Goal: Use online tool/utility: Utilize a website feature to perform a specific function

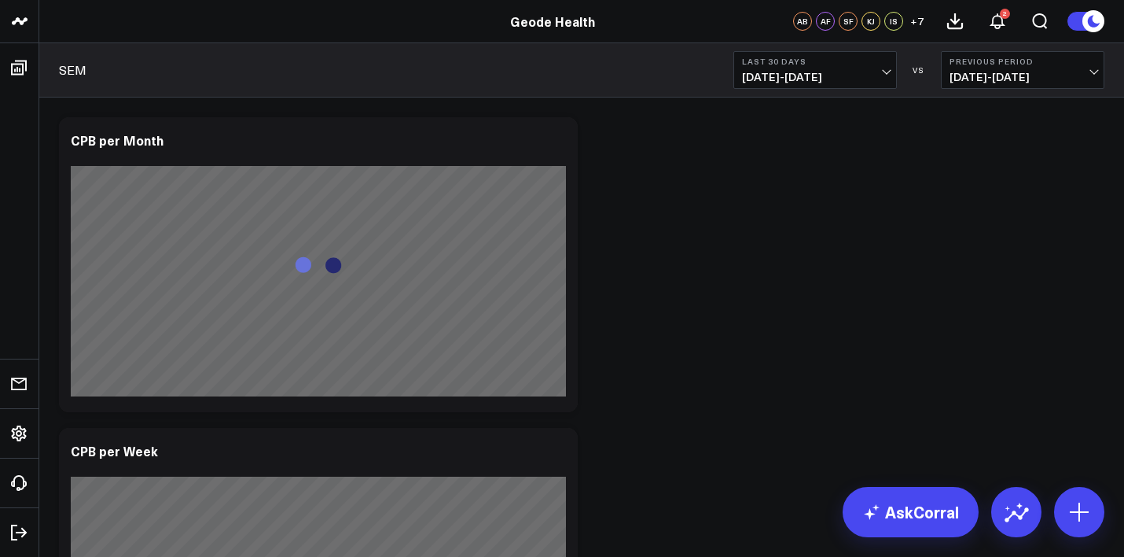
drag, startPoint x: 894, startPoint y: 255, endPoint x: 901, endPoint y: 168, distance: 86.8
click at [870, 68] on button "Last 30 Days [DATE] - [DATE]" at bounding box center [816, 70] width 164 height 38
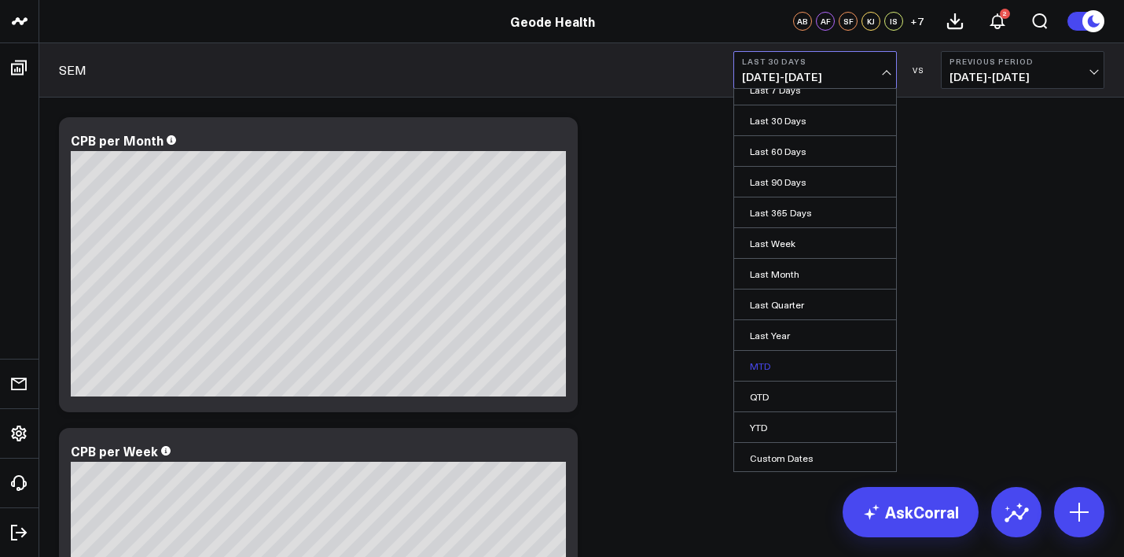
scroll to position [46, 0]
click at [806, 307] on link "Last Quarter" at bounding box center [815, 303] width 162 height 30
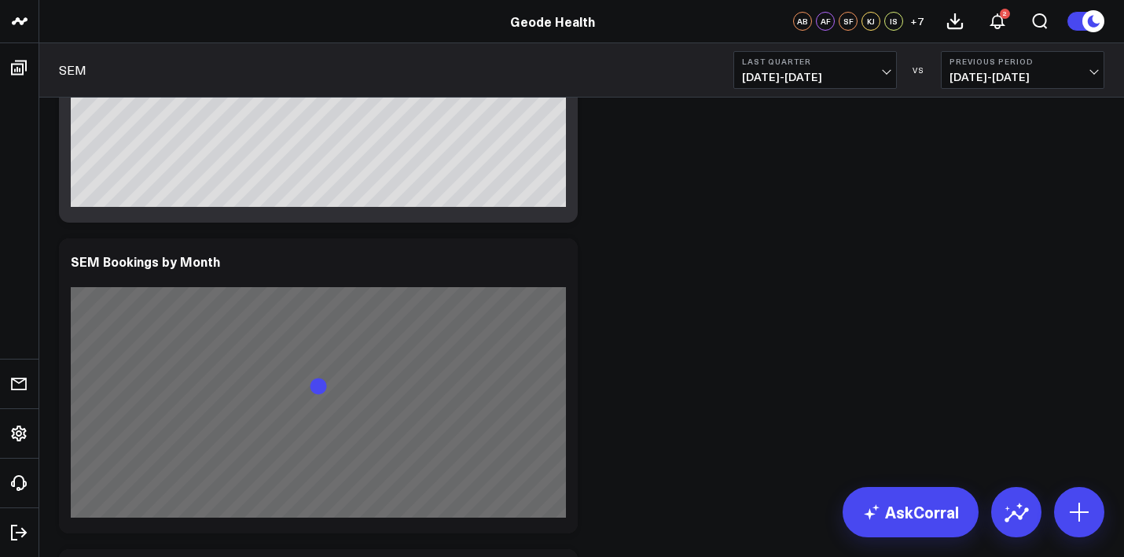
scroll to position [2078, 0]
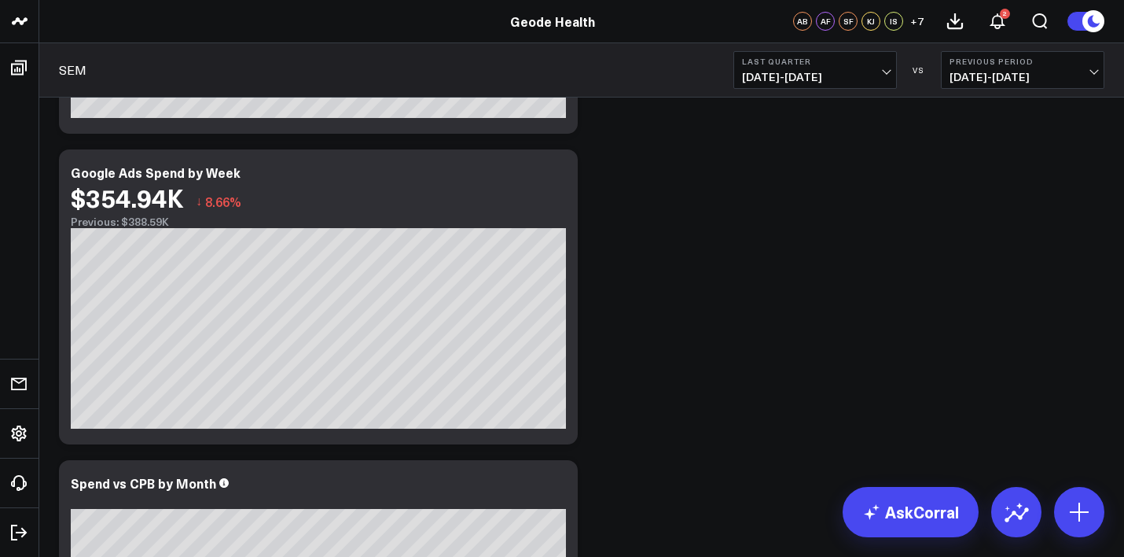
scroll to position [896, 0]
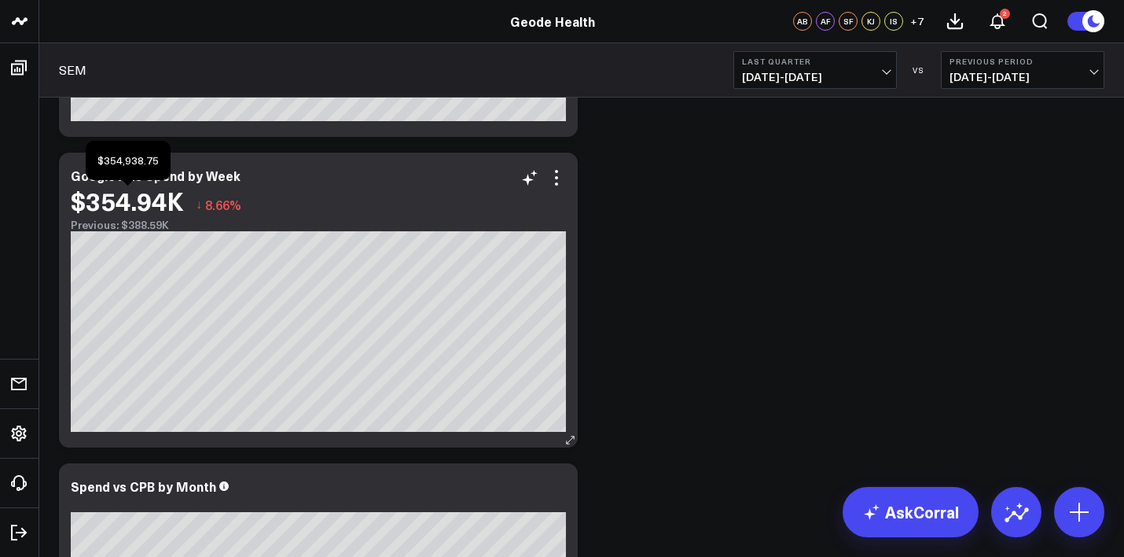
click at [123, 205] on div "$354.94K" at bounding box center [127, 200] width 113 height 28
drag, startPoint x: 705, startPoint y: 182, endPoint x: 350, endPoint y: 225, distance: 357.9
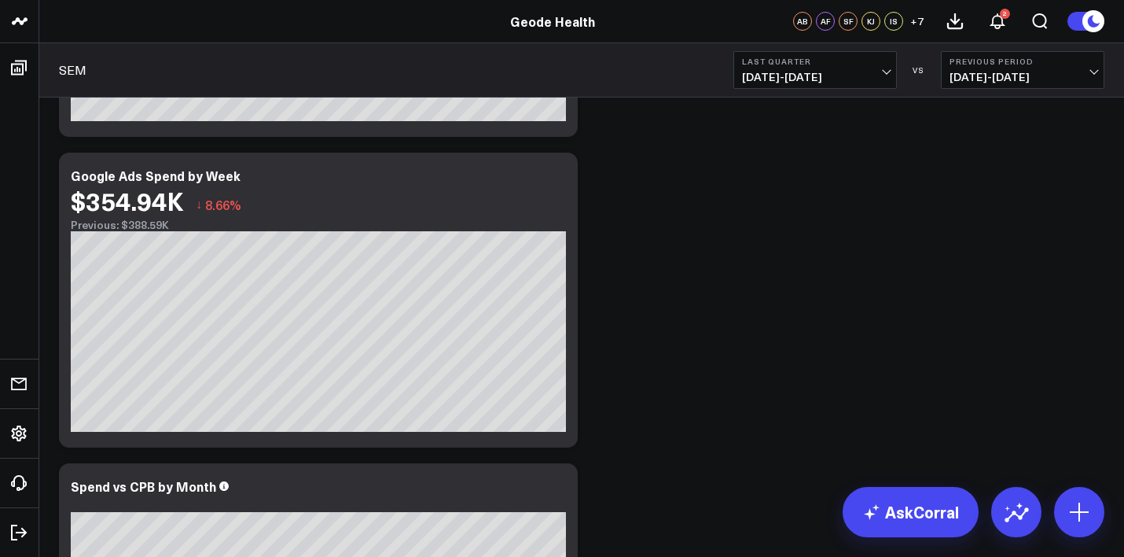
click at [1005, 78] on span "[DATE] - [DATE]" at bounding box center [1023, 77] width 146 height 13
click at [995, 157] on link "YoY" at bounding box center [1023, 165] width 162 height 30
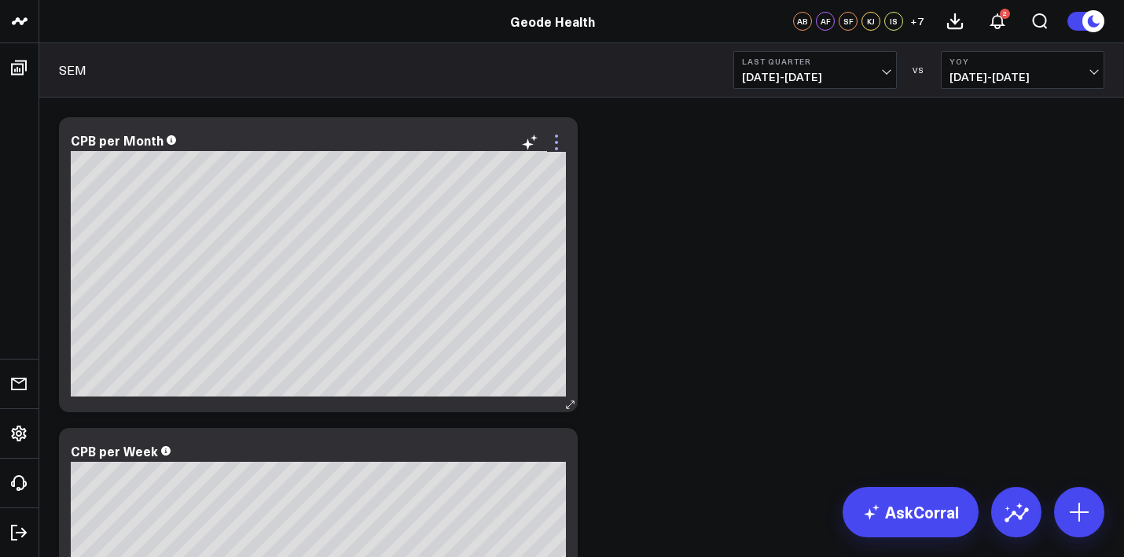
click at [548, 142] on icon at bounding box center [556, 142] width 19 height 19
click at [553, 143] on icon at bounding box center [556, 142] width 19 height 19
click at [525, 145] on icon at bounding box center [530, 142] width 19 height 19
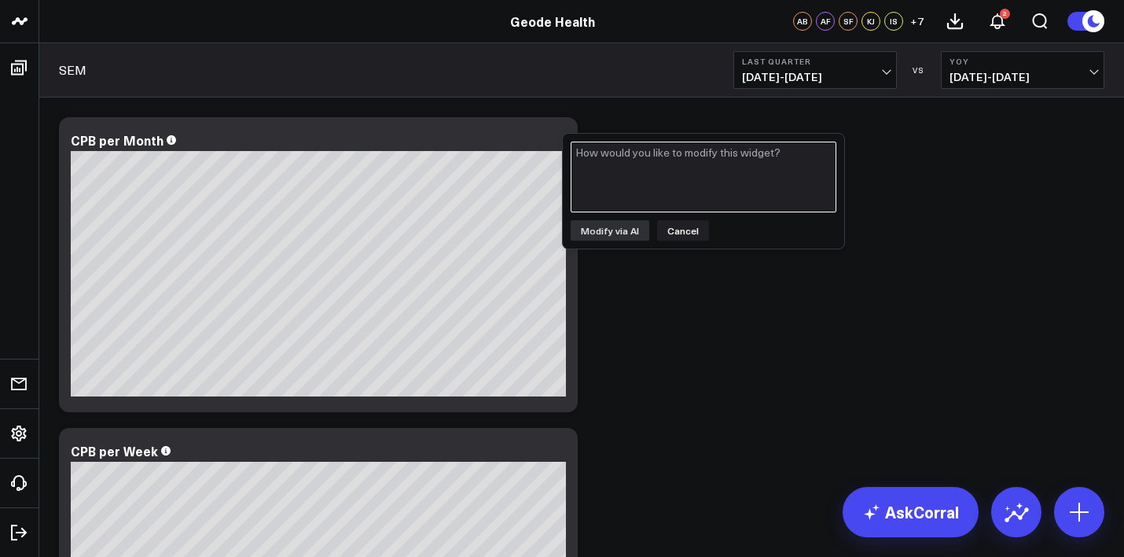
click at [639, 163] on textarea at bounding box center [704, 177] width 266 height 71
type textarea "add the total CPB for the period under the title and above the graph"
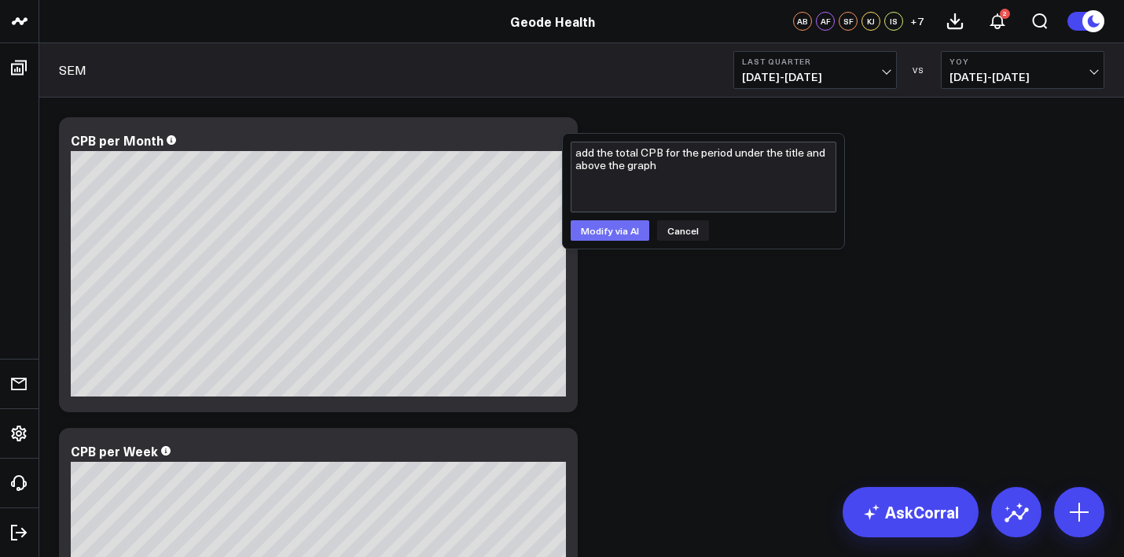
click at [603, 232] on button "Modify via AI" at bounding box center [610, 230] width 79 height 20
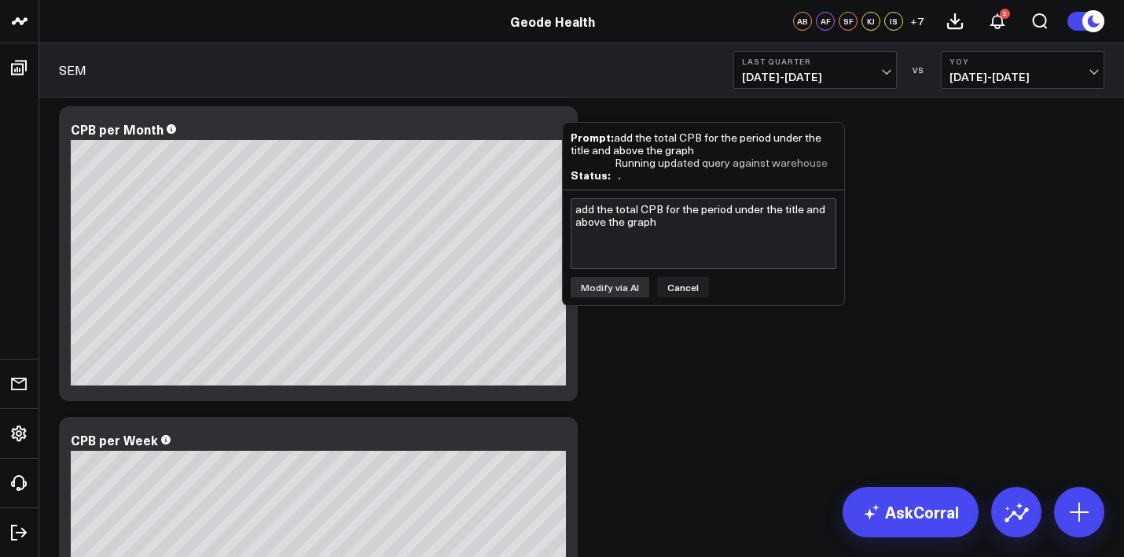
scroll to position [12, 0]
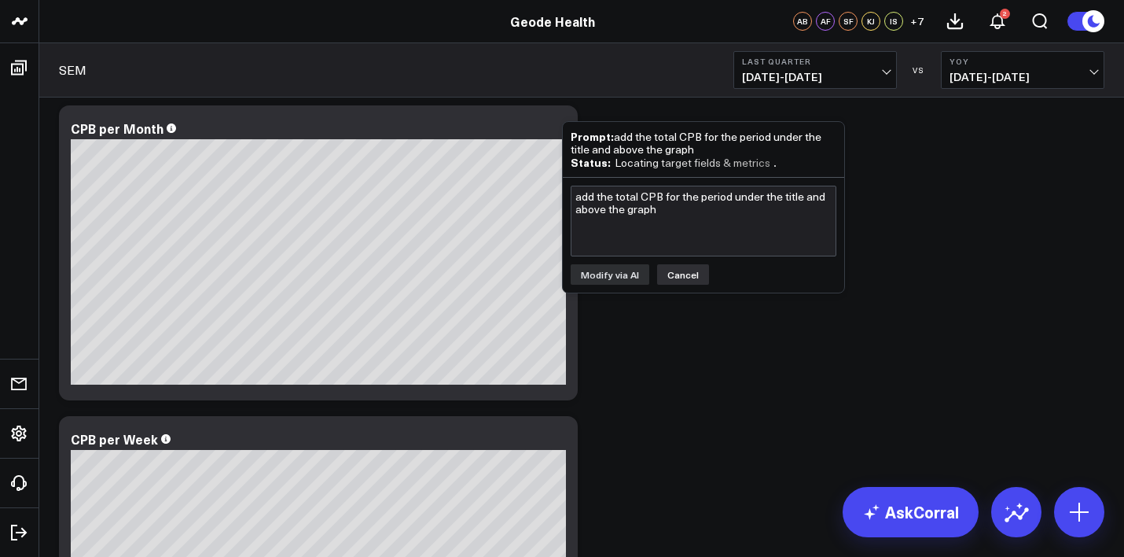
click at [671, 270] on button "Cancel" at bounding box center [683, 274] width 52 height 20
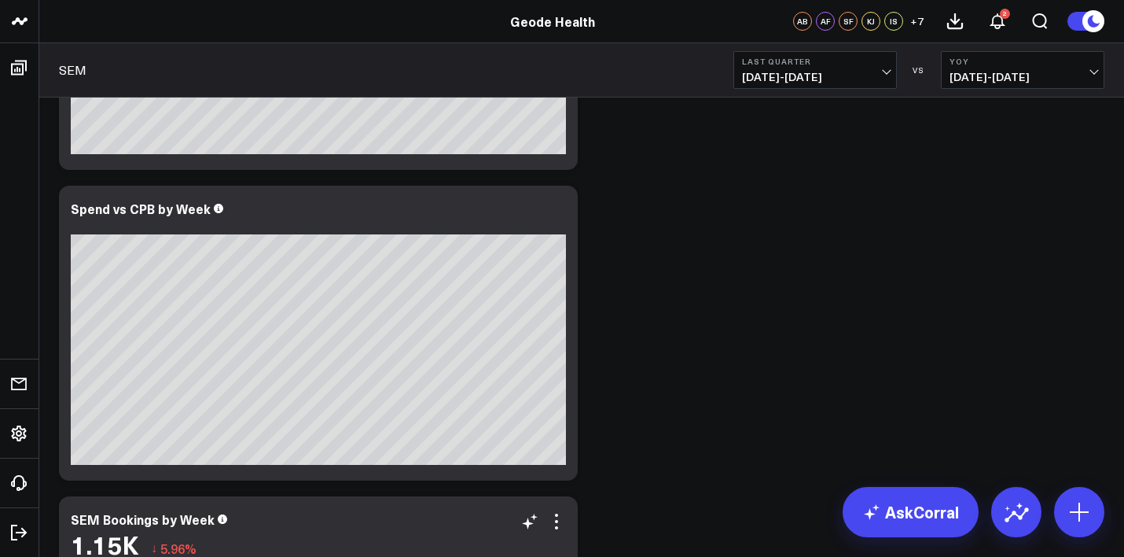
scroll to position [1488, 0]
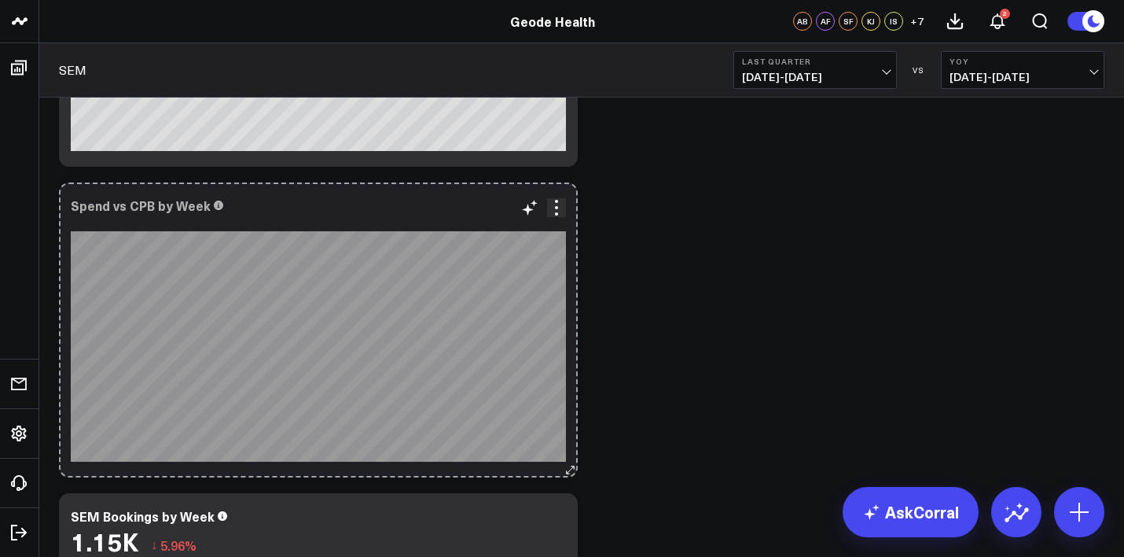
click at [562, 463] on button at bounding box center [570, 470] width 16 height 16
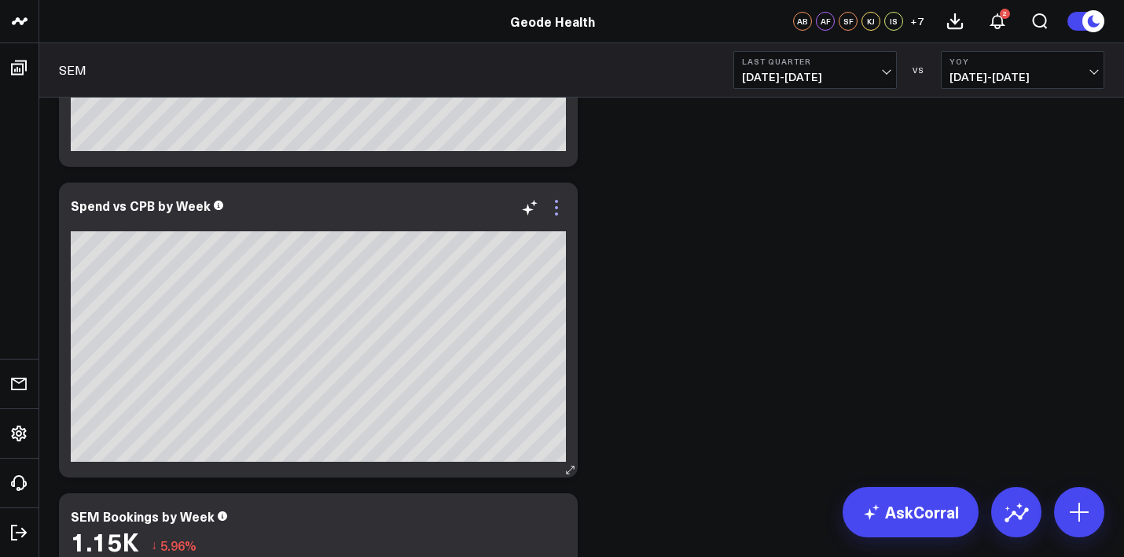
click at [567, 469] on icon at bounding box center [571, 470] width 12 height 12
click at [554, 212] on icon at bounding box center [556, 207] width 19 height 19
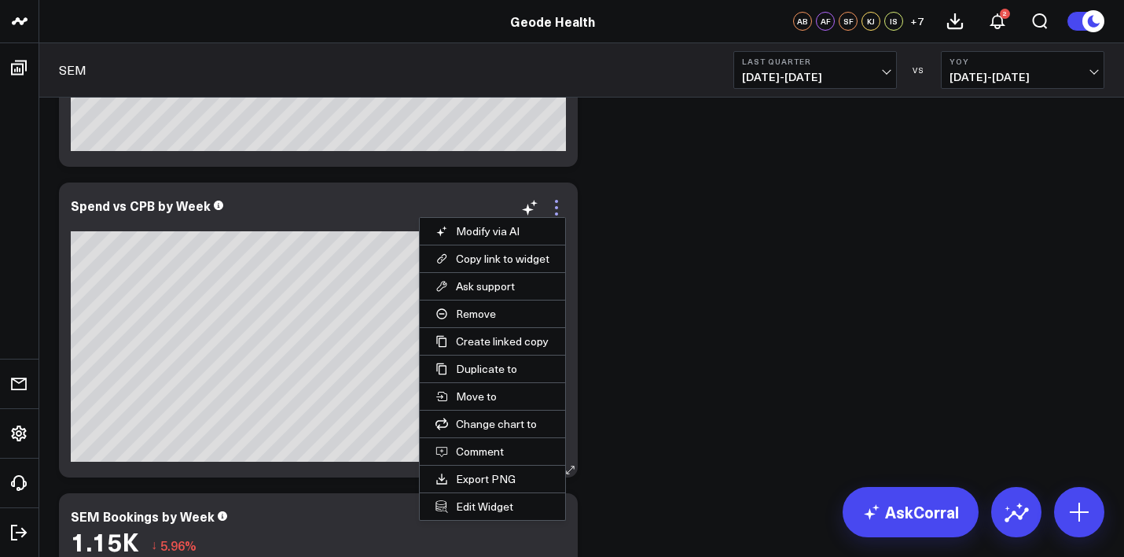
click at [557, 204] on icon at bounding box center [556, 207] width 19 height 19
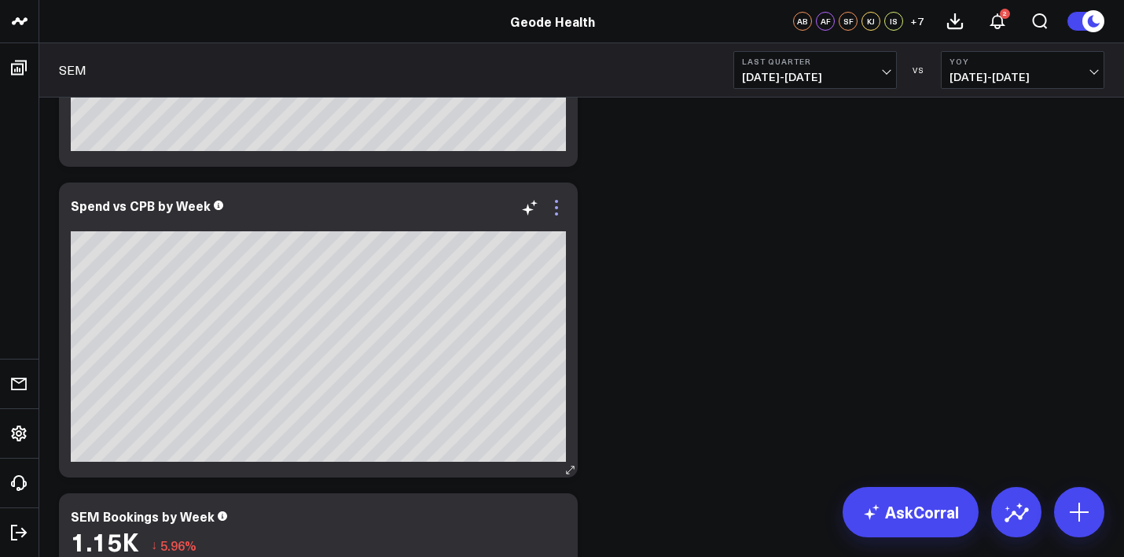
click at [557, 204] on icon at bounding box center [556, 207] width 19 height 19
click at [561, 204] on icon at bounding box center [556, 207] width 19 height 19
click at [555, 203] on icon at bounding box center [556, 207] width 19 height 19
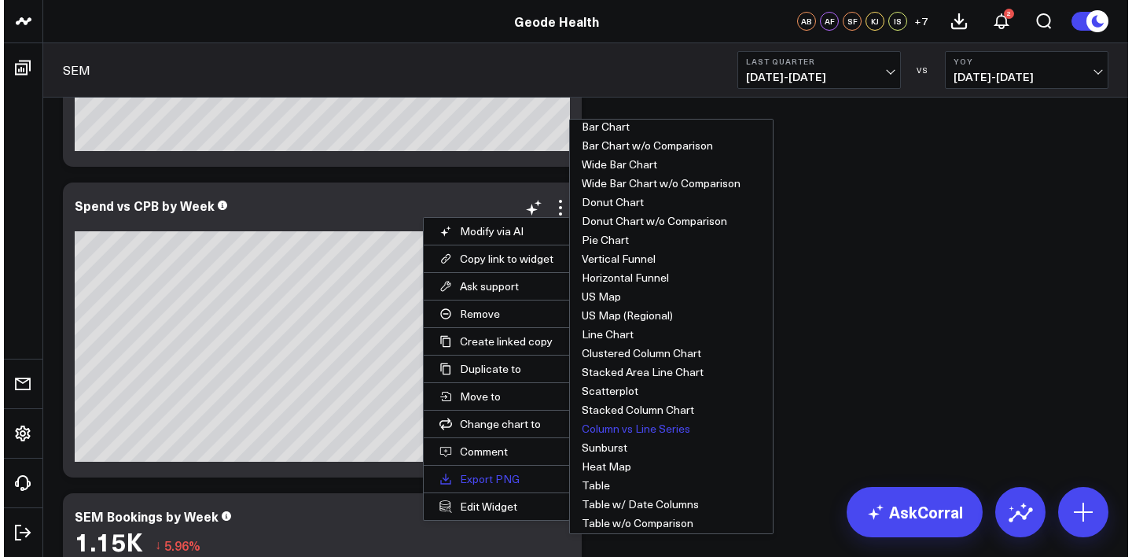
scroll to position [0, 0]
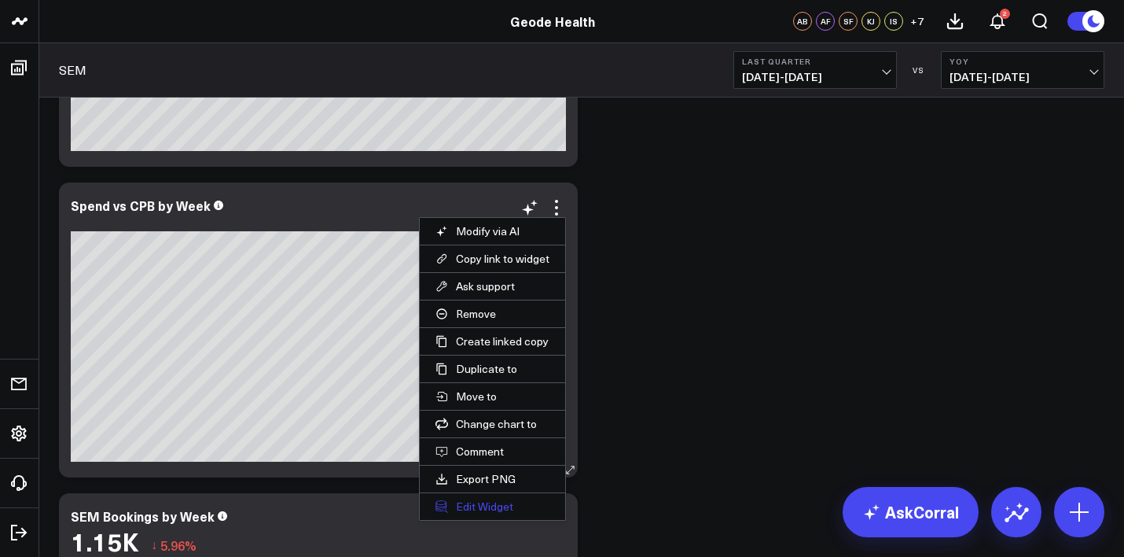
click at [457, 502] on button "Edit Widget" at bounding box center [492, 506] width 145 height 27
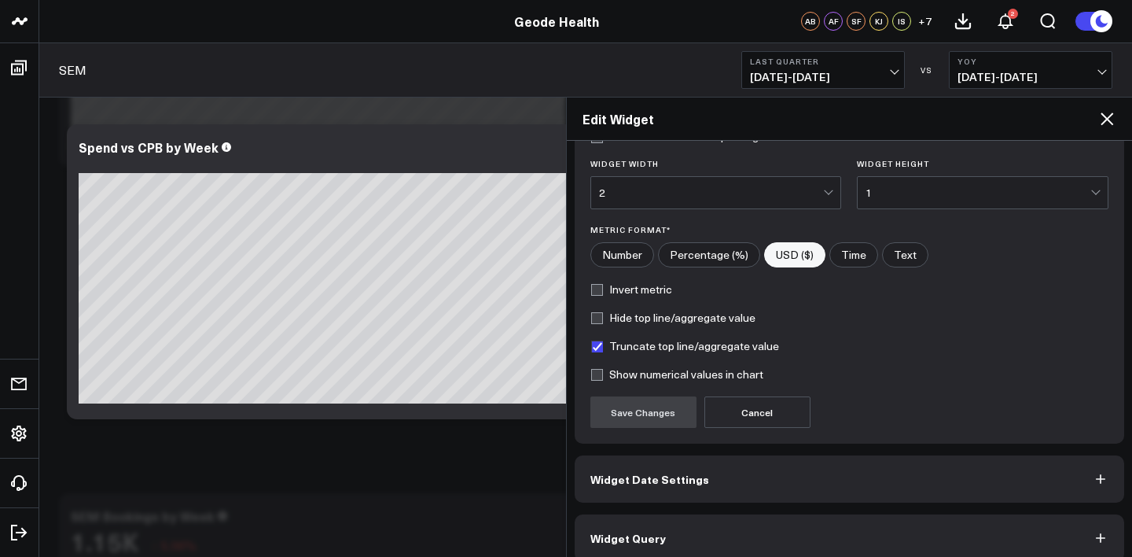
scroll to position [230, 0]
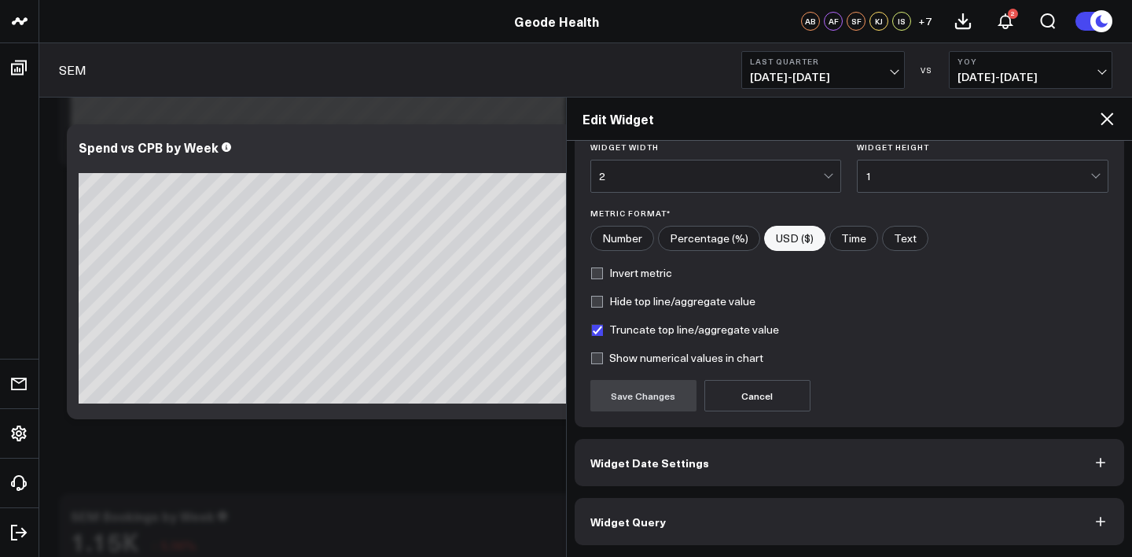
click at [806, 451] on button "Widget Date Settings" at bounding box center [850, 462] width 550 height 47
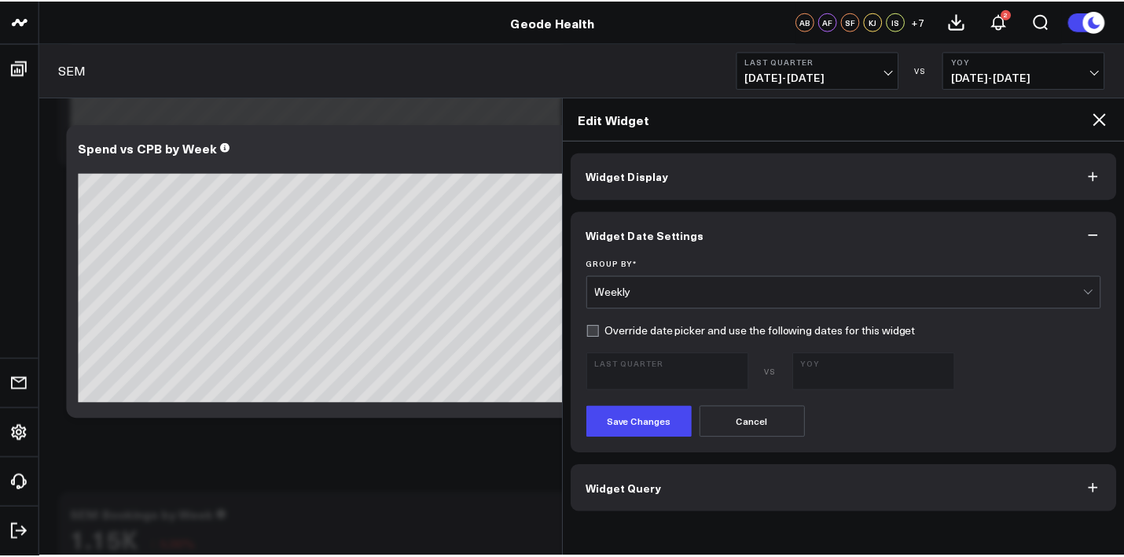
scroll to position [0, 0]
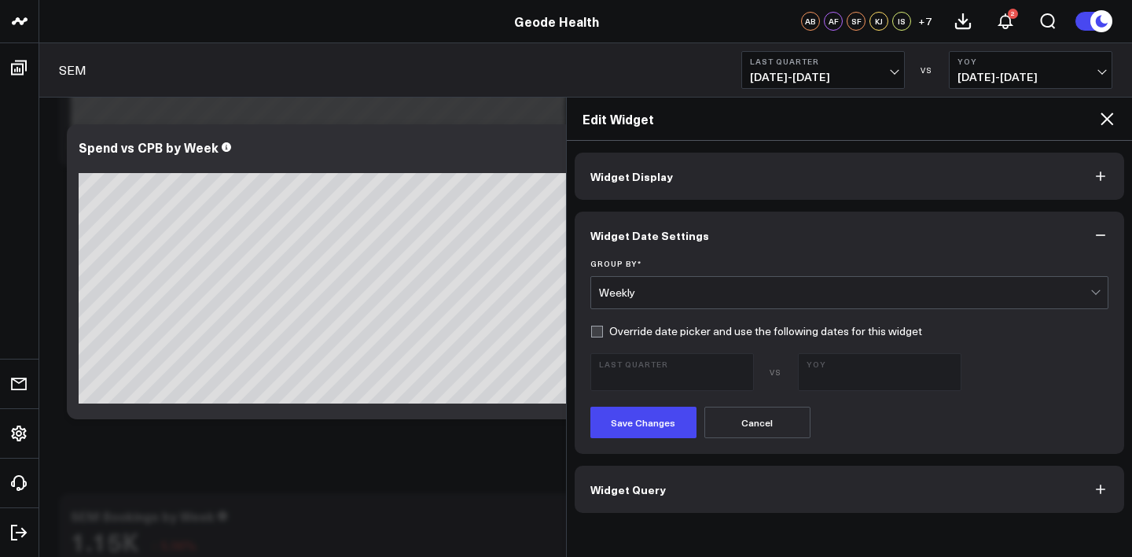
click at [774, 502] on button "Widget Query" at bounding box center [850, 488] width 550 height 47
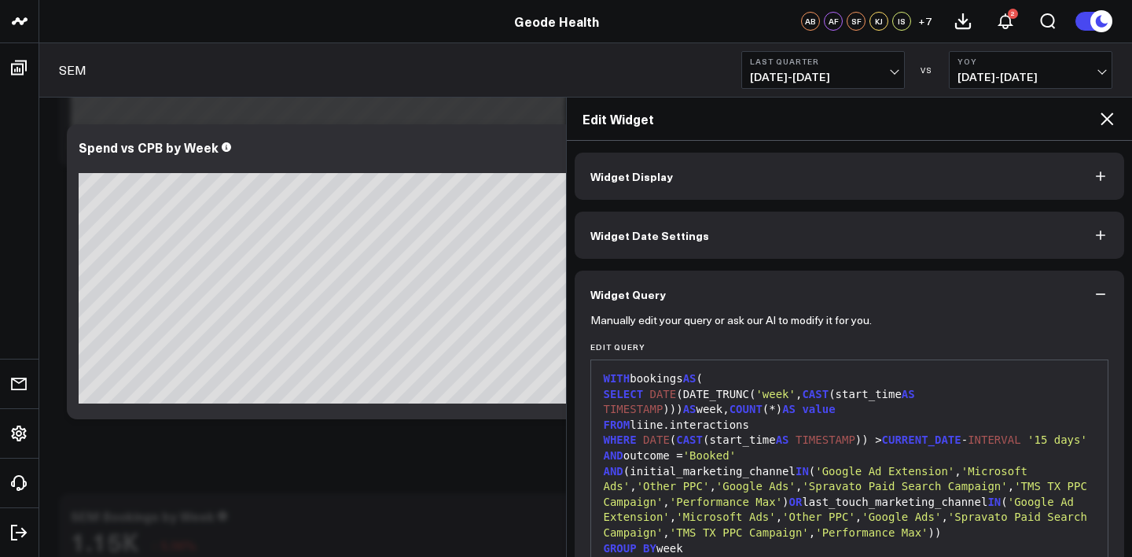
click at [714, 486] on div "AND (initial_marketing_channel IN ( 'Google Ad Extension' , 'Microsoft Ads' , '…" at bounding box center [850, 502] width 502 height 77
click at [934, 302] on button "Widget Query" at bounding box center [850, 293] width 550 height 47
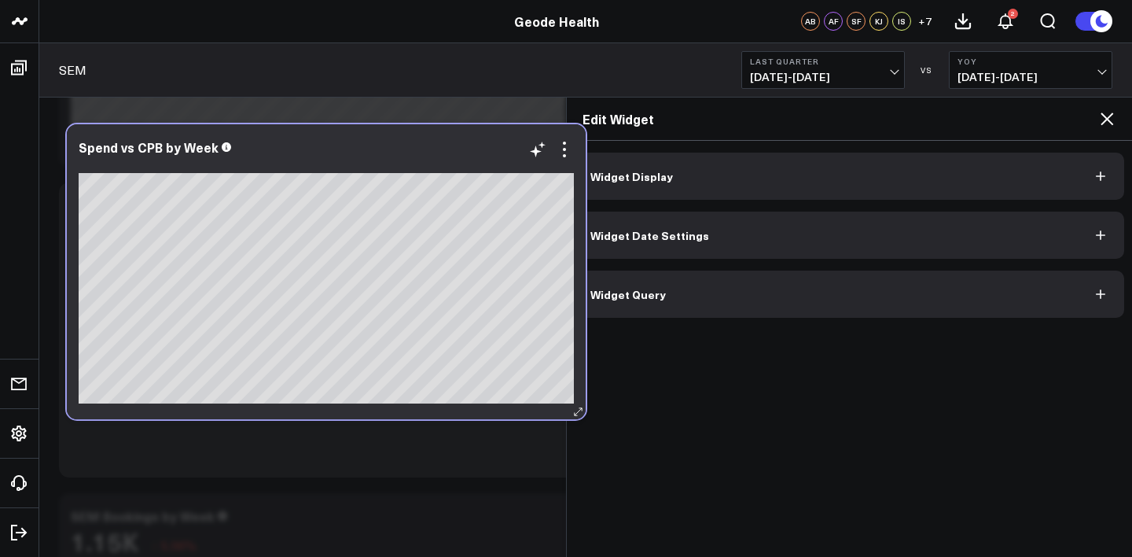
click at [514, 407] on div "Spend vs CPB by Week [fontSize:14px lineHeight:16px]CPB, 09/29[/] [fontSize:14p…" at bounding box center [326, 271] width 519 height 295
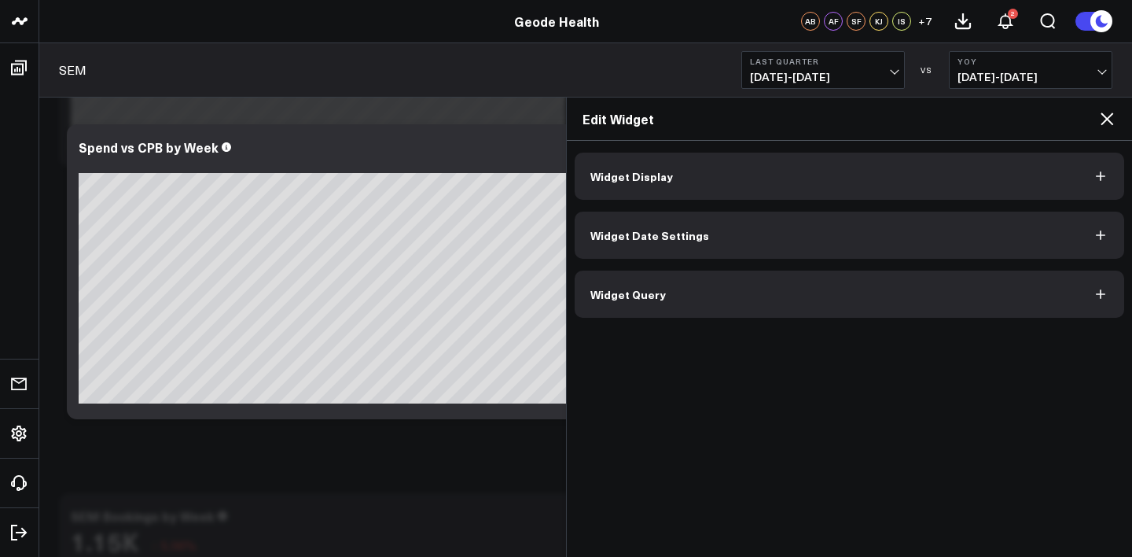
click at [866, 388] on div "Widget Display Widget Date Settings Widget Query" at bounding box center [850, 349] width 566 height 416
click at [1105, 120] on icon at bounding box center [1107, 118] width 19 height 19
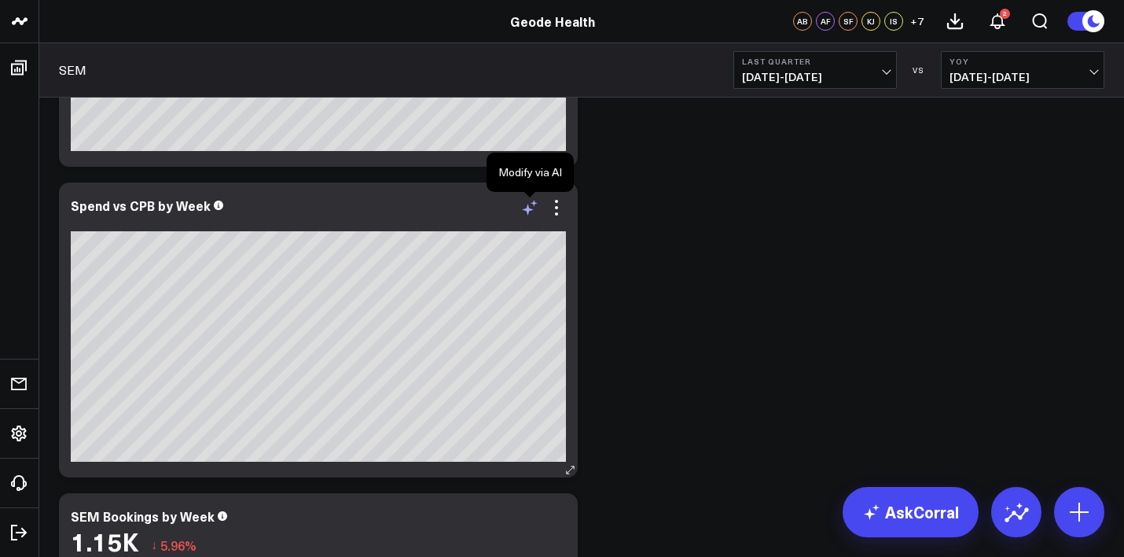
click at [530, 212] on icon at bounding box center [530, 207] width 19 height 19
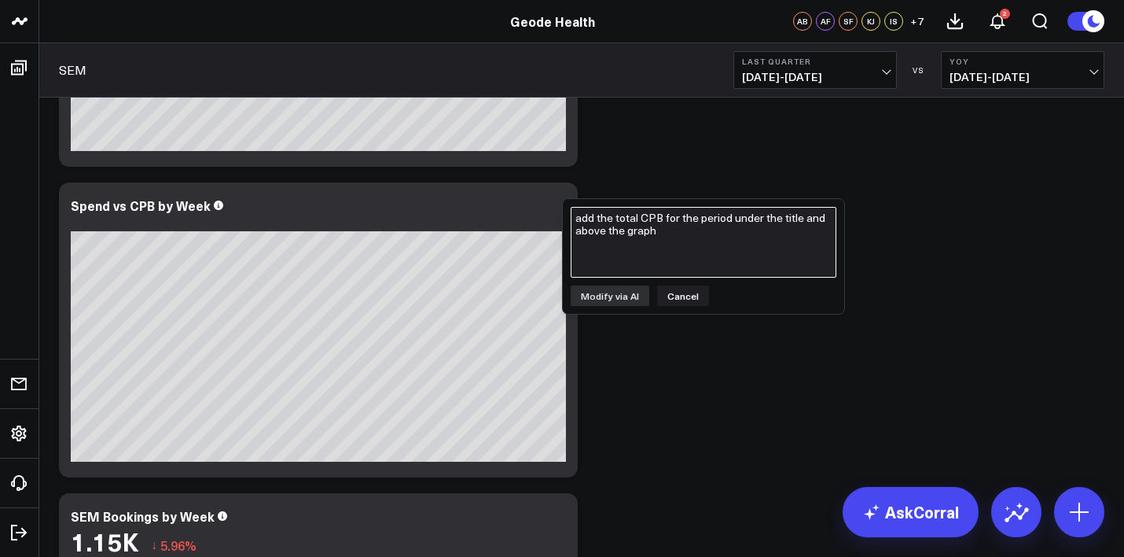
click at [627, 248] on textarea "add the total CPB for the period under the title and above the graph" at bounding box center [704, 242] width 266 height 71
type textarea "p"
type textarea "put the CPB line on the right axis"
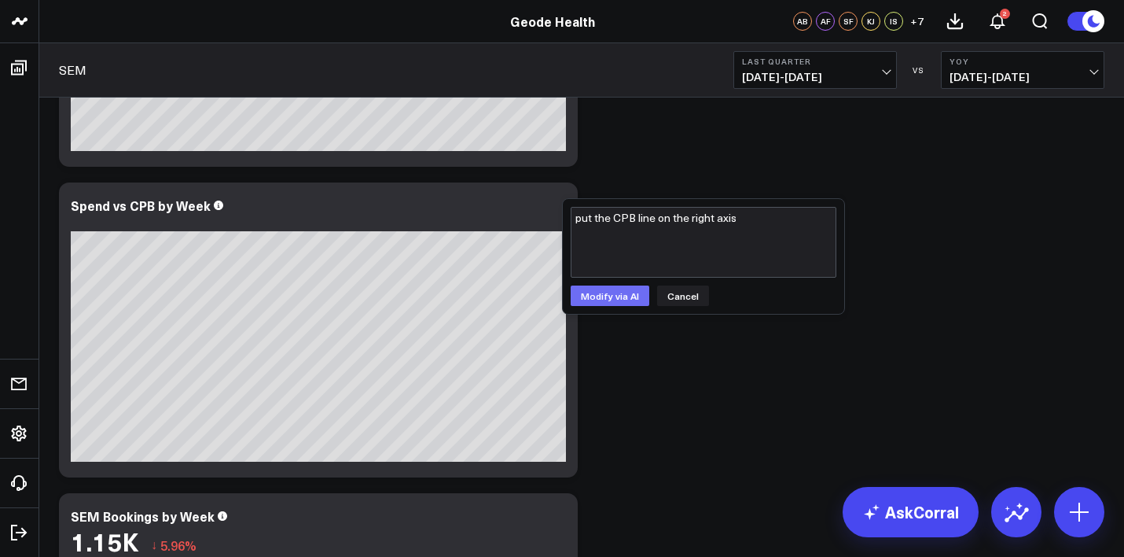
click at [624, 297] on button "Modify via AI" at bounding box center [610, 295] width 79 height 20
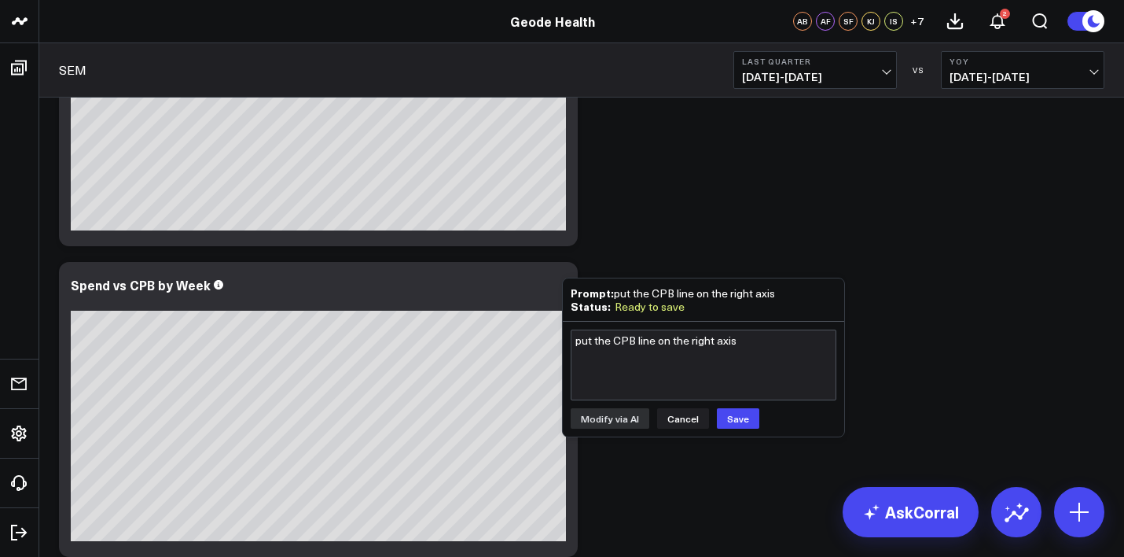
scroll to position [1422, 0]
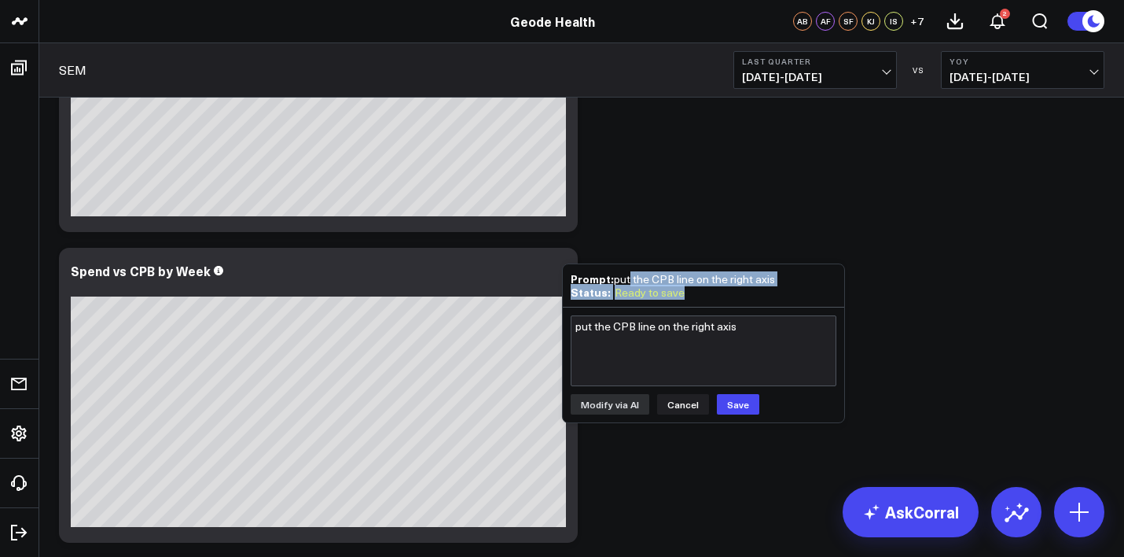
drag, startPoint x: 630, startPoint y: 271, endPoint x: 706, endPoint y: 301, distance: 81.9
click at [706, 301] on div "Prompt: put the CPB line on the right axis Status: Ready to save" at bounding box center [703, 285] width 281 height 42
click at [694, 293] on div "Status: Ready to save" at bounding box center [704, 291] width 266 height 13
click at [705, 272] on div "Prompt: put the CPB line on the right axis" at bounding box center [704, 278] width 266 height 13
click at [706, 272] on div "Prompt: put the CPB line on the right axis" at bounding box center [704, 278] width 266 height 13
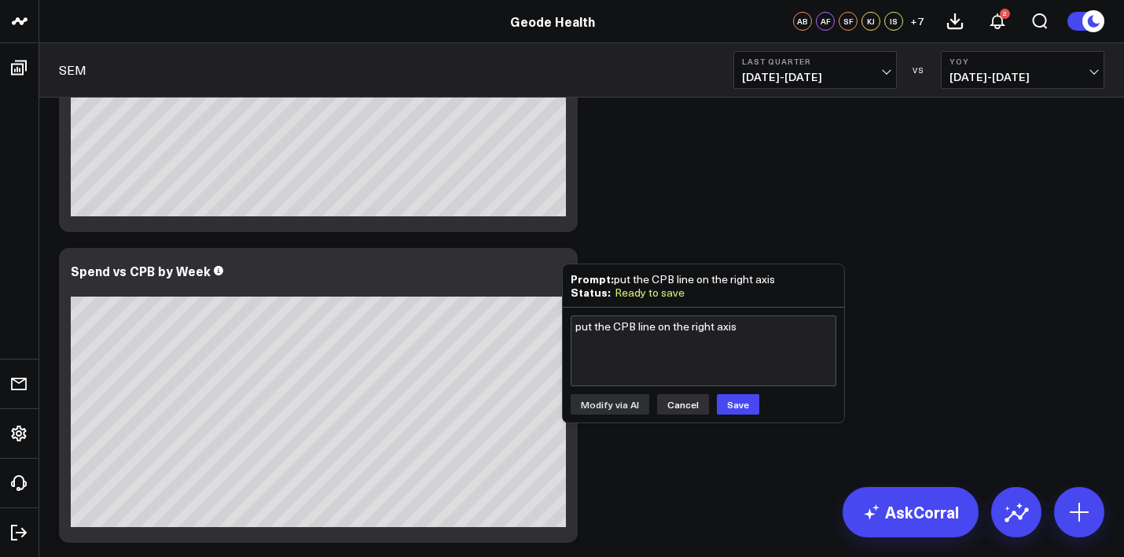
click at [673, 405] on button "Cancel" at bounding box center [683, 404] width 52 height 20
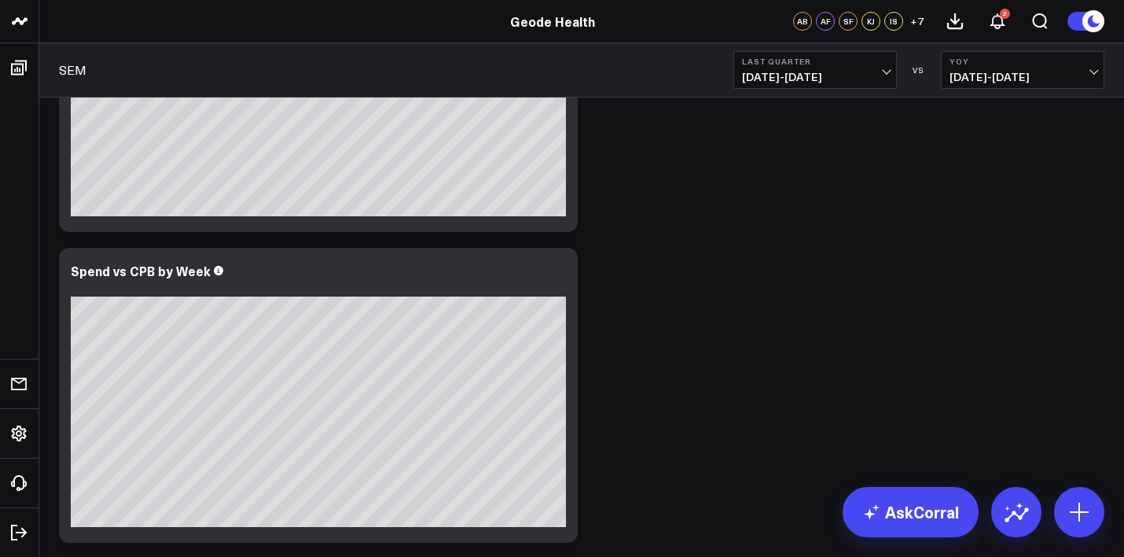
click at [675, 395] on div "Modify via AI Copy link to widget Ask support Remove Create linked copy Web Per…" at bounding box center [581, 550] width 1061 height 3727
click at [261, 514] on div "Spend vs CPB by Week [fontSize:14px lineHeight:16px], [/] [fontSize:14px lineHe…" at bounding box center [318, 395] width 519 height 295
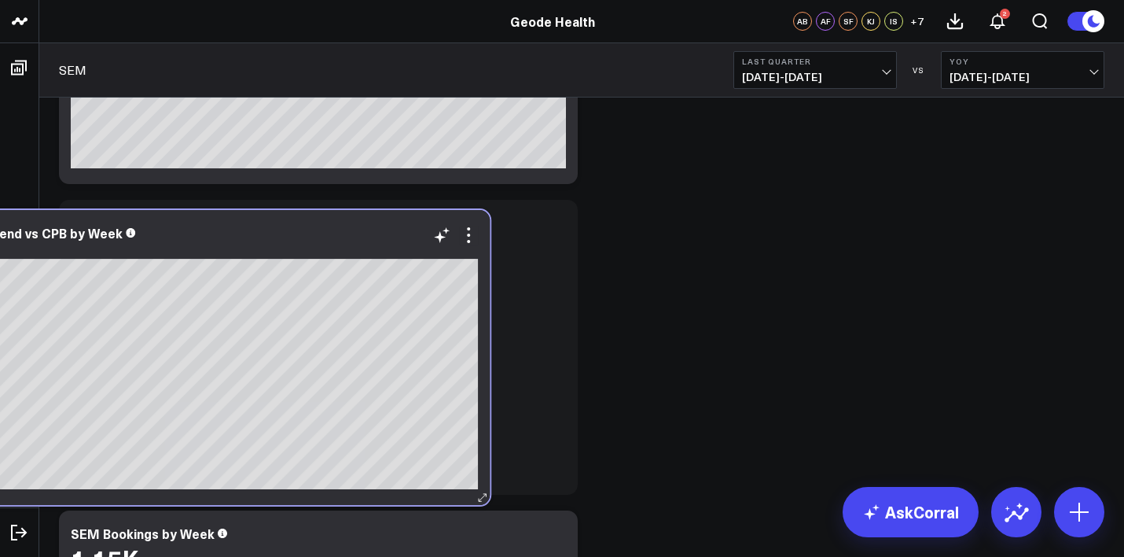
scroll to position [1474, 0]
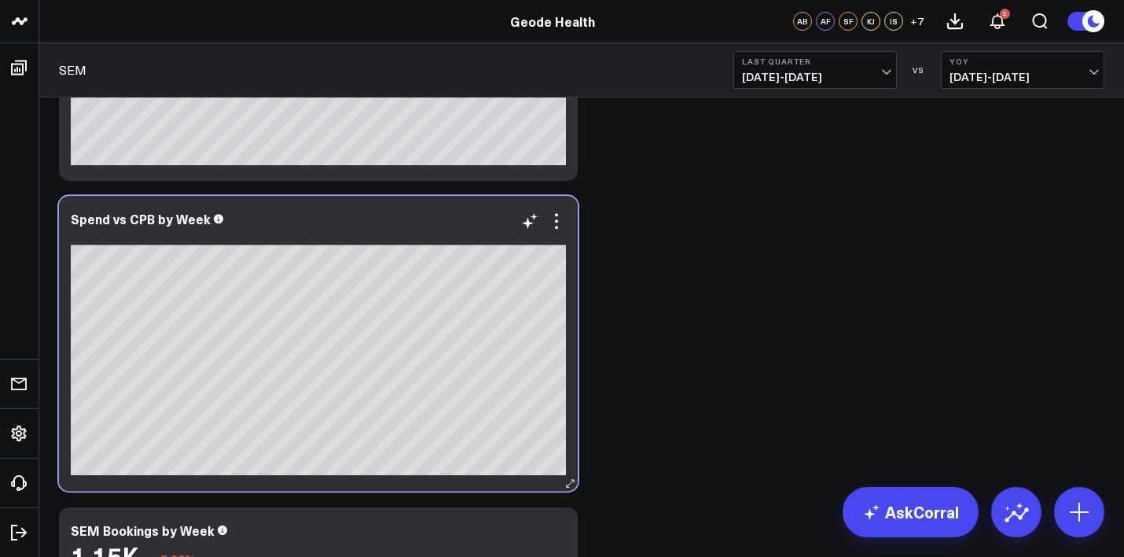
click at [558, 235] on div at bounding box center [318, 235] width 495 height 11
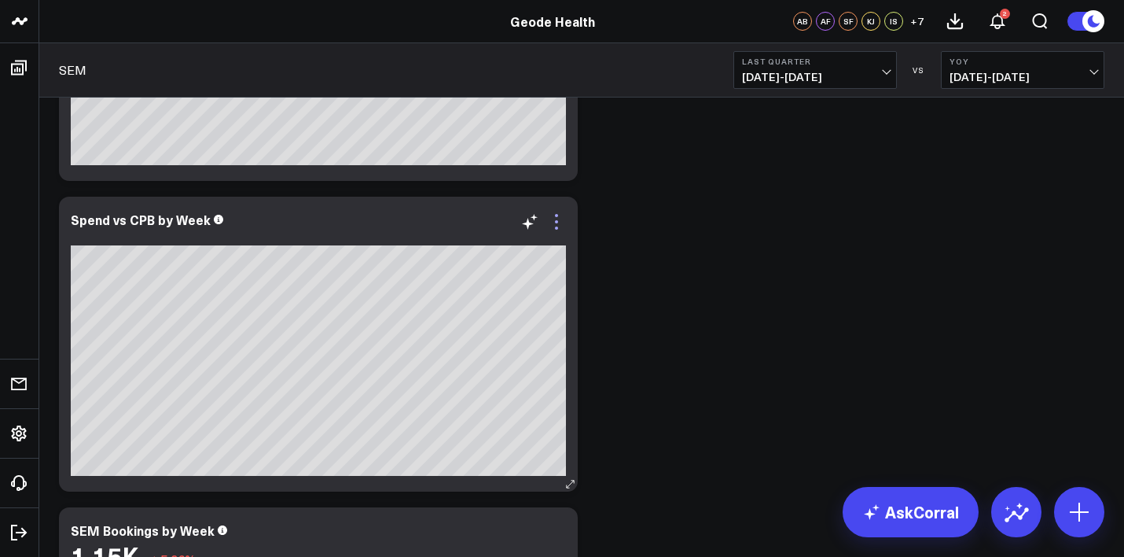
click at [556, 219] on icon at bounding box center [556, 221] width 19 height 19
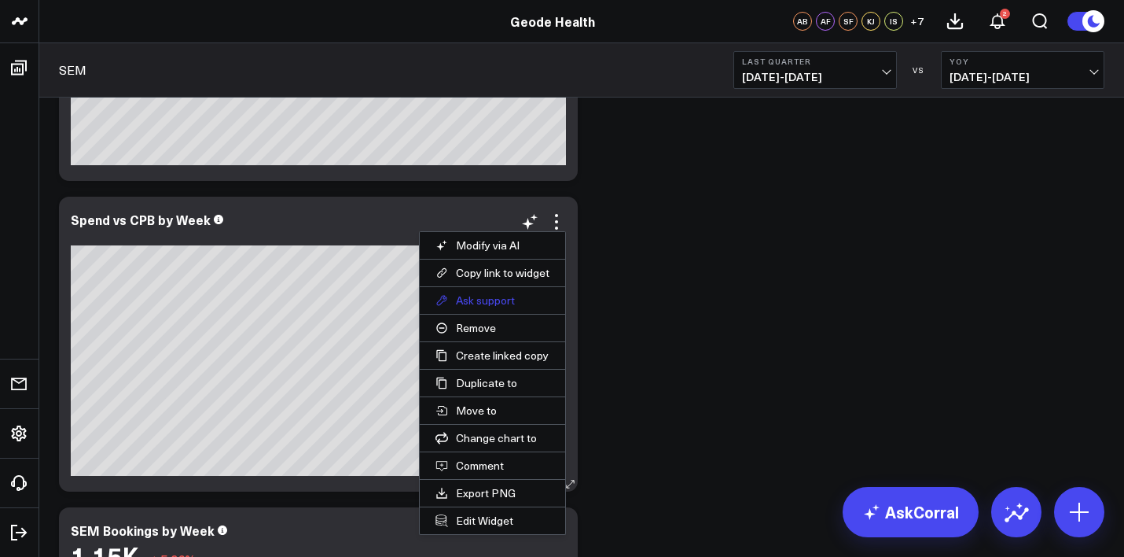
click at [481, 304] on button "Ask support" at bounding box center [492, 300] width 145 height 27
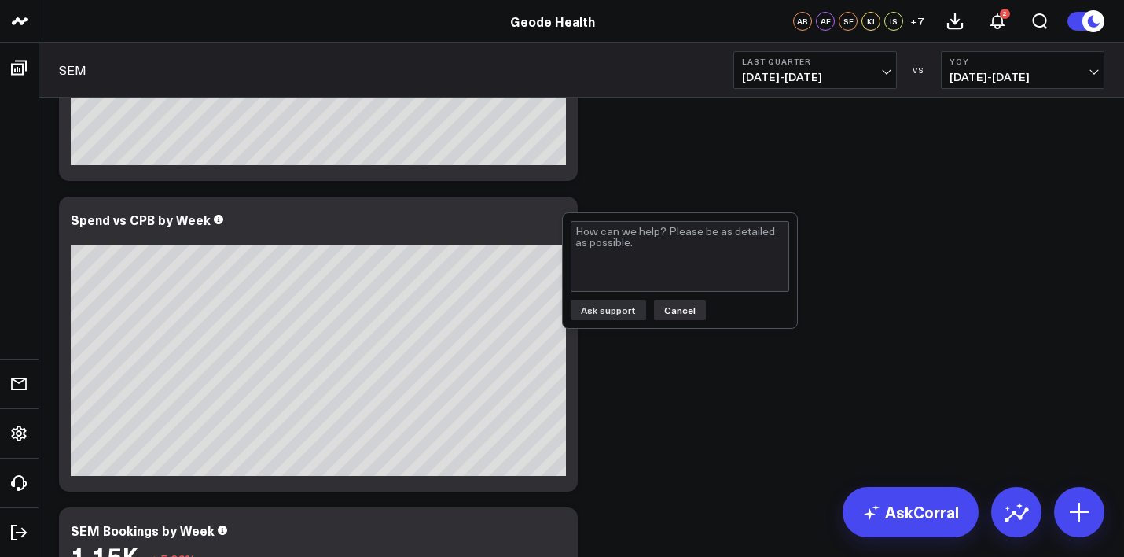
click at [684, 314] on button "Cancel" at bounding box center [680, 310] width 52 height 20
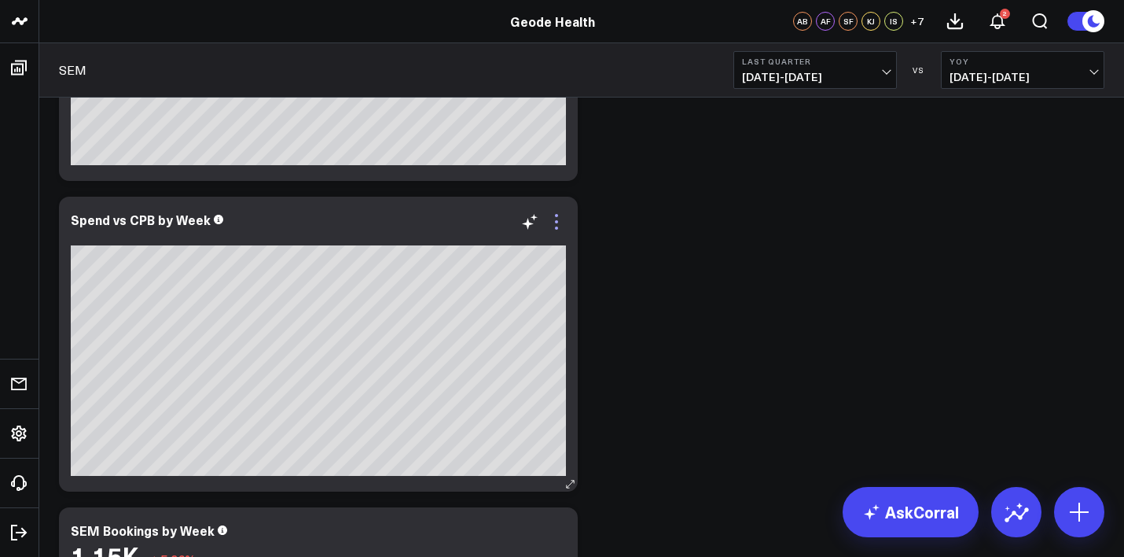
click at [552, 220] on icon at bounding box center [556, 221] width 19 height 19
click at [559, 224] on icon at bounding box center [556, 221] width 19 height 19
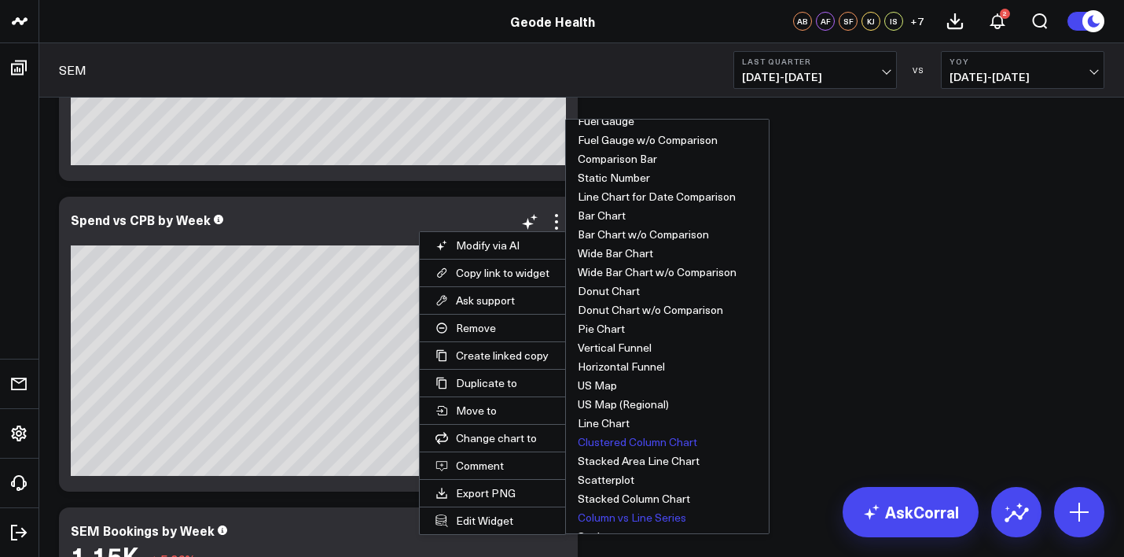
scroll to position [26, 0]
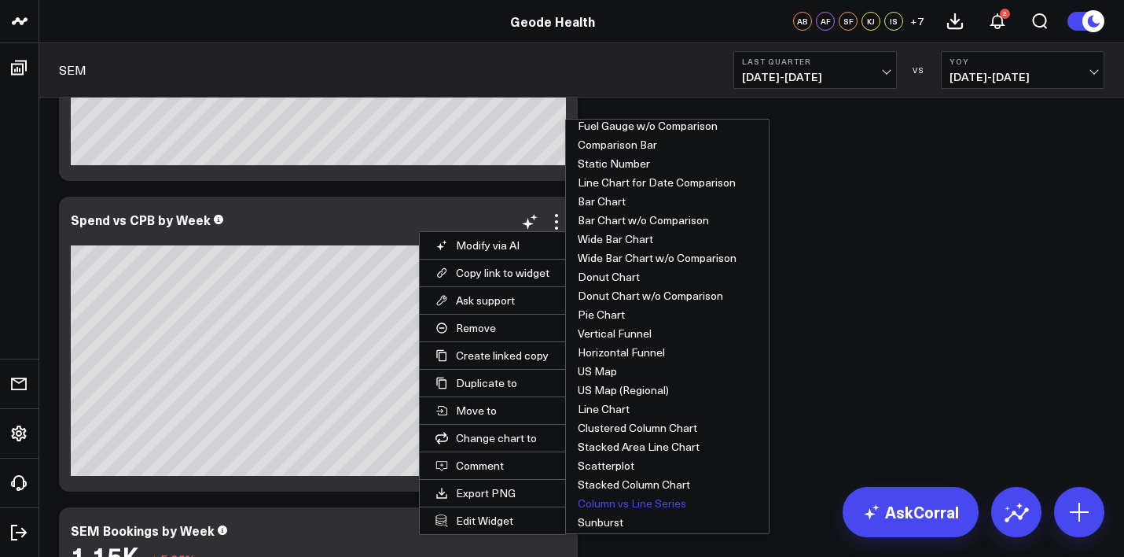
click at [624, 500] on button "Column vs Line Series" at bounding box center [667, 503] width 203 height 19
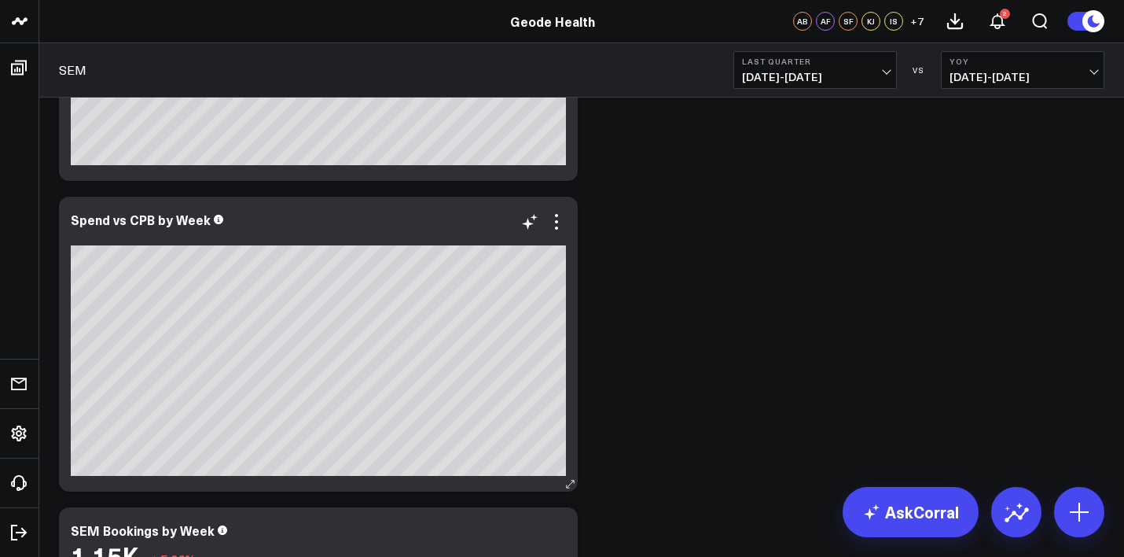
click at [552, 224] on icon at bounding box center [556, 221] width 19 height 19
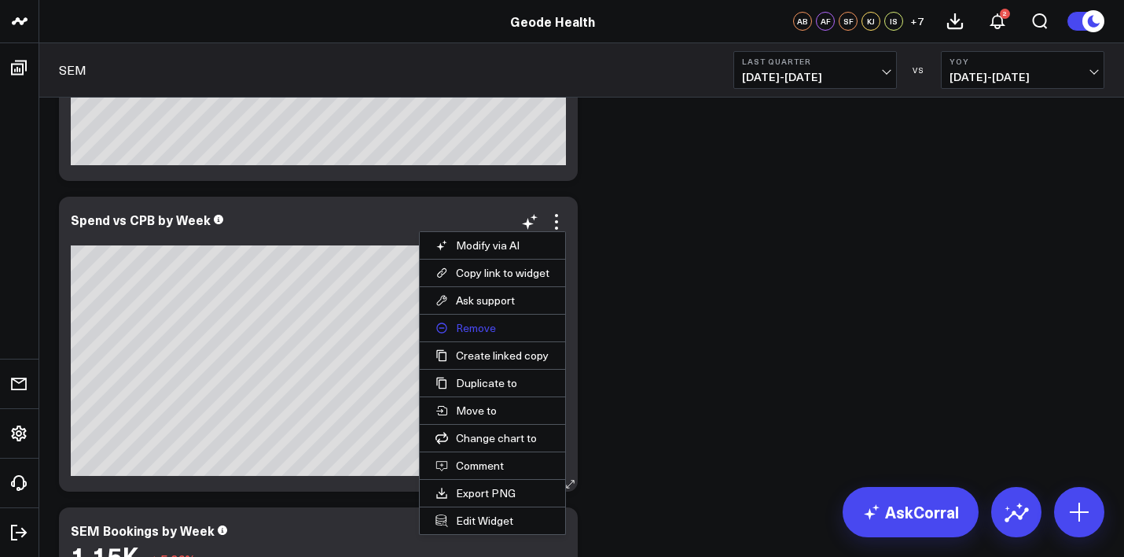
click at [550, 315] on button "Remove" at bounding box center [492, 328] width 145 height 27
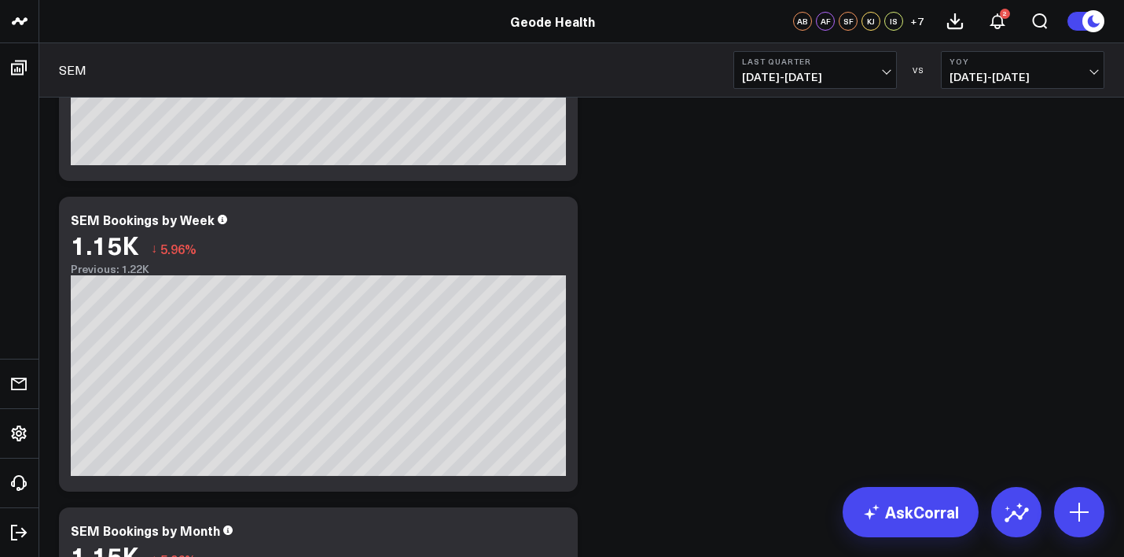
click at [592, 218] on div "Modify via AI Copy link to widget Ask support Remove Create linked copy Web Per…" at bounding box center [581, 344] width 1061 height 3416
click at [613, 222] on div "Modify via AI Copy link to widget Ask support Remove Create linked copy Web Per…" at bounding box center [581, 344] width 1061 height 3416
click at [1075, 514] on icon at bounding box center [1079, 511] width 25 height 25
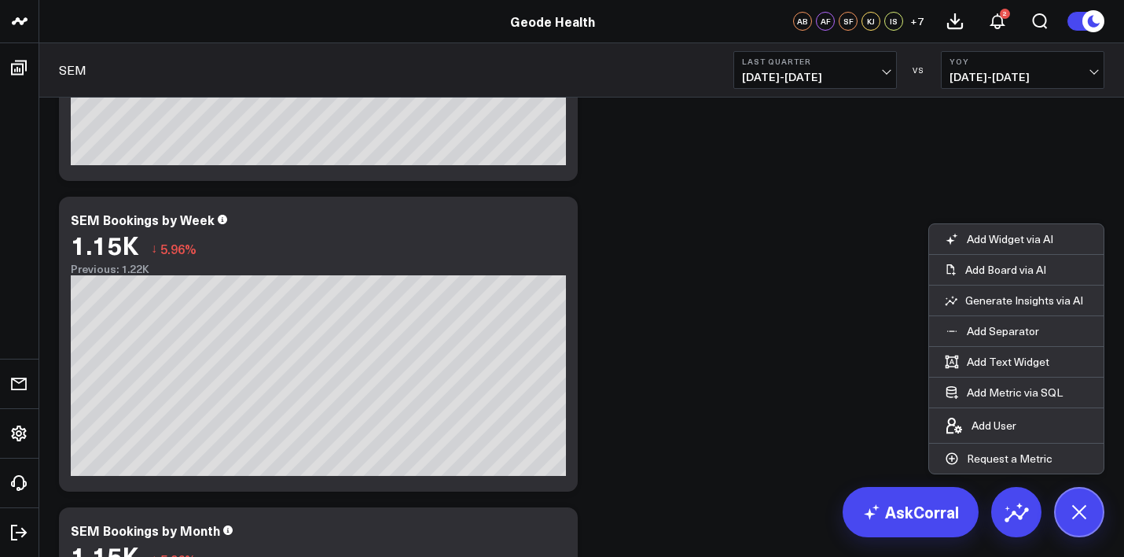
click at [825, 329] on div "Modify via AI Copy link to widget Ask support Remove Create linked copy Web Per…" at bounding box center [581, 344] width 1061 height 3416
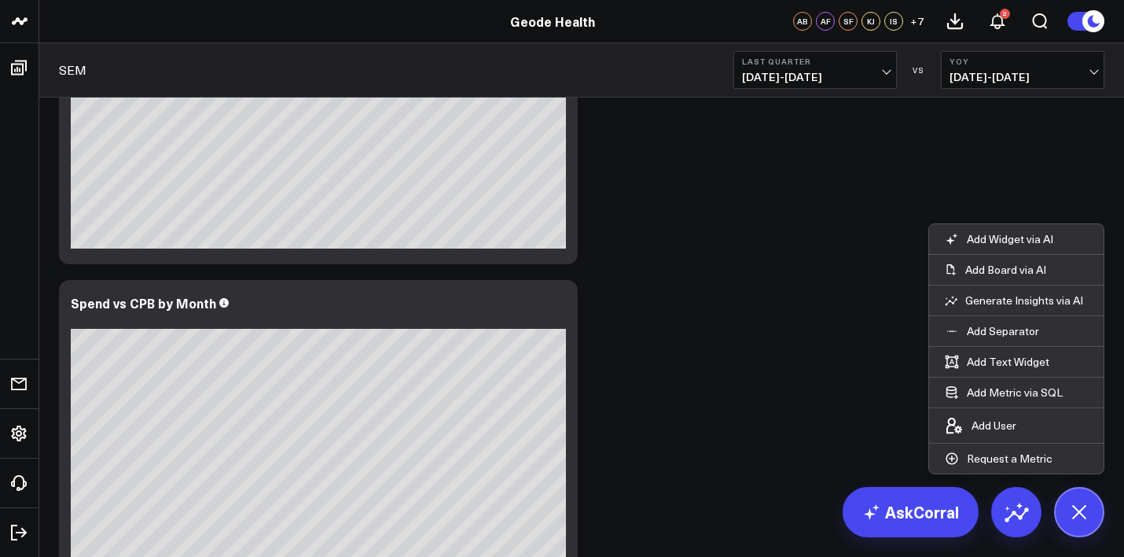
scroll to position [1042, 0]
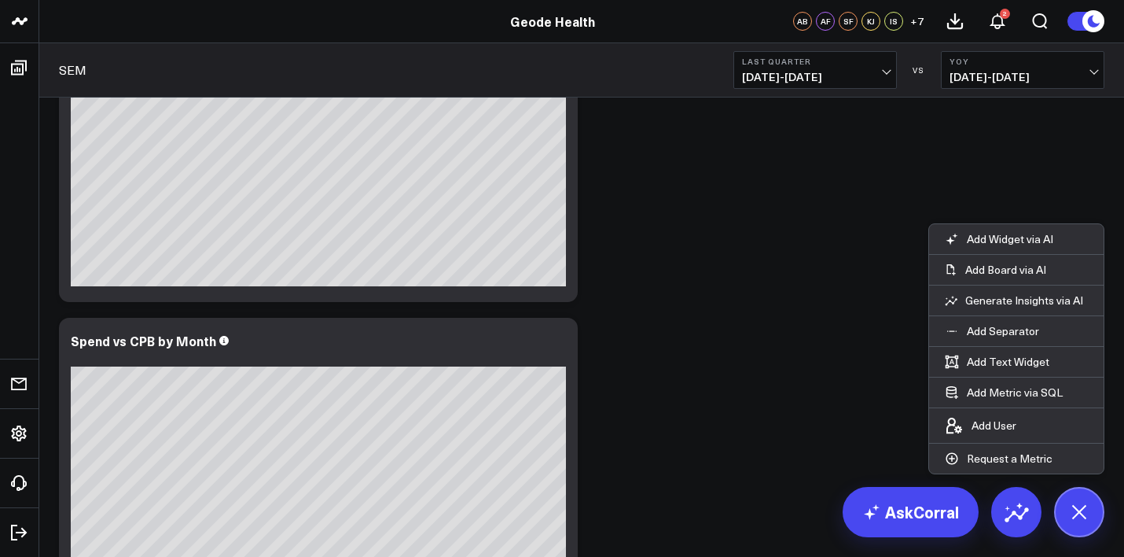
click at [550, 344] on icon at bounding box center [556, 342] width 19 height 19
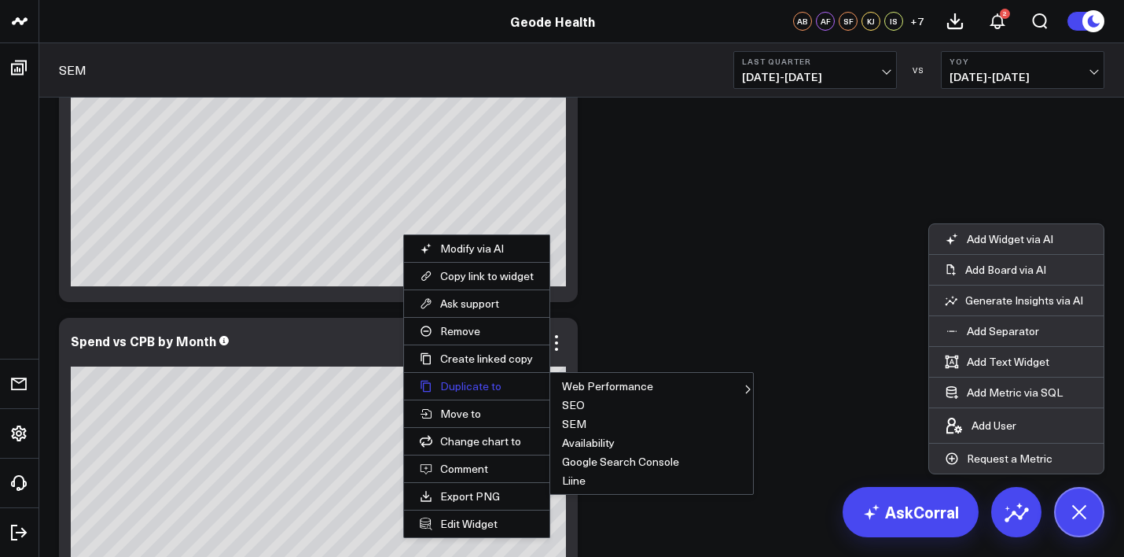
click at [480, 386] on button "Duplicate to" at bounding box center [476, 386] width 145 height 27
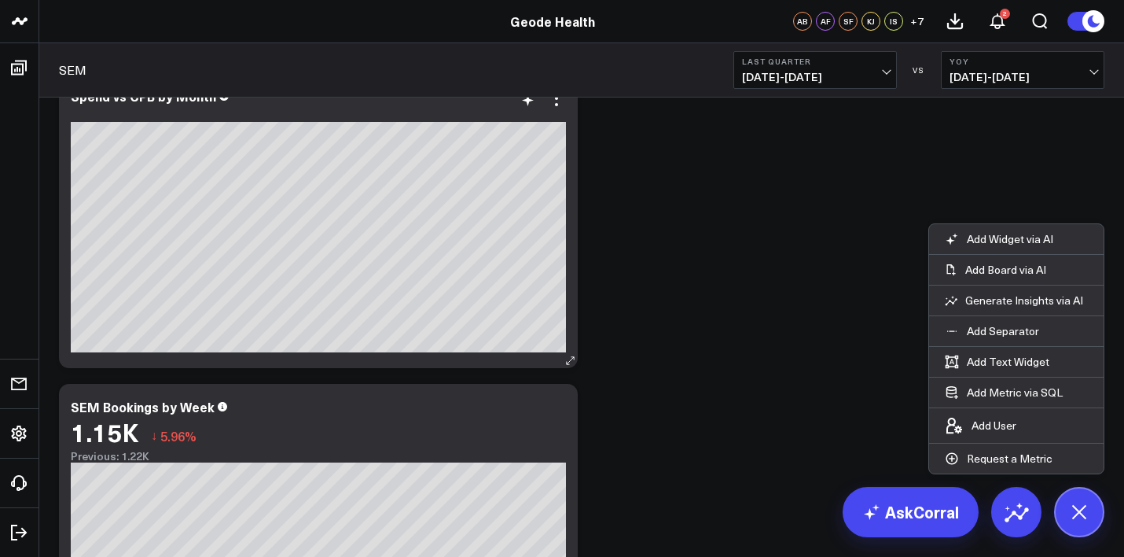
scroll to position [1187, 0]
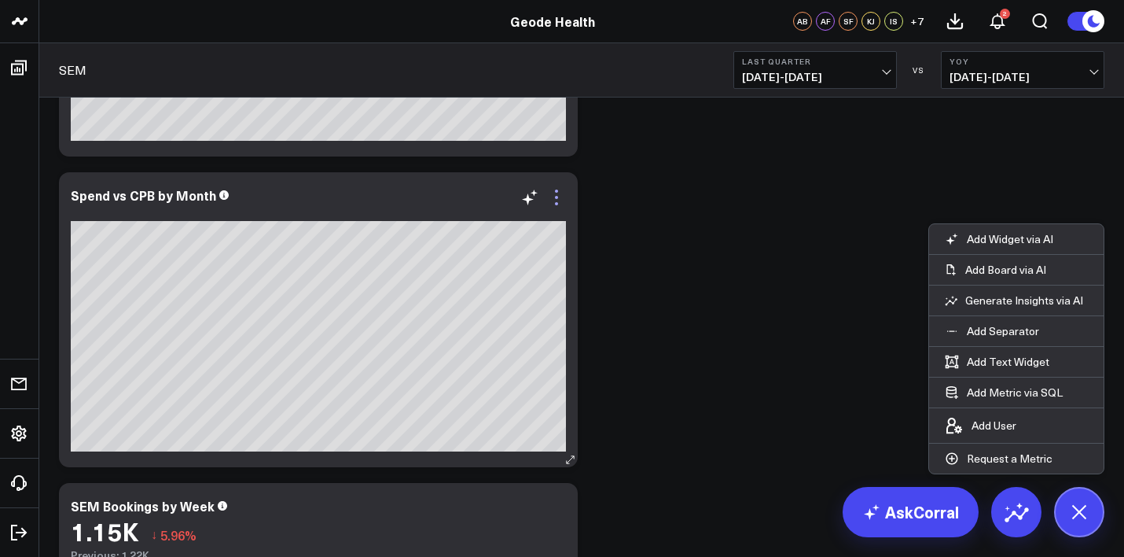
click at [557, 196] on icon at bounding box center [556, 197] width 19 height 19
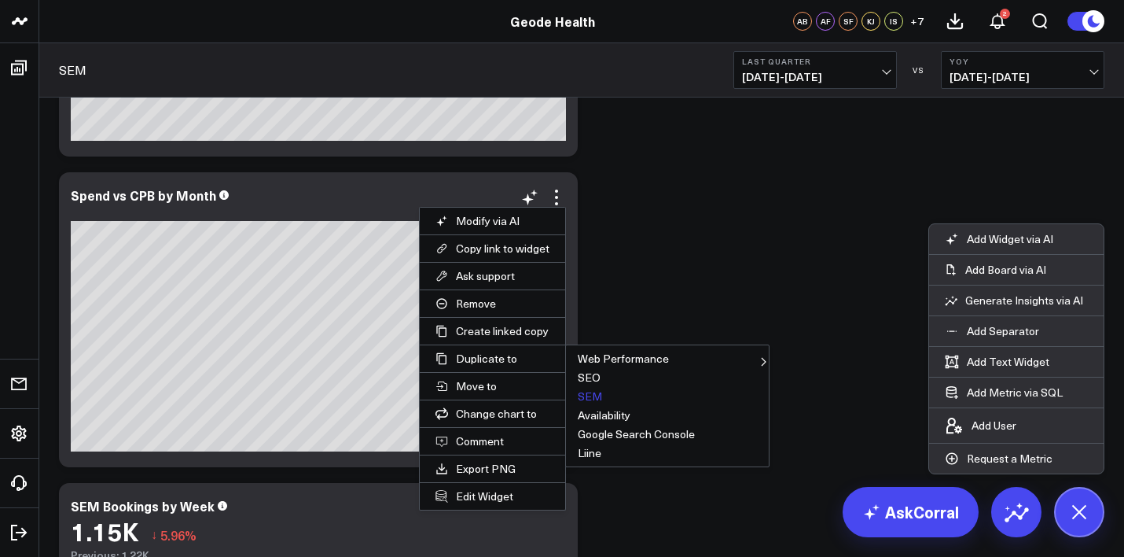
click at [601, 393] on button "SEM" at bounding box center [667, 396] width 203 height 19
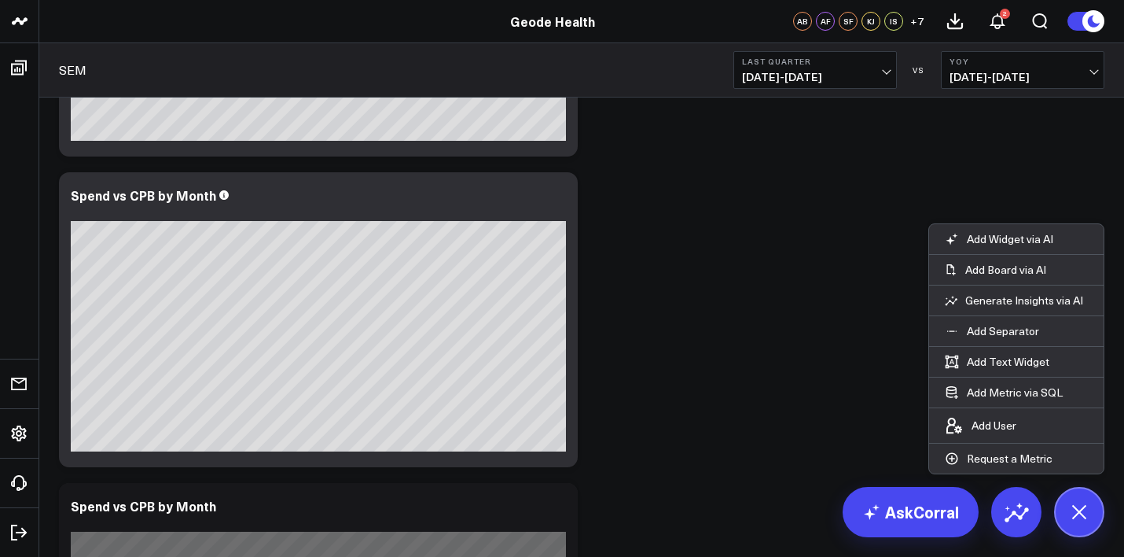
scroll to position [1217, 0]
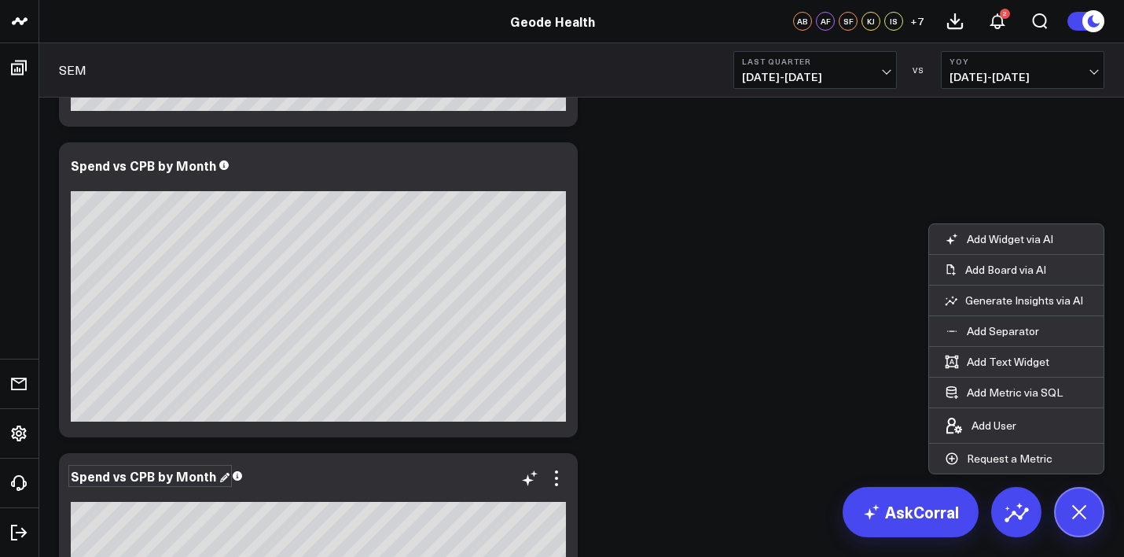
click at [189, 473] on div "Spend vs CPB by Month" at bounding box center [150, 475] width 159 height 17
click at [189, 473] on div "Spend vs CPB by Month" at bounding box center [145, 475] width 149 height 17
click at [527, 476] on icon at bounding box center [528, 480] width 12 height 12
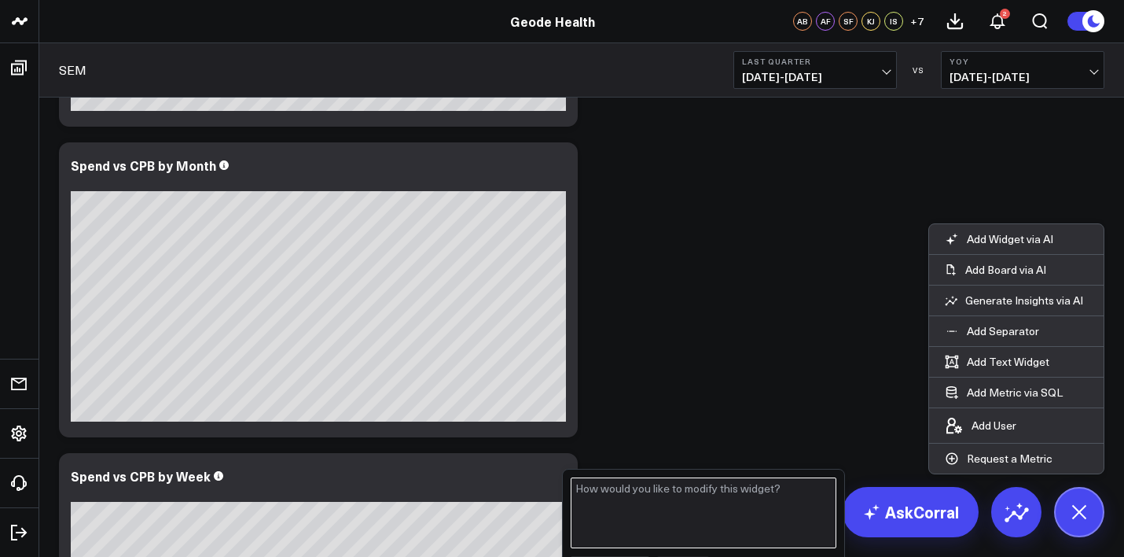
click at [626, 503] on textarea at bounding box center [704, 512] width 266 height 71
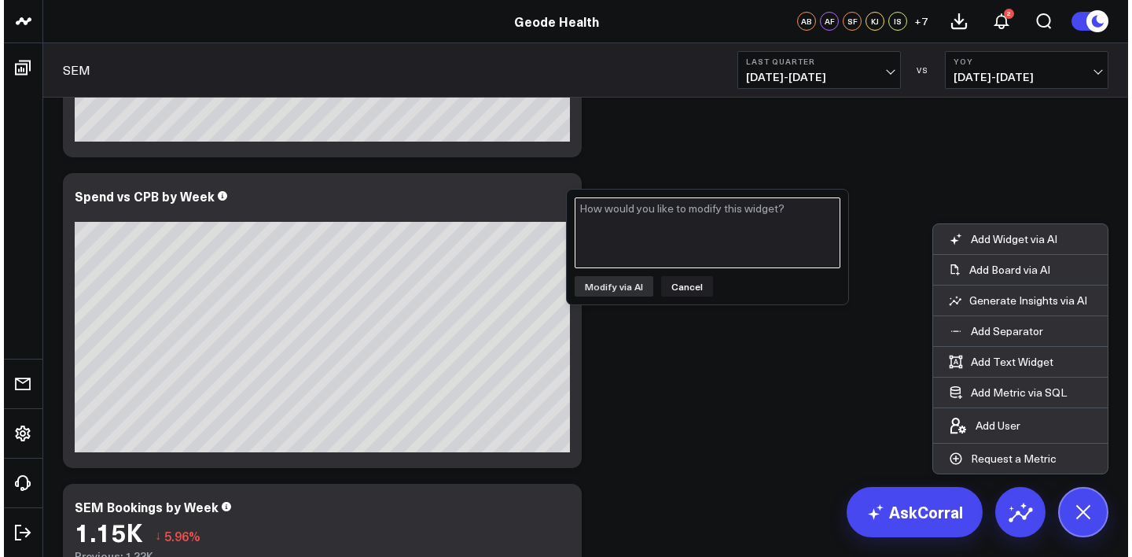
scroll to position [1491, 0]
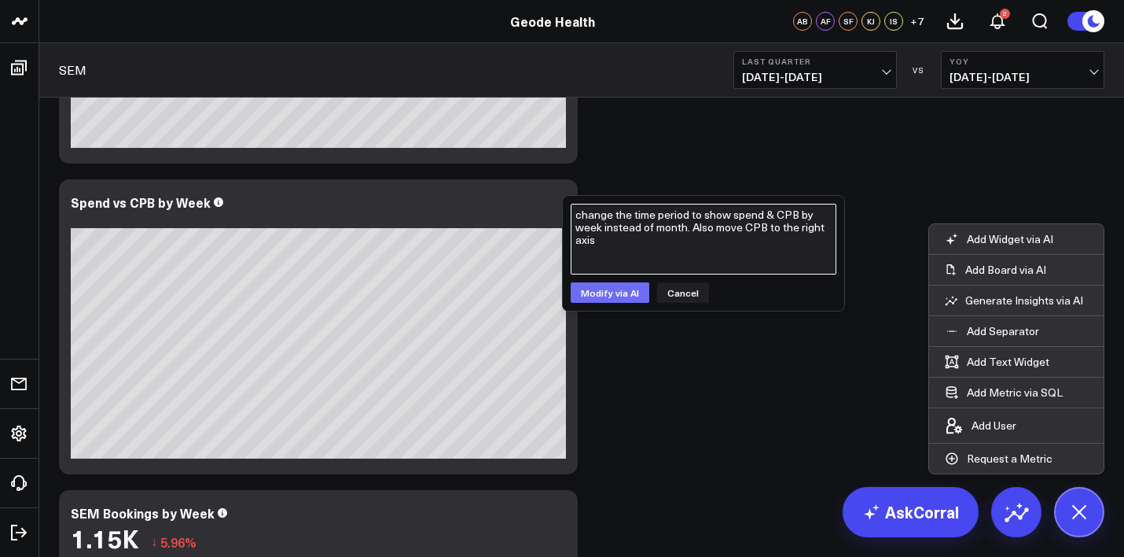
type textarea "change the time period to show spend & CPB by week instead of month. Also move …"
click at [596, 296] on button "Modify via AI" at bounding box center [610, 292] width 79 height 20
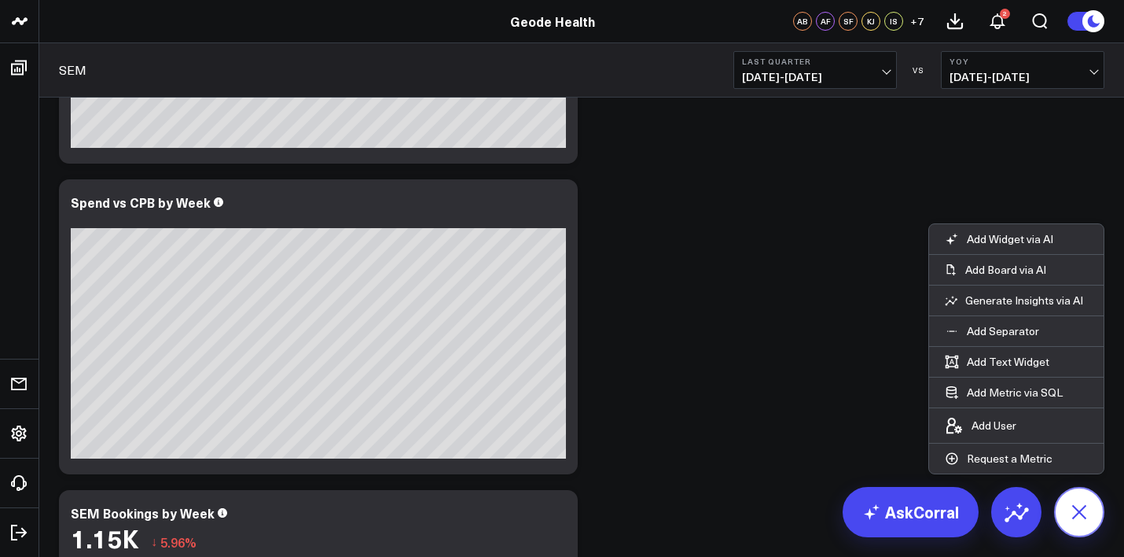
click at [1090, 521] on button at bounding box center [1079, 512] width 50 height 50
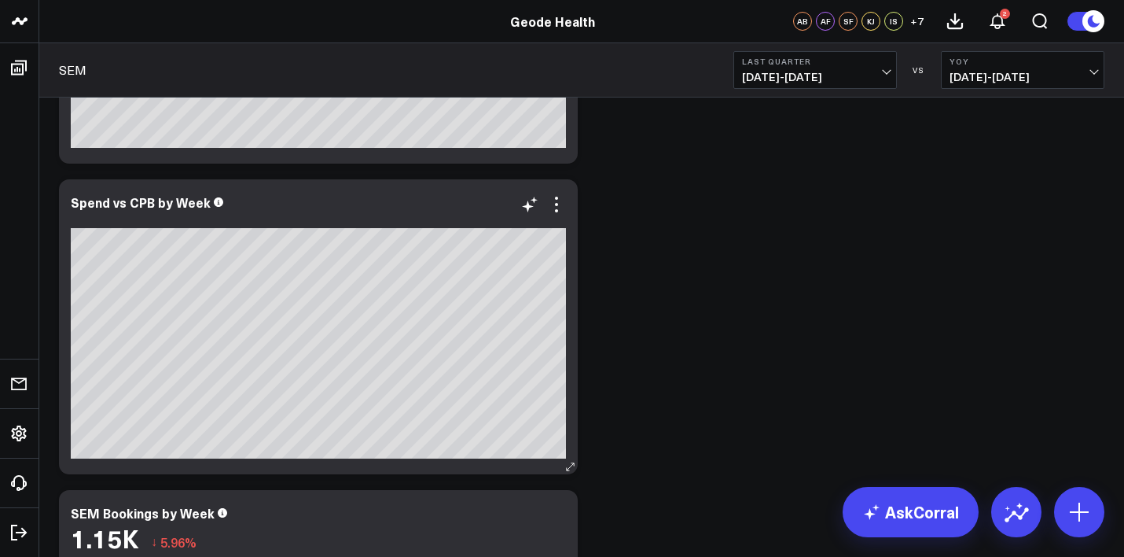
click at [532, 214] on div at bounding box center [318, 218] width 495 height 11
click at [560, 212] on icon at bounding box center [556, 204] width 19 height 19
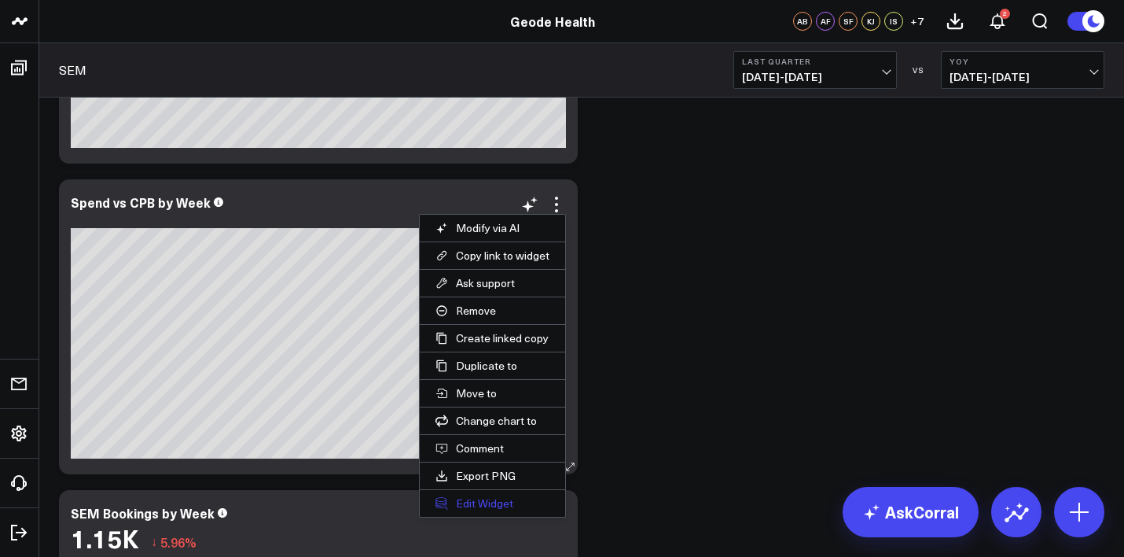
click at [495, 502] on button "Edit Widget" at bounding box center [492, 503] width 145 height 27
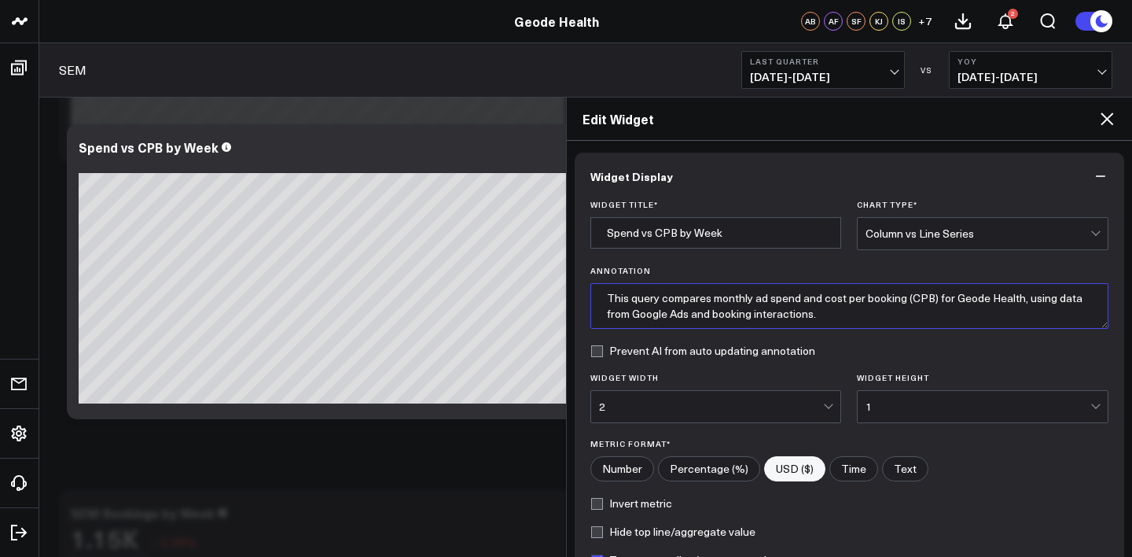
click at [749, 322] on textarea "This query compares monthly ad spend and cost per booking (CPB) for Geode Healt…" at bounding box center [850, 306] width 519 height 46
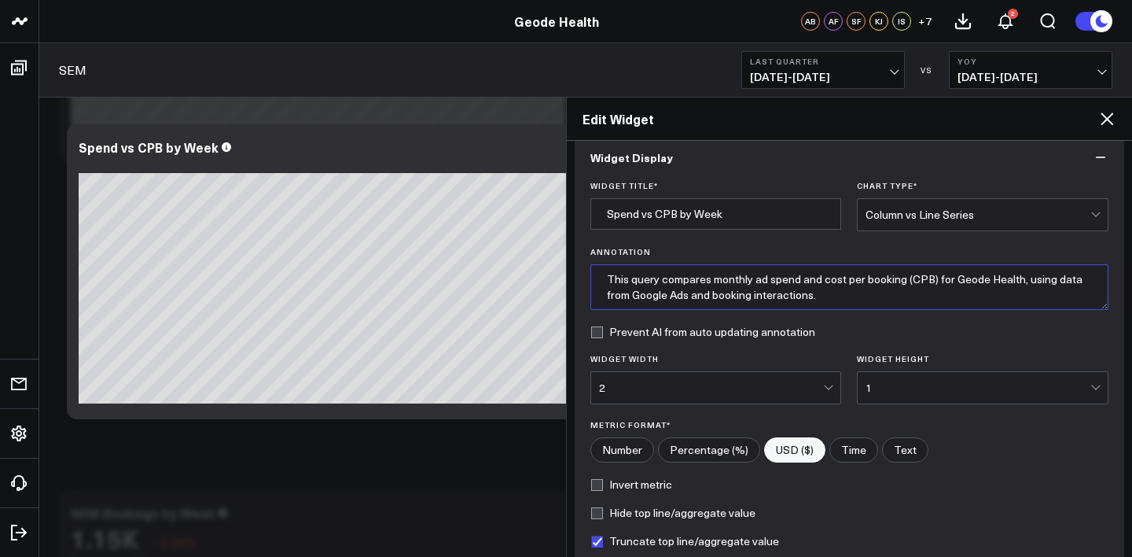
scroll to position [37, 0]
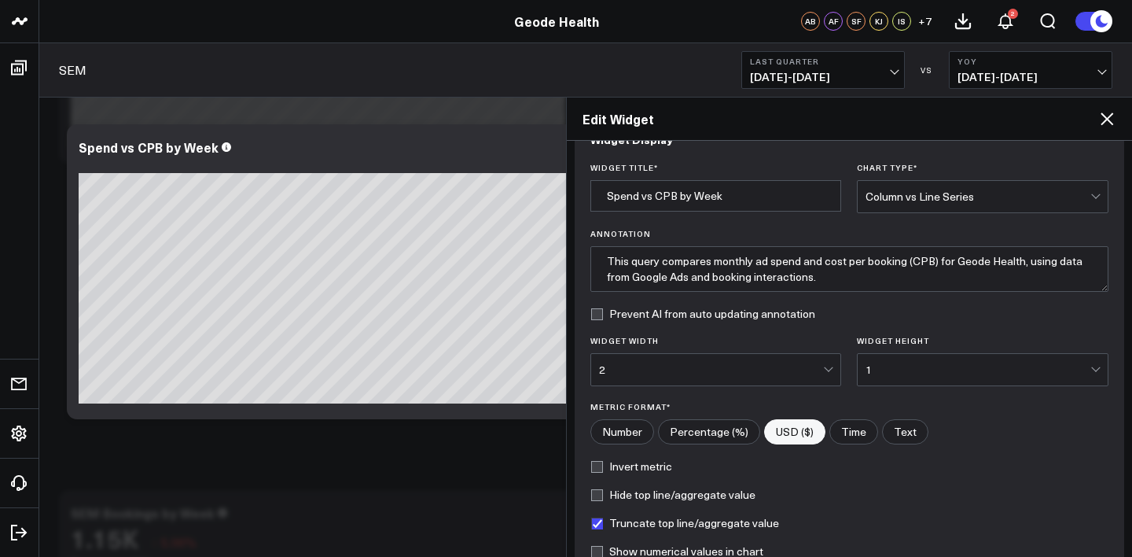
click at [848, 329] on form "Widget Title * Spend vs CPB by Week Chart Type * Column vs Line Series Annotati…" at bounding box center [850, 384] width 519 height 442
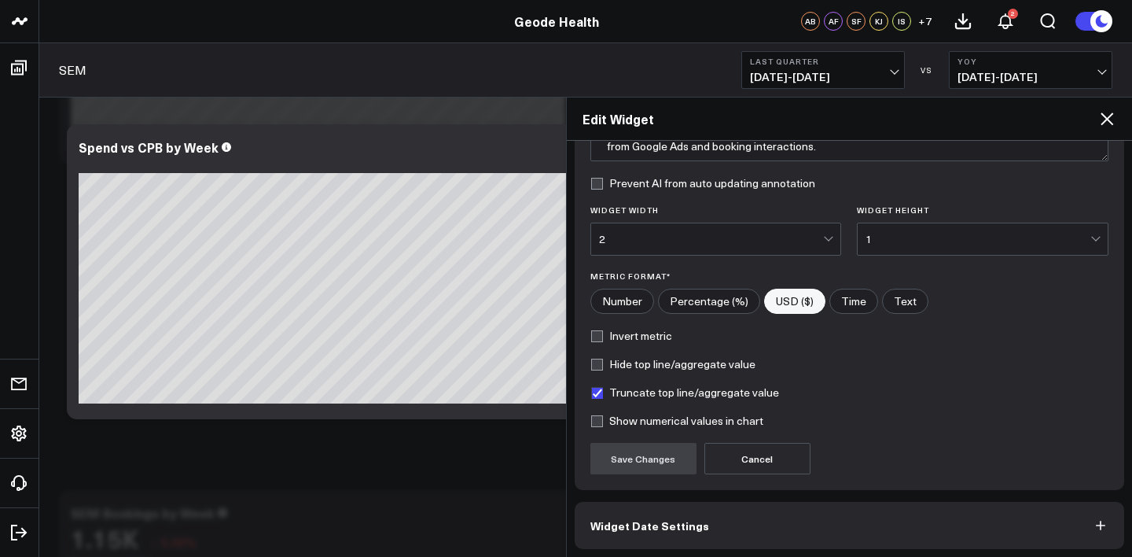
scroll to position [230, 0]
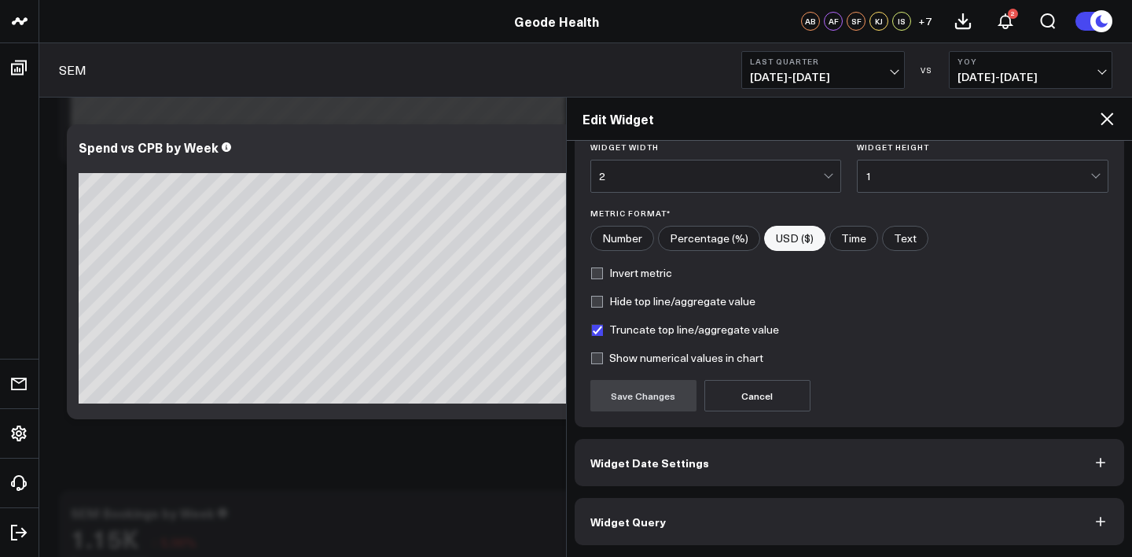
click at [602, 334] on label "Truncate top line/aggregate value" at bounding box center [685, 329] width 189 height 13
click at [602, 334] on input "Truncate top line/aggregate value" at bounding box center [597, 329] width 13 height 13
click at [597, 333] on label "Truncate top line/aggregate value" at bounding box center [685, 329] width 189 height 13
click at [597, 333] on input "Truncate top line/aggregate value" at bounding box center [597, 329] width 13 height 13
checkbox input "true"
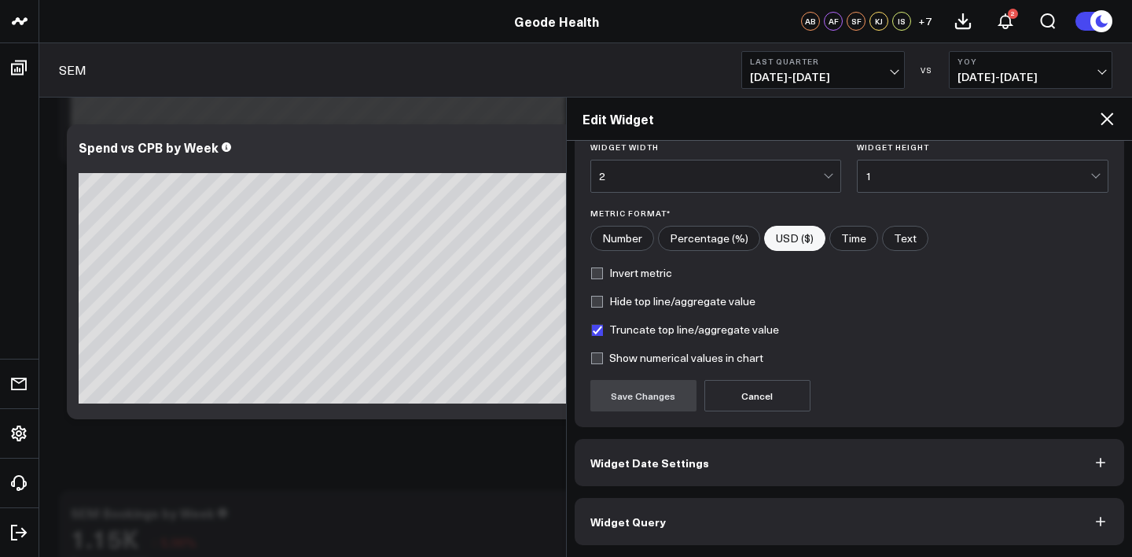
click at [783, 522] on button "Widget Query" at bounding box center [850, 521] width 550 height 47
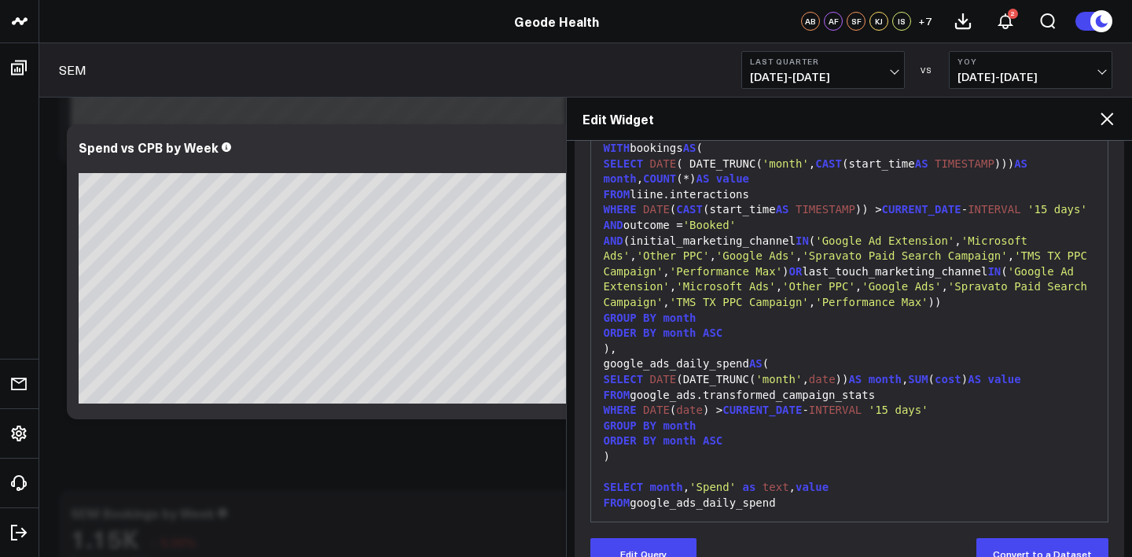
click at [1096, 517] on div "99 1 2 3 4 5 6 7 8 9 10 11 12 13 14 15 16 17 18 19 20 21 22 23 24 25 26 27 › ⌄ …" at bounding box center [850, 325] width 519 height 393
click at [777, 385] on span "'month'" at bounding box center [779, 379] width 46 height 13
click at [774, 385] on span "'month'" at bounding box center [779, 379] width 46 height 13
drag, startPoint x: 763, startPoint y: 411, endPoint x: 797, endPoint y: 409, distance: 34.7
click at [797, 385] on span "'month'" at bounding box center [779, 379] width 46 height 13
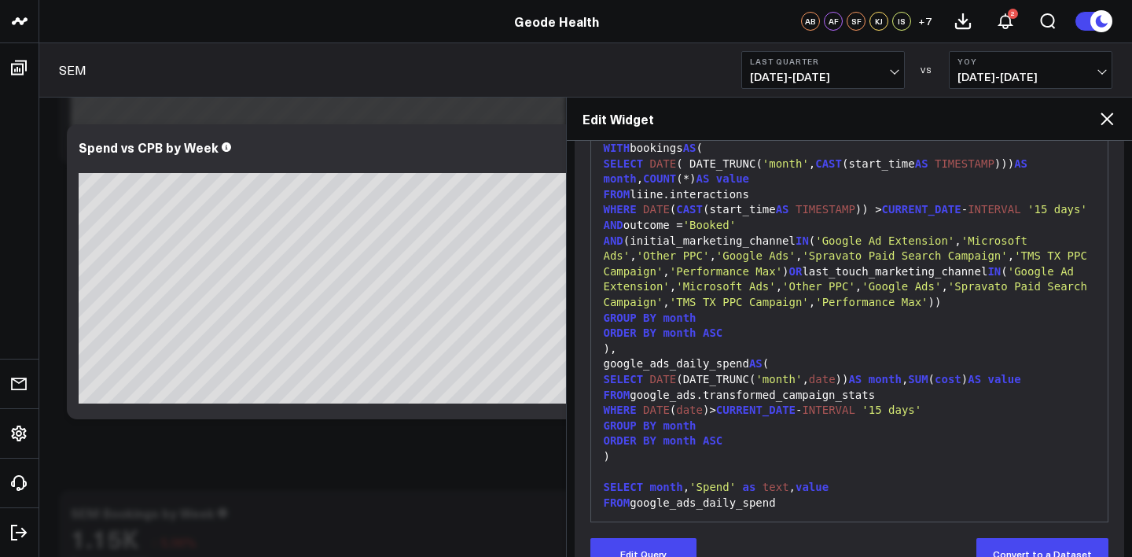
click at [671, 418] on div "WHERE DATE ( date ) > CURRENT_DATE - INTERVAL '15 days'" at bounding box center [850, 411] width 502 height 16
click at [643, 549] on button "Edit Query" at bounding box center [644, 553] width 106 height 31
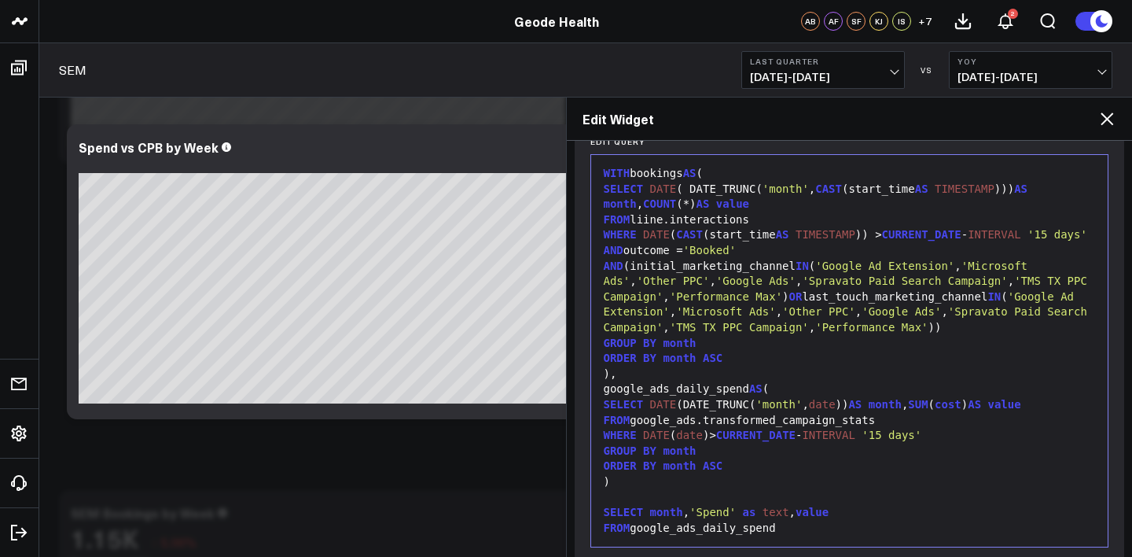
scroll to position [140, 0]
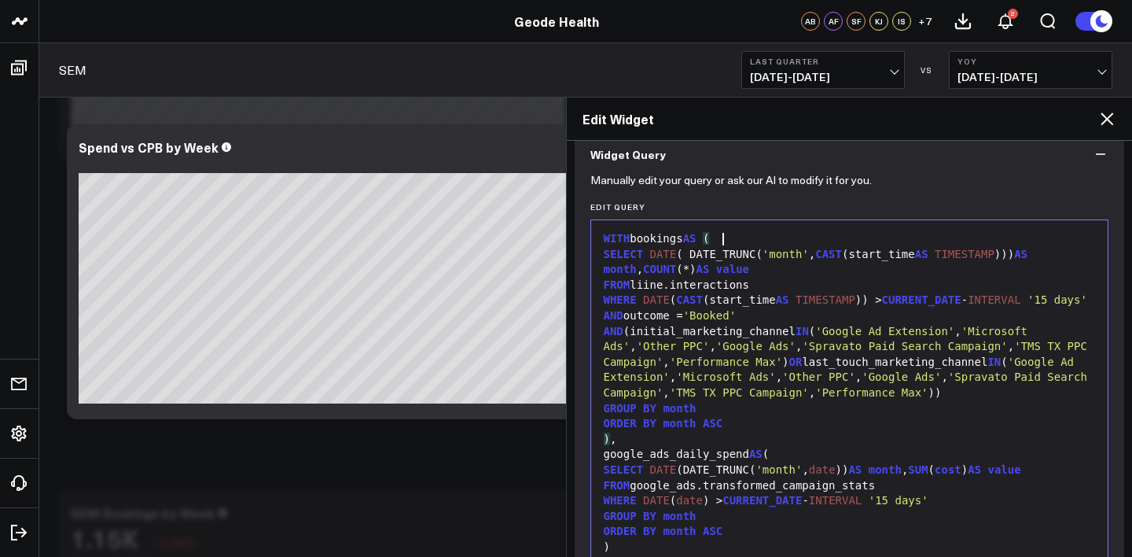
click at [748, 231] on div "WITH bookings AS (" at bounding box center [850, 239] width 502 height 16
click at [784, 252] on span "'month'" at bounding box center [786, 254] width 46 height 13
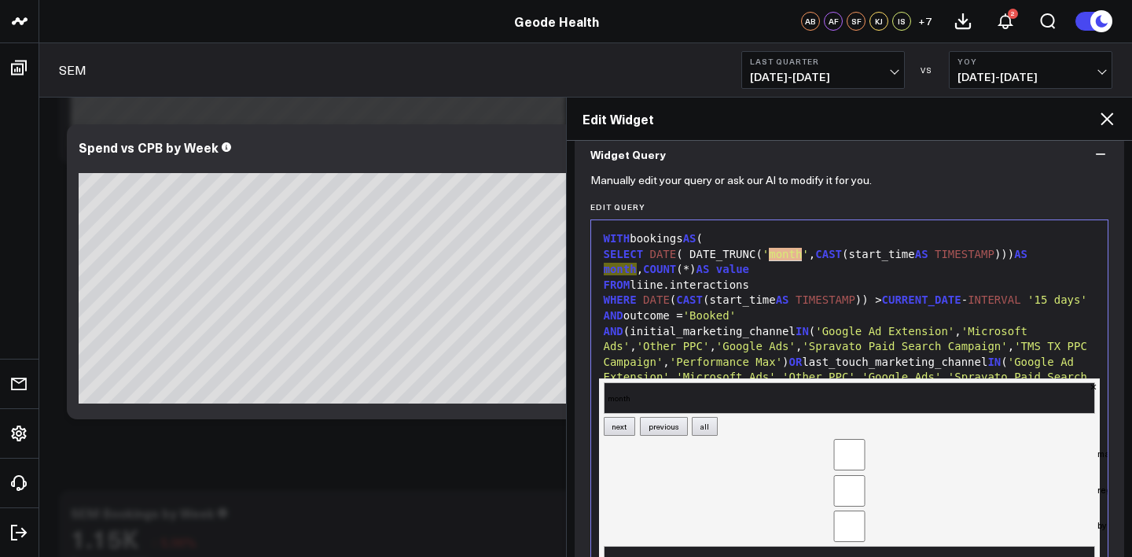
click at [834, 443] on input "match case" at bounding box center [850, 454] width 492 height 31
click at [838, 442] on input "match case" at bounding box center [850, 454] width 492 height 31
checkbox input "false"
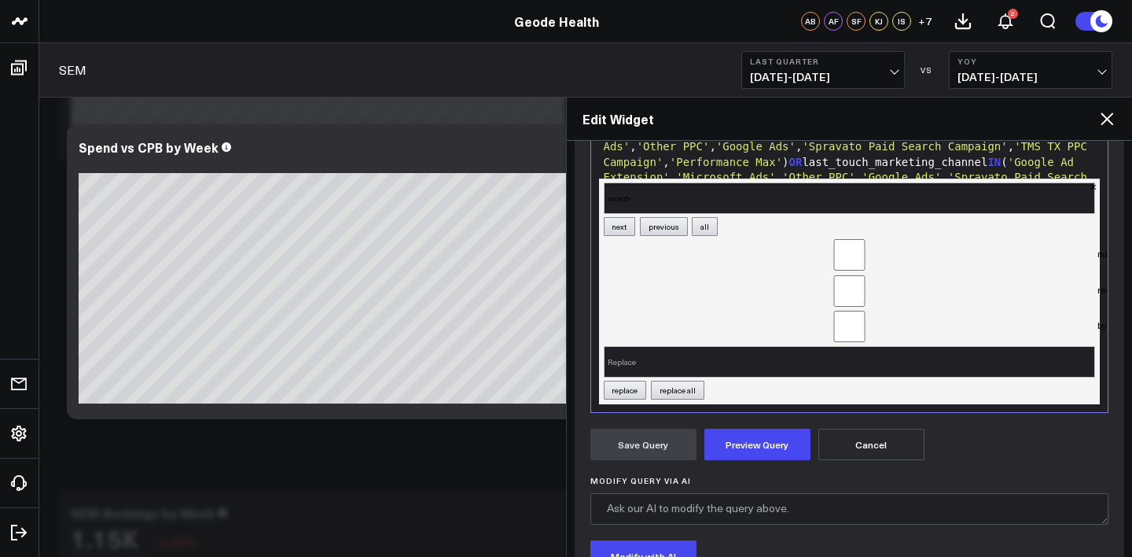
scroll to position [158, 0]
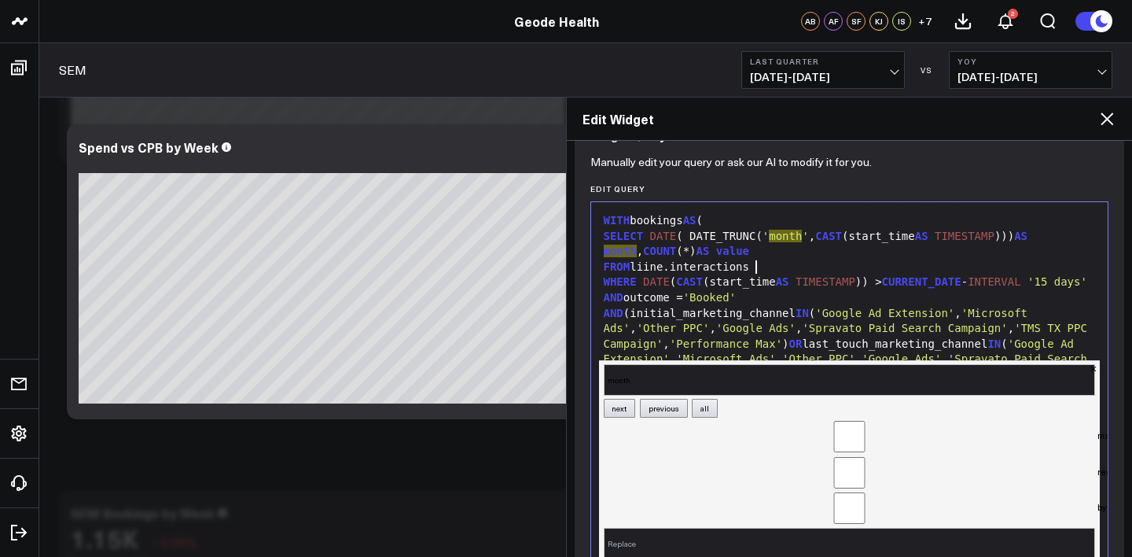
click at [906, 272] on div "FROM liine.interactions" at bounding box center [850, 267] width 502 height 16
click at [930, 334] on span "'Spravato Paid Search Campaign'" at bounding box center [904, 328] width 205 height 13
click at [942, 319] on span "'Google Ad Extension'" at bounding box center [884, 313] width 139 height 13
click at [624, 399] on button "next" at bounding box center [620, 408] width 32 height 19
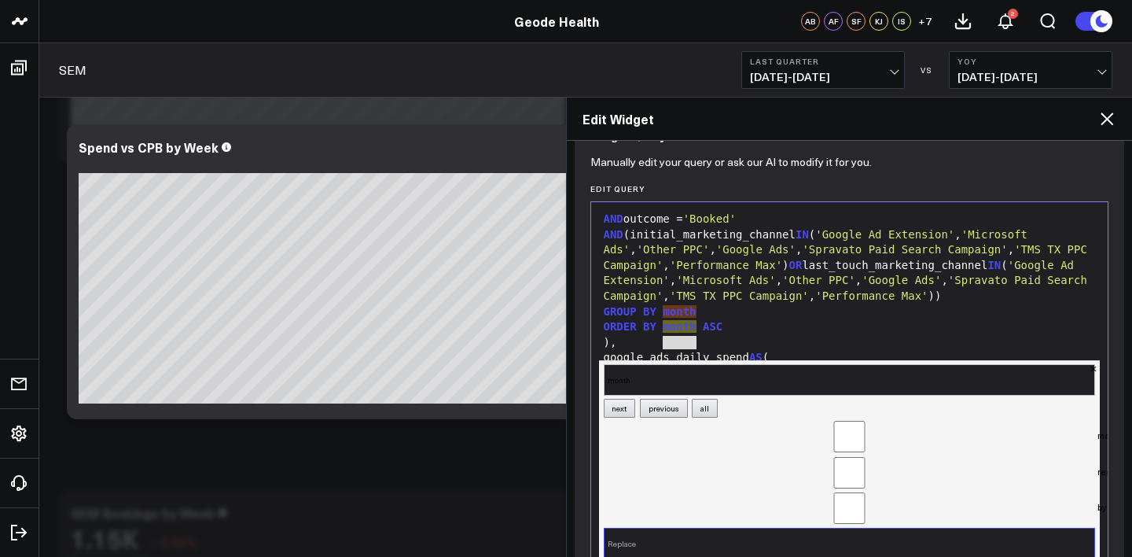
click at [658, 543] on input "Replace" at bounding box center [850, 543] width 492 height 31
type input "week"
click at [704, 400] on button "all" at bounding box center [705, 408] width 26 height 19
click at [701, 399] on button "all" at bounding box center [705, 408] width 26 height 19
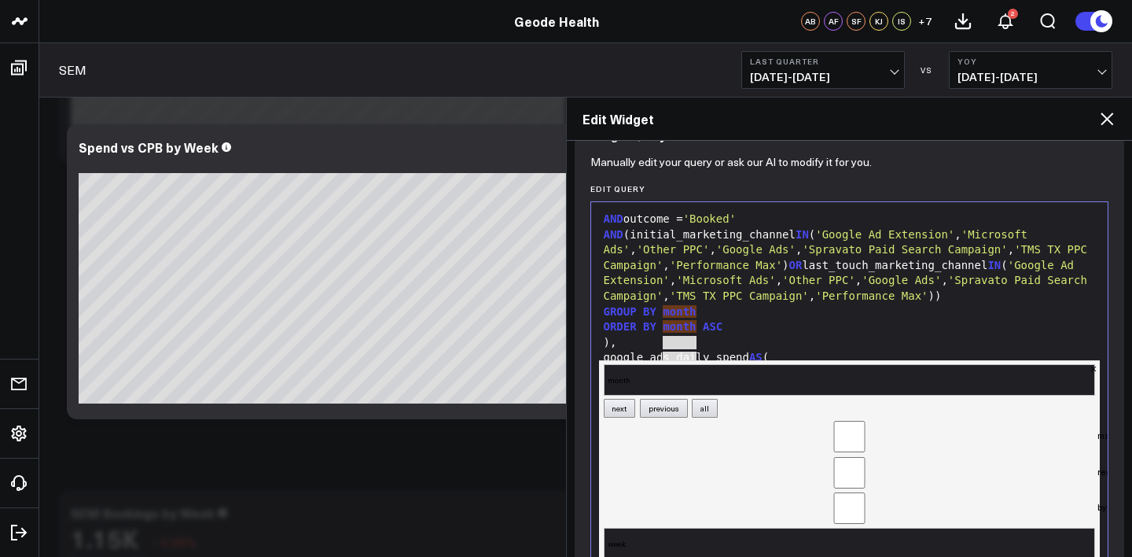
click at [701, 399] on button "all" at bounding box center [705, 408] width 26 height 19
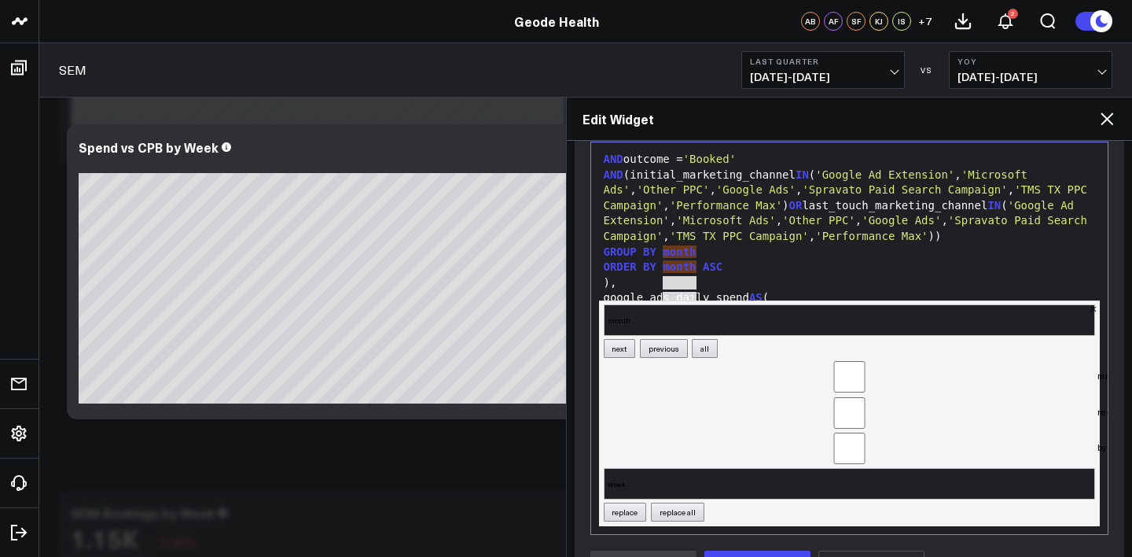
scroll to position [270, 0]
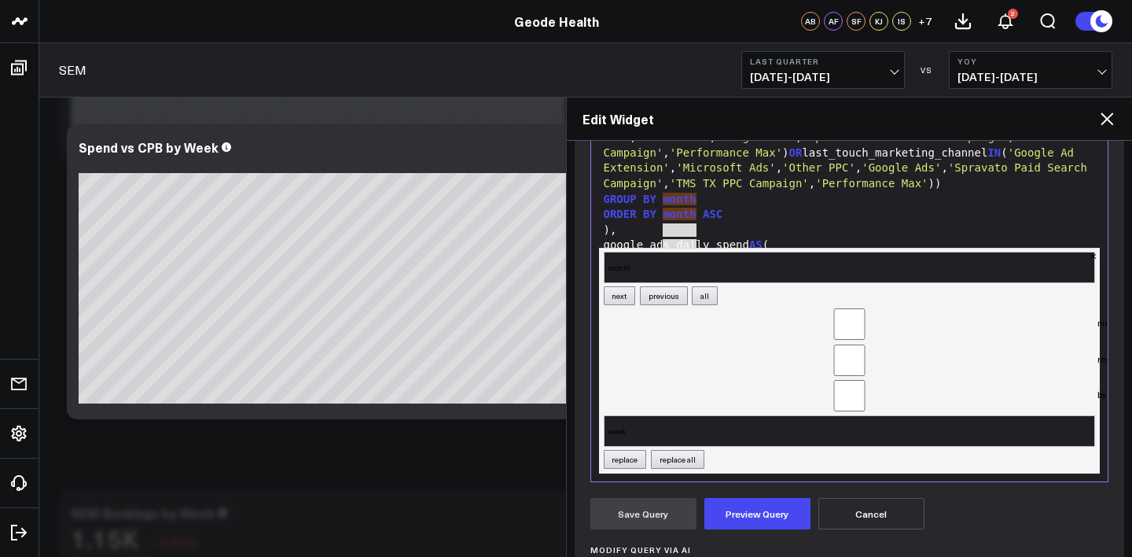
click at [679, 452] on button "replace all" at bounding box center [677, 459] width 53 height 19
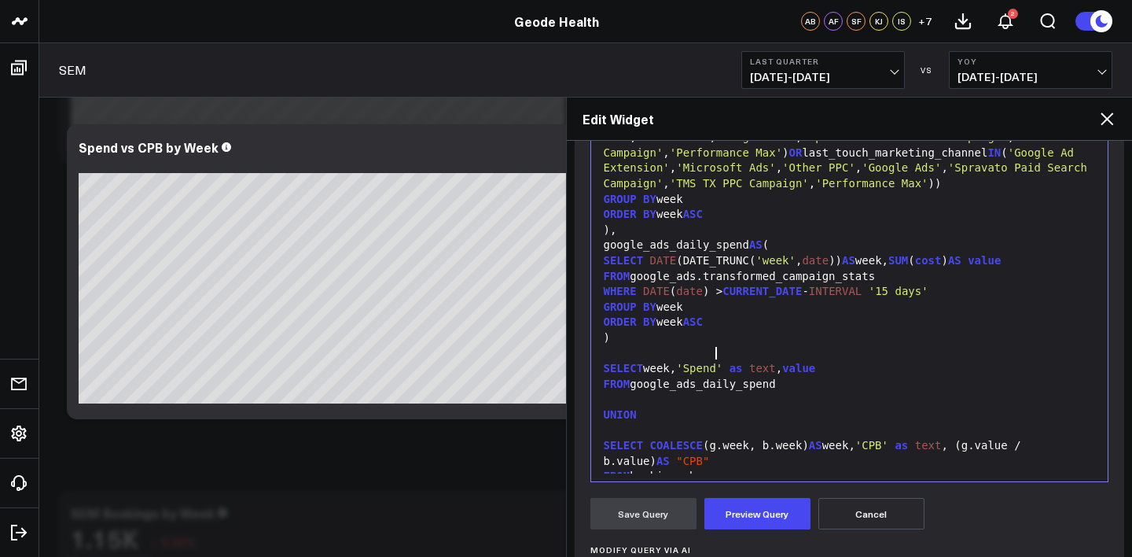
click at [892, 330] on div "ORDER BY week ASC" at bounding box center [850, 323] width 502 height 16
click at [757, 285] on div "FROM google_ads.transformed_campaign_stats" at bounding box center [850, 277] width 502 height 16
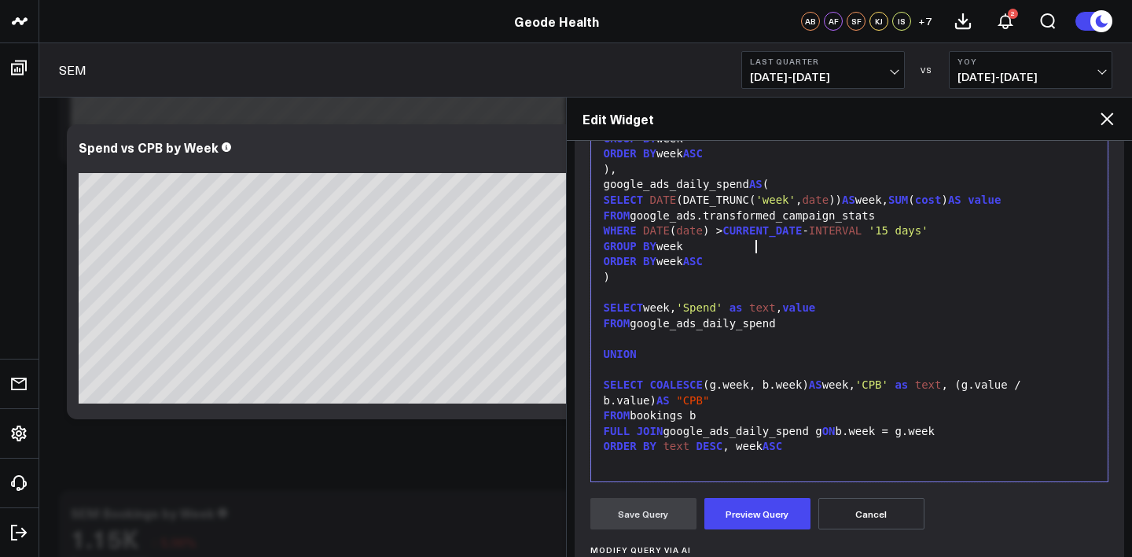
scroll to position [170, 0]
click at [889, 381] on span "'CPB'" at bounding box center [871, 384] width 33 height 13
click at [816, 401] on div "SELECT COALESCE (g.week, b.week) AS week, 'CPB' as text , (g.value / b.value) A…" at bounding box center [850, 392] width 502 height 31
click at [755, 415] on div "FROM bookings b" at bounding box center [850, 416] width 502 height 16
click at [813, 425] on div "FULL JOIN google_ads_daily_spend g ON b.week = g.week" at bounding box center [850, 432] width 502 height 16
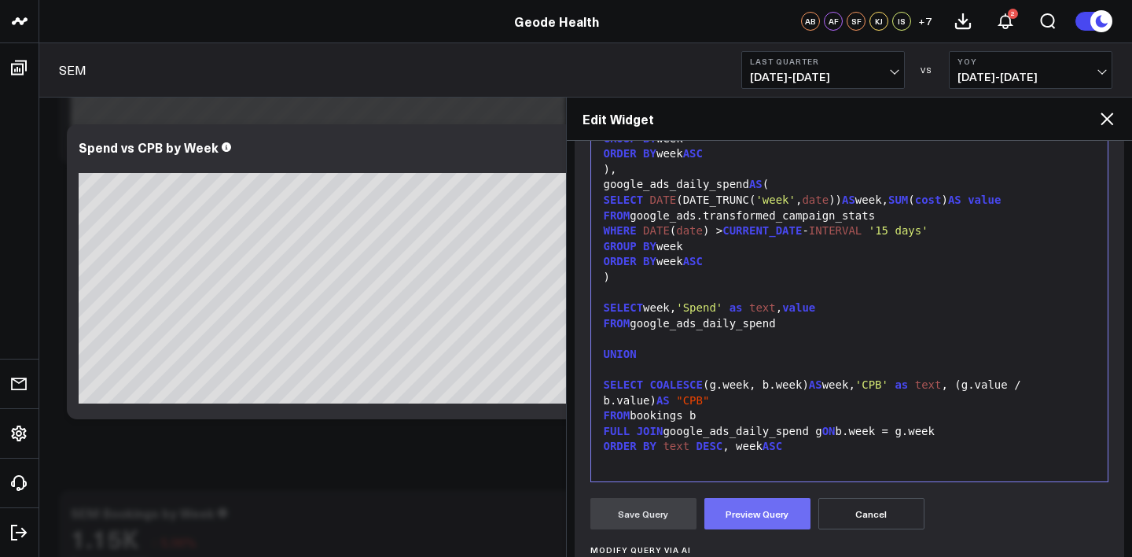
click at [800, 527] on button "Preview Query" at bounding box center [758, 513] width 106 height 31
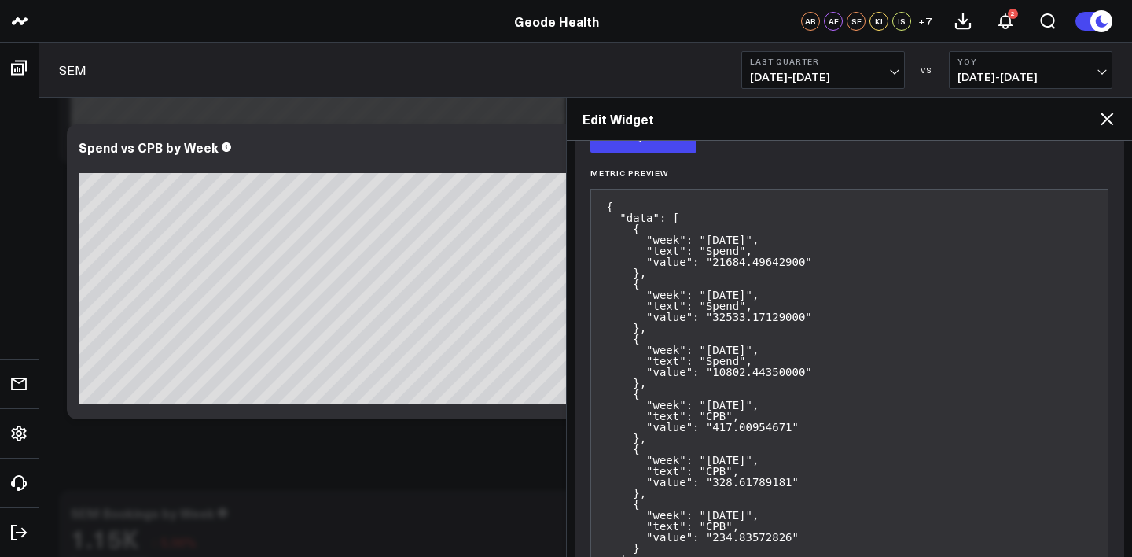
scroll to position [730, 0]
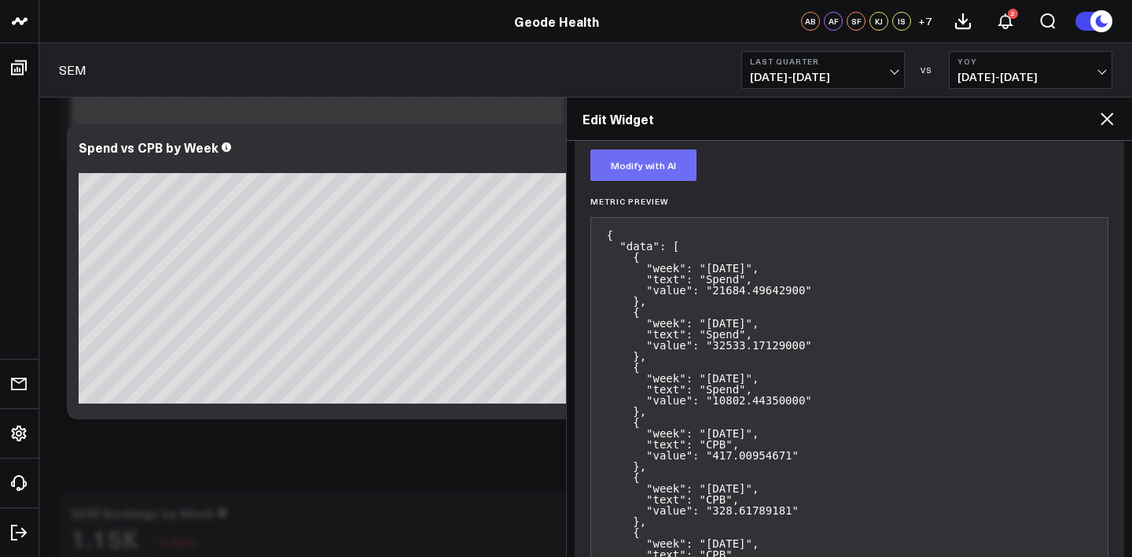
click at [643, 164] on button "Modify with AI" at bounding box center [644, 164] width 106 height 31
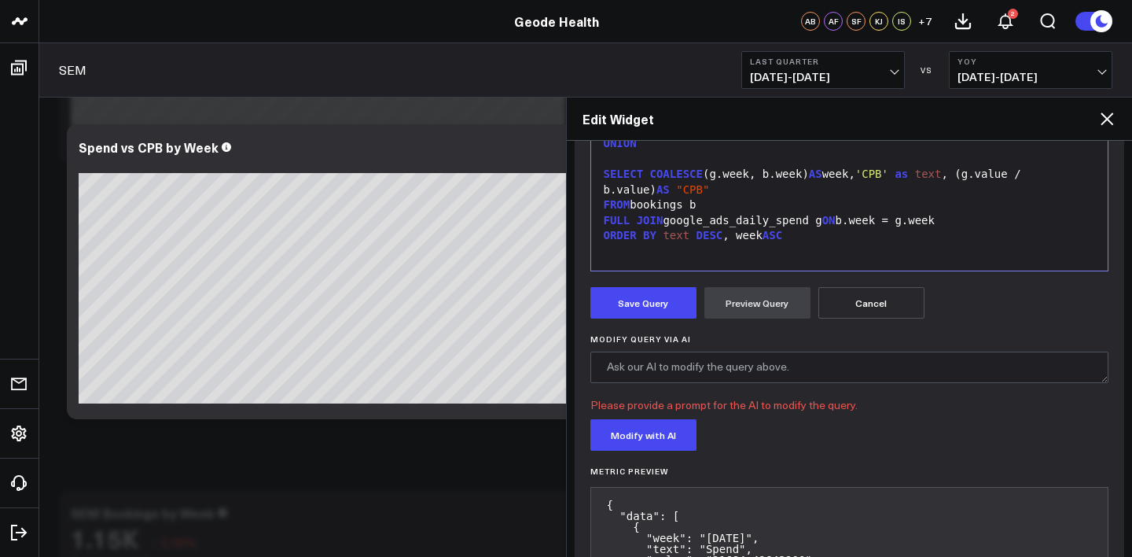
scroll to position [477, 0]
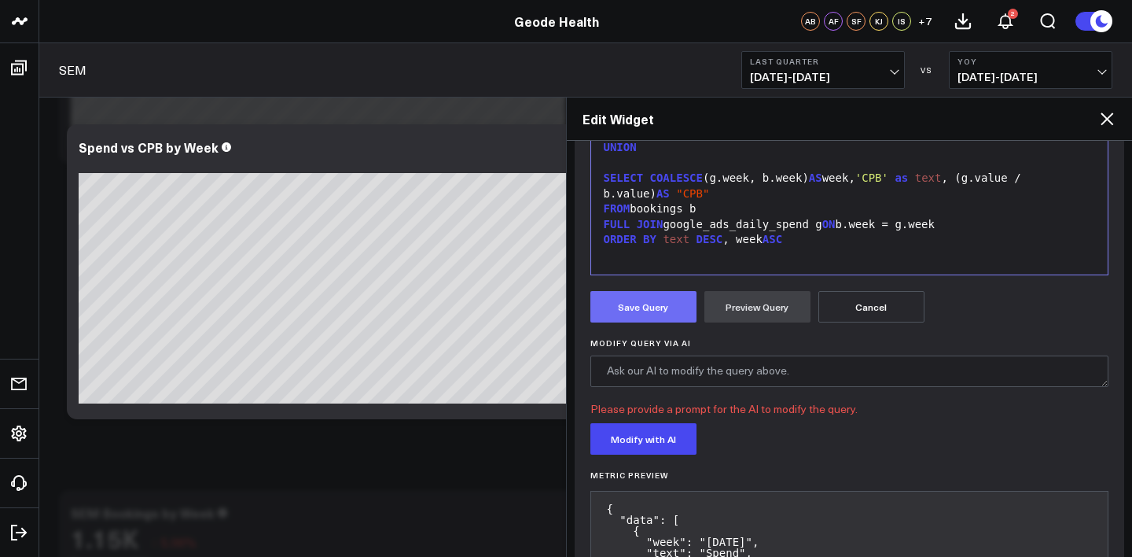
click at [630, 315] on button "Save Query" at bounding box center [644, 306] width 106 height 31
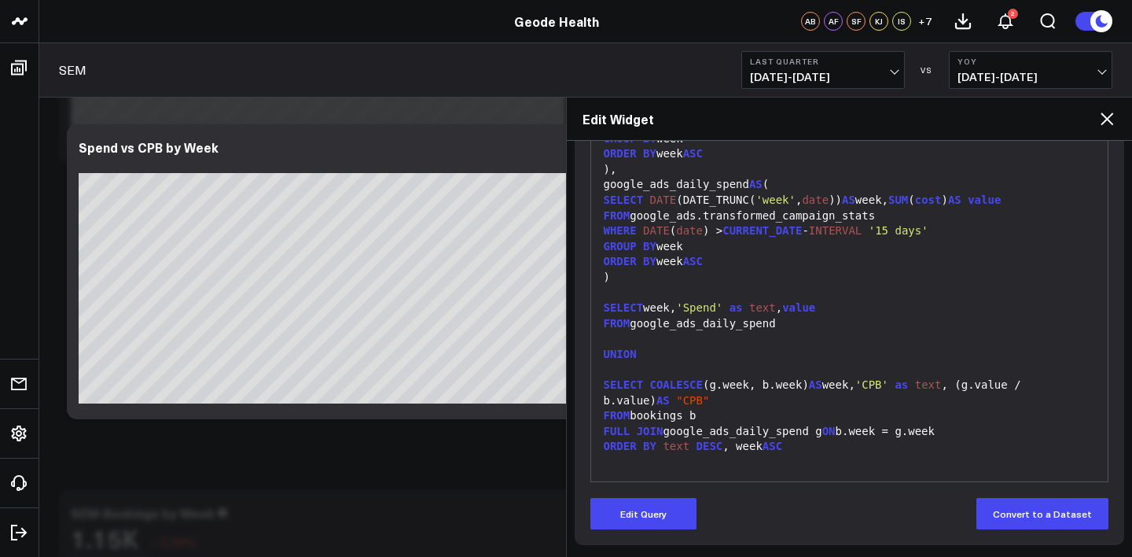
click at [857, 374] on div at bounding box center [850, 370] width 502 height 16
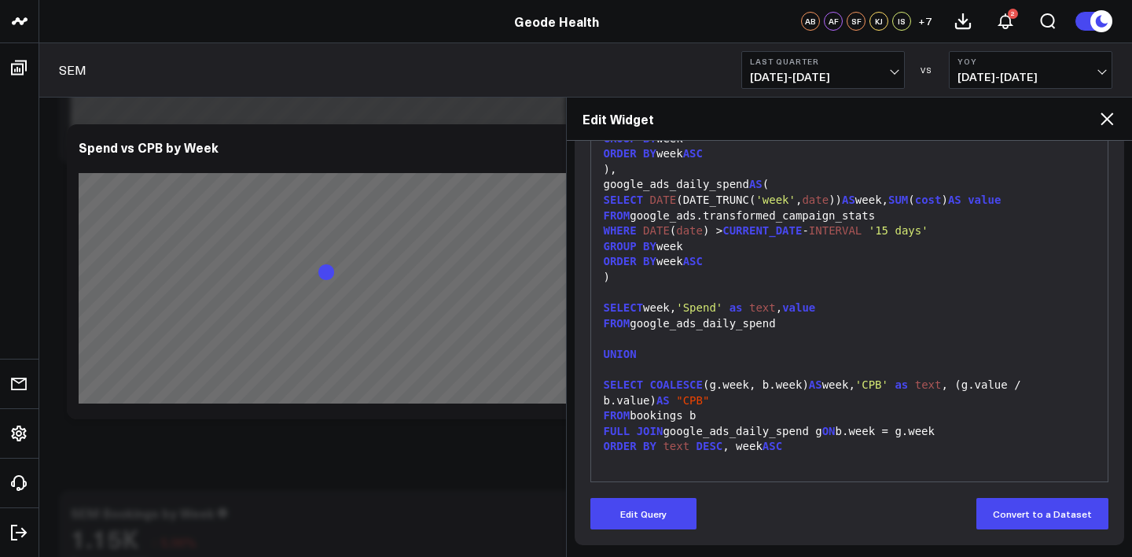
scroll to position [270, 0]
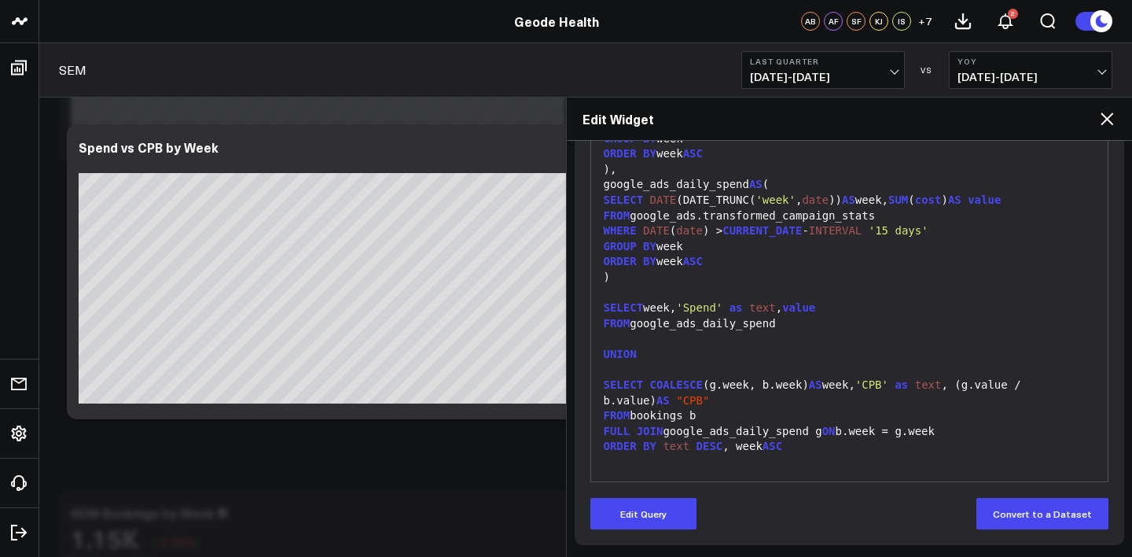
click at [869, 434] on div "FULL JOIN google_ads_daily_spend g ON b.week = g.week" at bounding box center [850, 432] width 502 height 16
click at [918, 411] on div "FROM bookings b" at bounding box center [850, 416] width 502 height 16
drag, startPoint x: 907, startPoint y: 229, endPoint x: 896, endPoint y: 230, distance: 11.0
click at [896, 230] on span "'15 days'" at bounding box center [899, 230] width 60 height 13
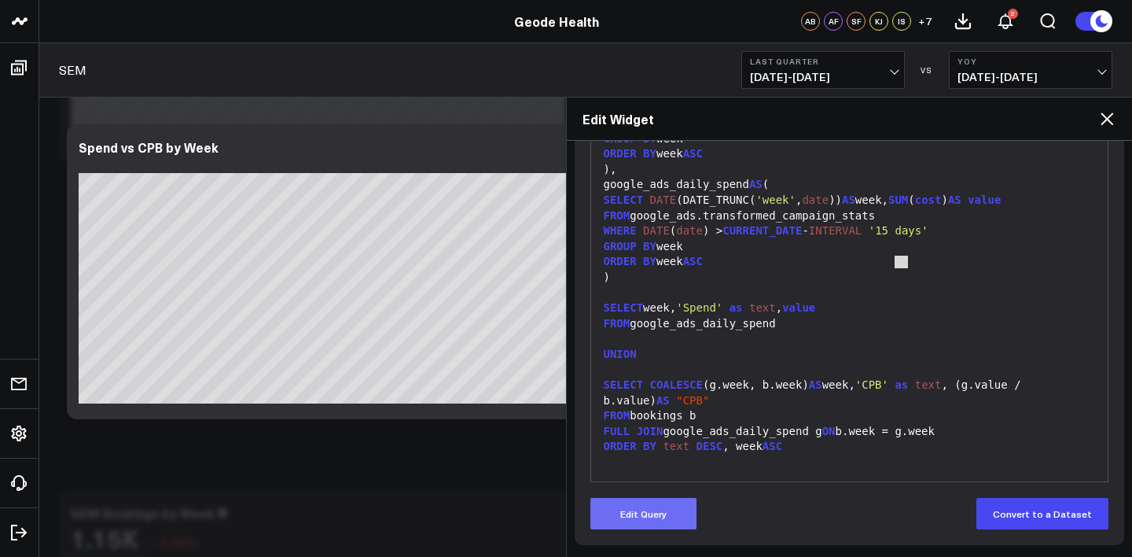
click at [648, 517] on button "Edit Query" at bounding box center [644, 513] width 106 height 31
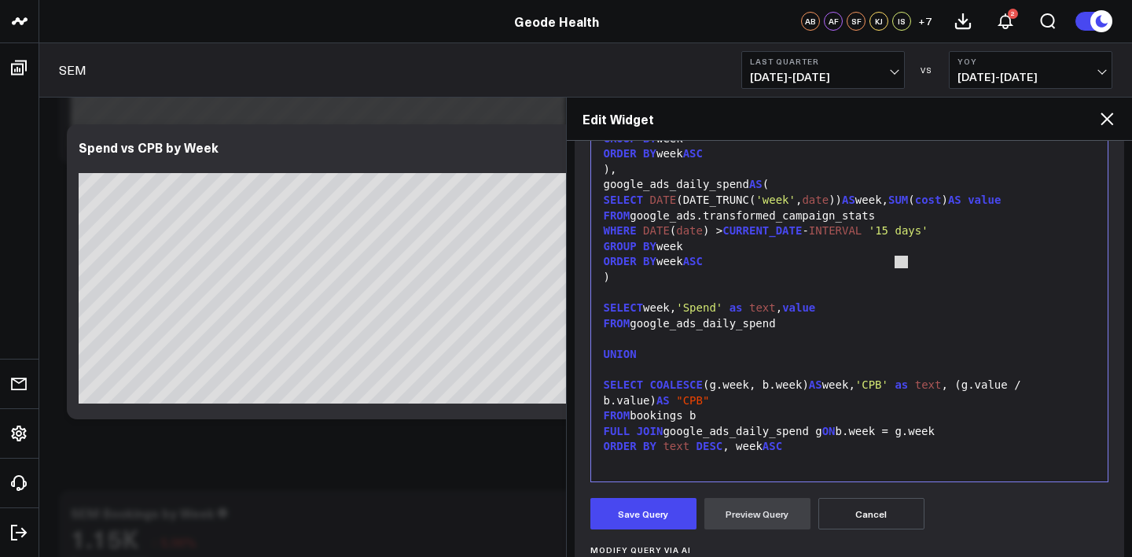
click at [904, 228] on span "'15 days'" at bounding box center [899, 230] width 60 height 13
drag, startPoint x: 909, startPoint y: 229, endPoint x: 895, endPoint y: 233, distance: 14.7
click at [895, 233] on span "'15 days'" at bounding box center [899, 230] width 60 height 13
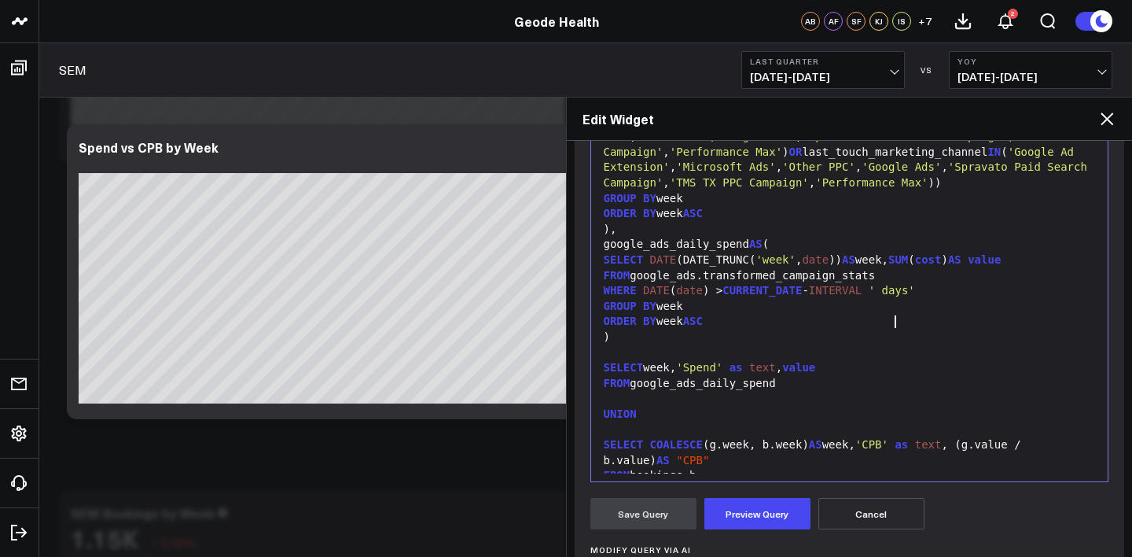
scroll to position [79, 0]
click at [881, 502] on button "Cancel" at bounding box center [872, 513] width 106 height 31
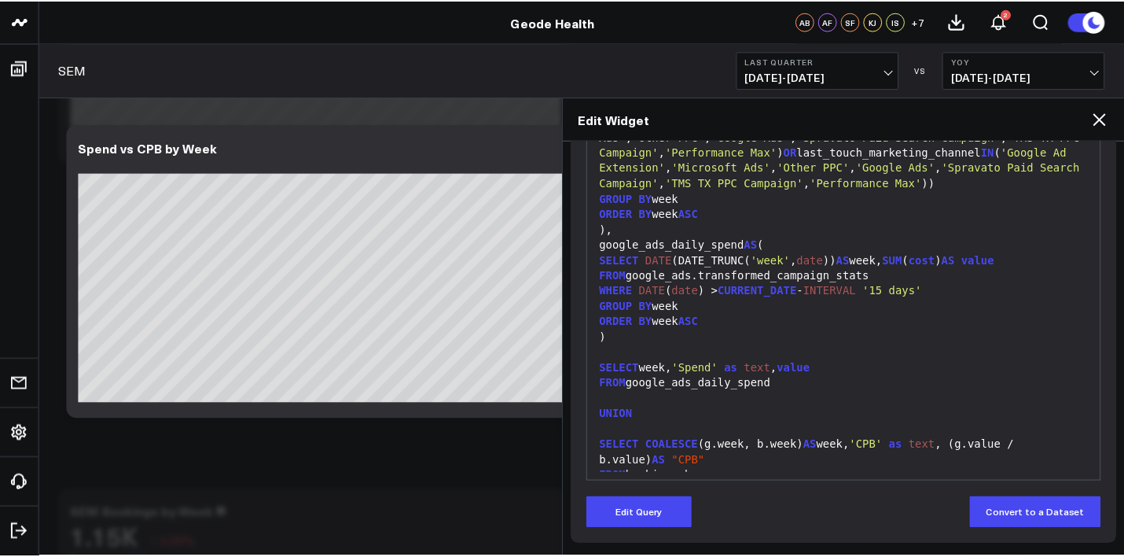
scroll to position [0, 0]
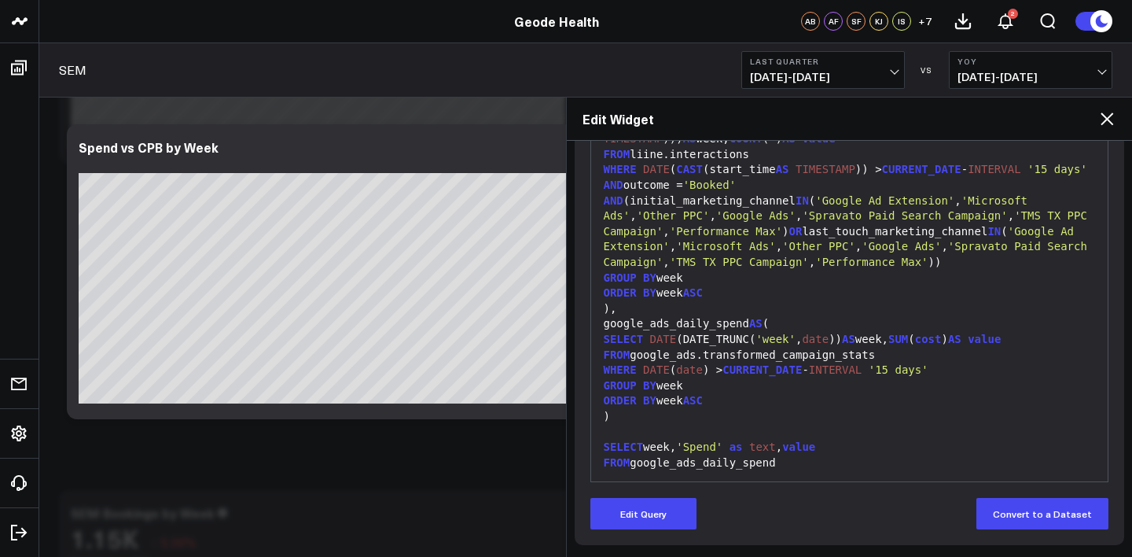
click at [1107, 119] on icon at bounding box center [1107, 118] width 13 height 13
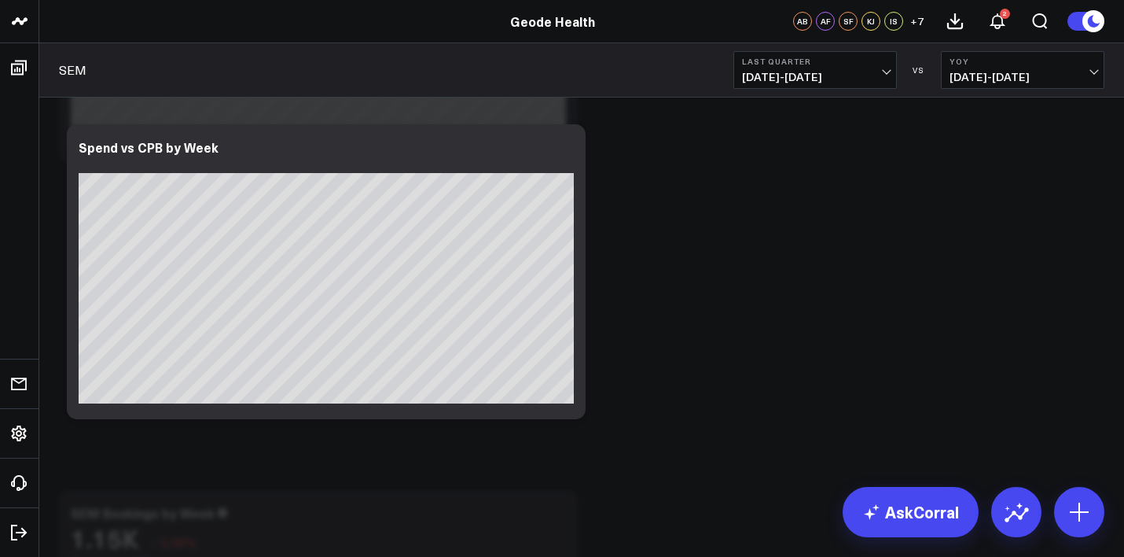
click at [796, 274] on div "Modify via AI Copy link to widget Ask support Remove Create linked copy Web Per…" at bounding box center [578, 481] width 1054 height 3727
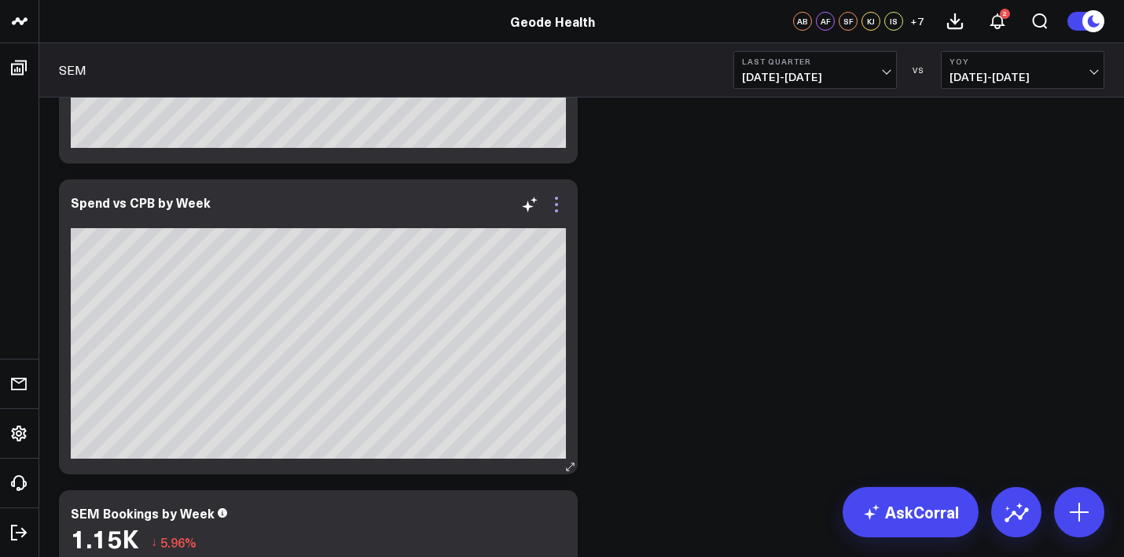
click at [552, 201] on icon at bounding box center [556, 204] width 19 height 19
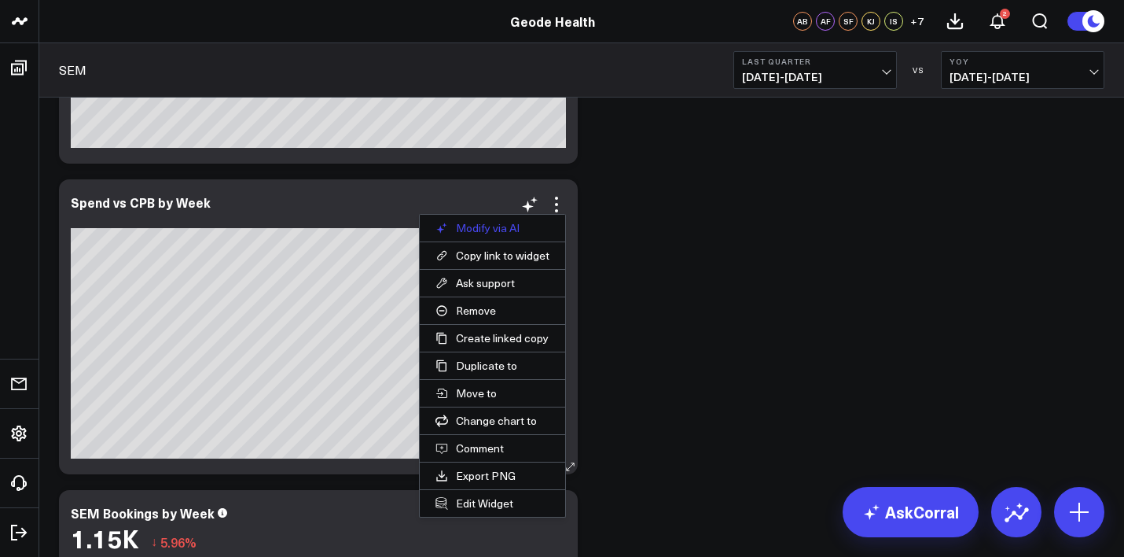
click at [475, 225] on button "Modify via AI" at bounding box center [492, 228] width 145 height 27
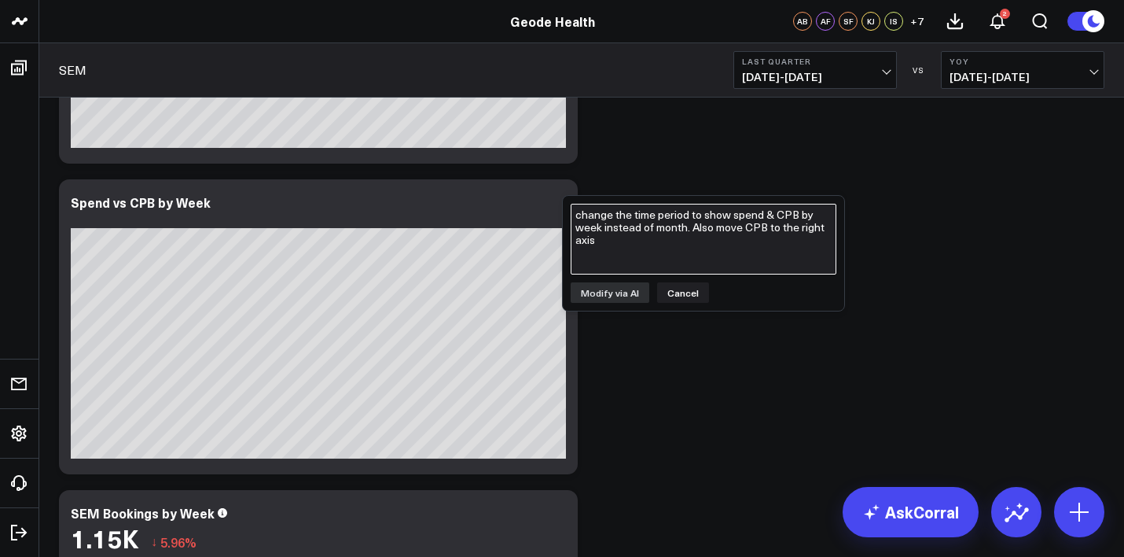
click at [683, 230] on textarea "change the time period to show spend & CPB by week instead of month. Also move …" at bounding box center [704, 239] width 266 height 71
type textarea "instead of dividing by month, divide by week"
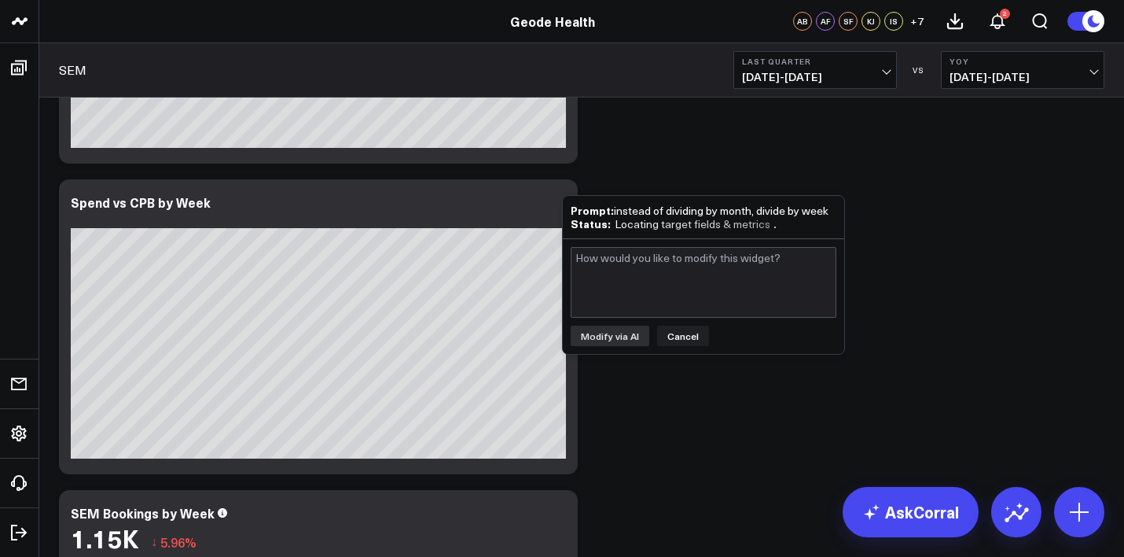
click at [654, 423] on div "Modify via AI Copy link to widget Ask support Remove Create linked copy Web Per…" at bounding box center [581, 481] width 1061 height 3727
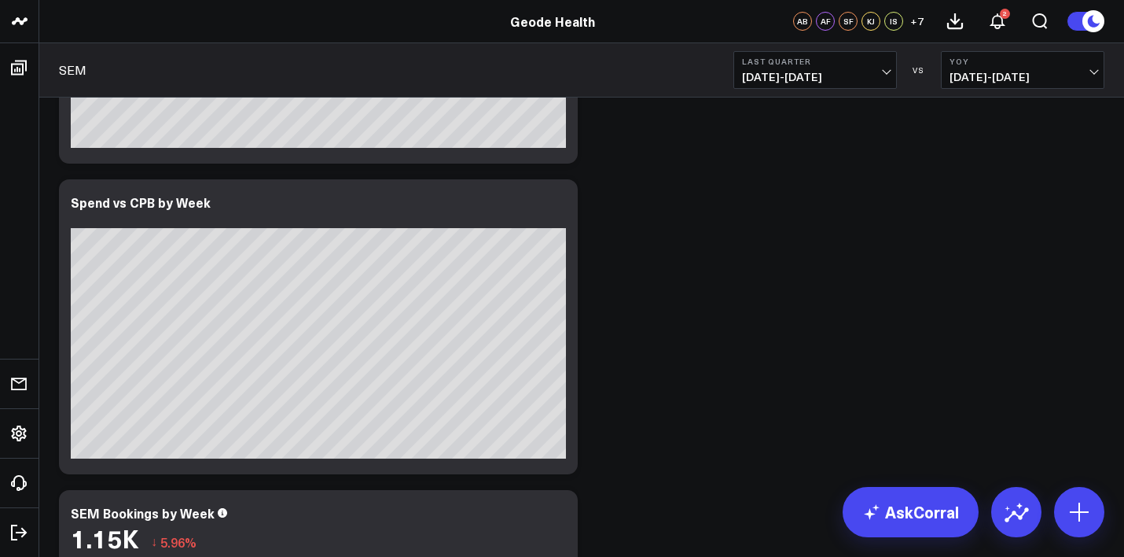
click at [639, 459] on div "Modify via AI Copy link to widget Ask support Remove Create linked copy Web Per…" at bounding box center [581, 481] width 1061 height 3727
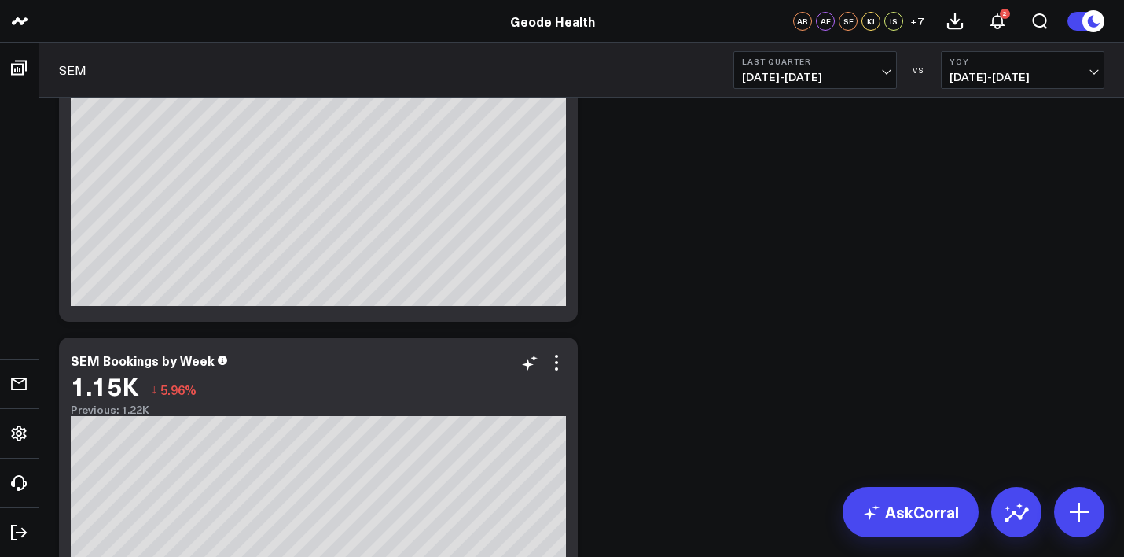
scroll to position [1750, 0]
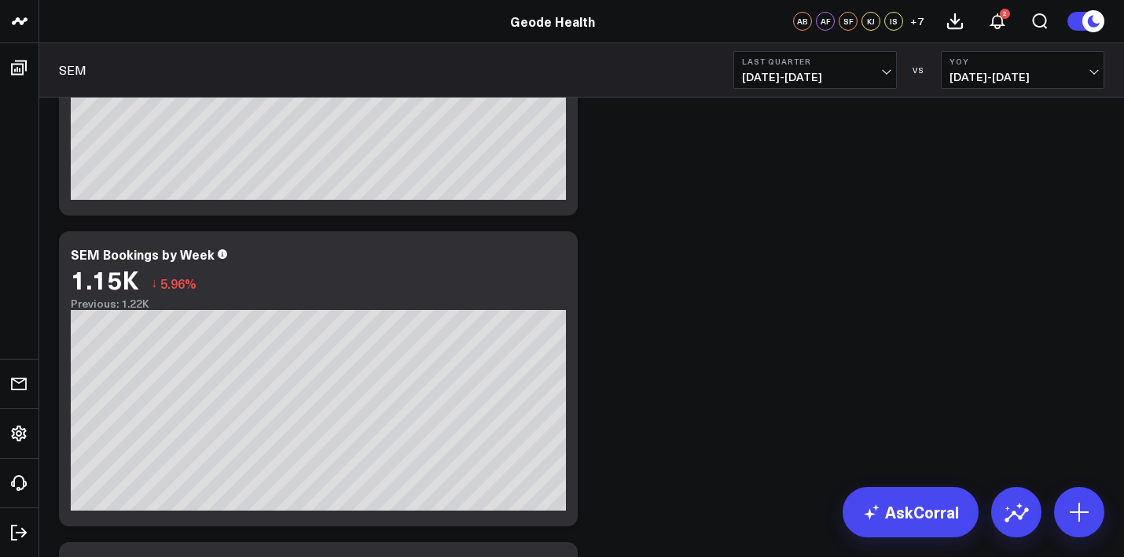
click at [588, 289] on div "Modify via AI Copy link to widget Ask support Remove Create linked copy Web Per…" at bounding box center [581, 223] width 1061 height 3727
click at [550, 258] on icon at bounding box center [556, 256] width 19 height 19
click at [657, 388] on div "Modify via AI Copy link to widget Ask support Remove Create linked copy Web Per…" at bounding box center [581, 223] width 1061 height 3727
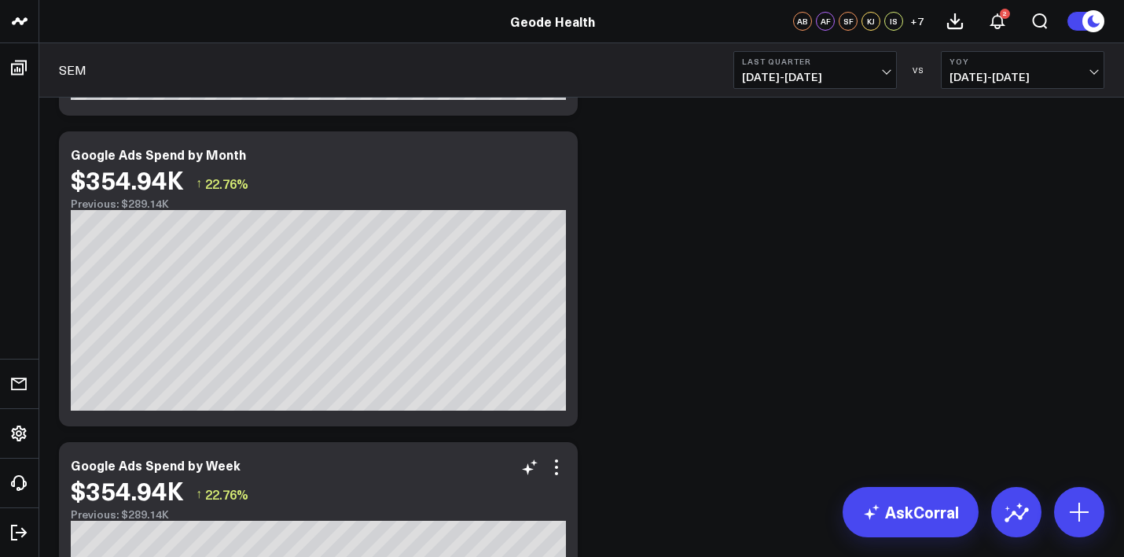
scroll to position [836, 0]
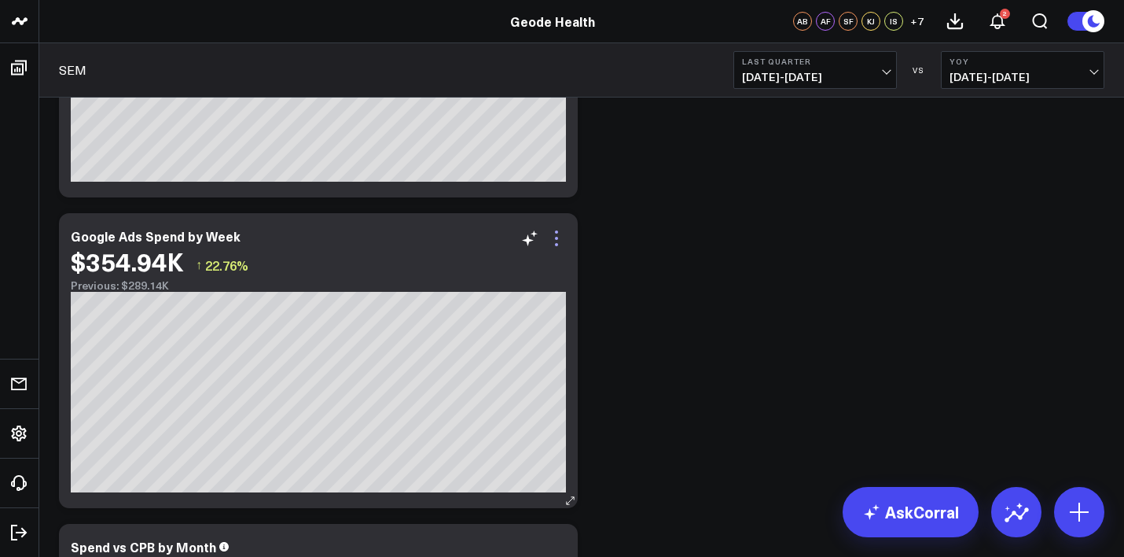
click at [554, 237] on icon at bounding box center [556, 238] width 19 height 19
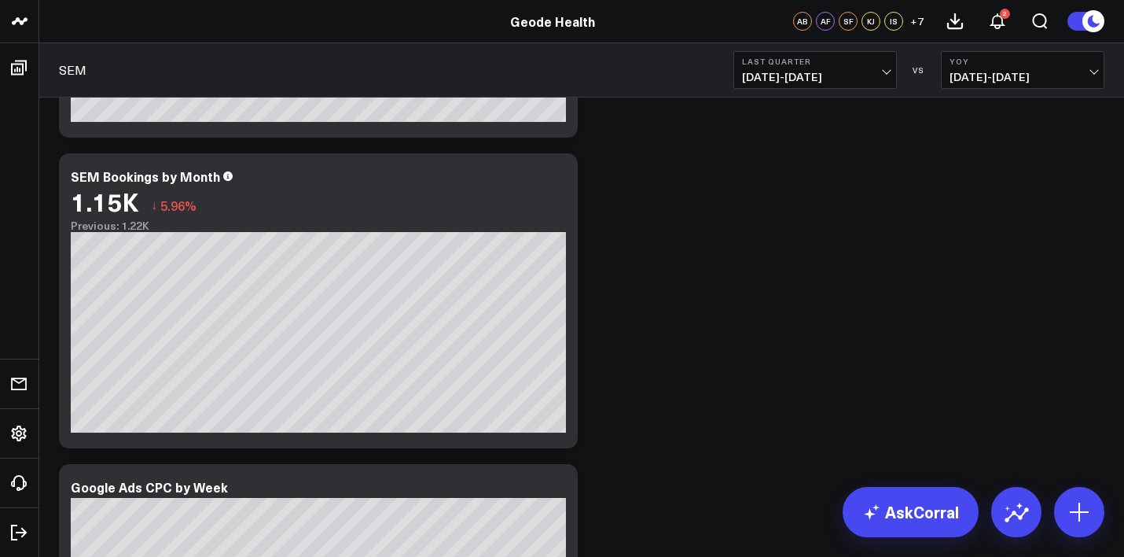
scroll to position [1848, 0]
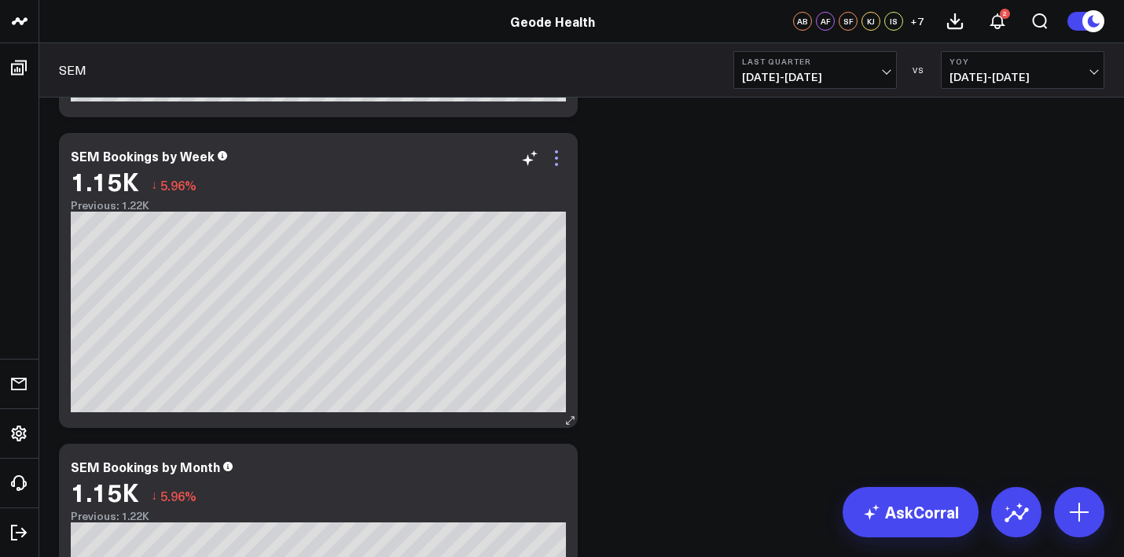
click at [562, 154] on icon at bounding box center [556, 158] width 19 height 19
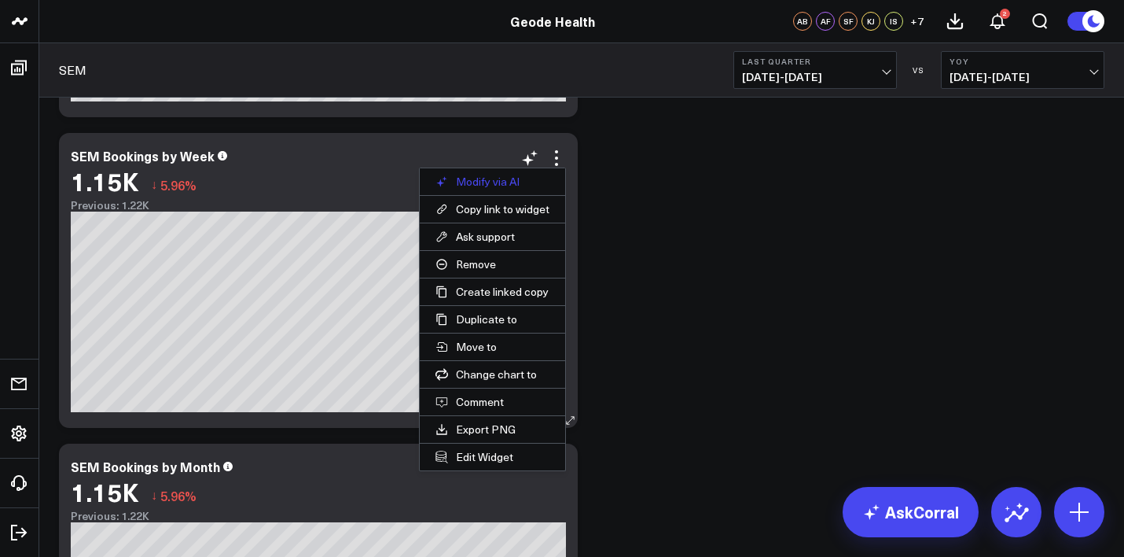
click at [493, 174] on button "Modify via AI" at bounding box center [492, 181] width 145 height 27
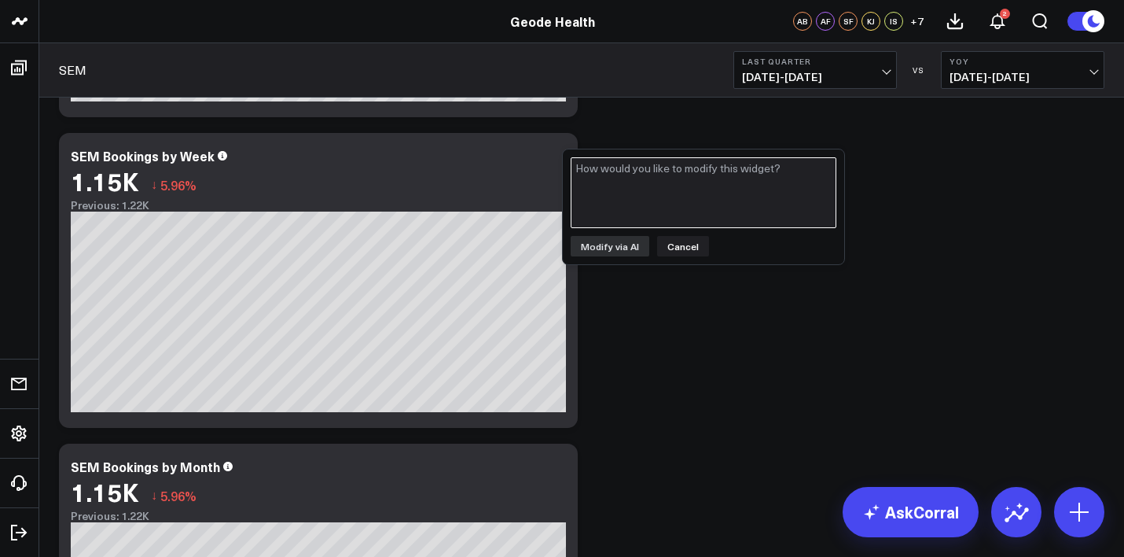
click at [593, 173] on textarea at bounding box center [704, 192] width 266 height 71
type textarea "add a CPB line to this chart on the right axis"
click at [698, 183] on textarea "add a CPB line to this chart on the right axis" at bounding box center [704, 192] width 266 height 71
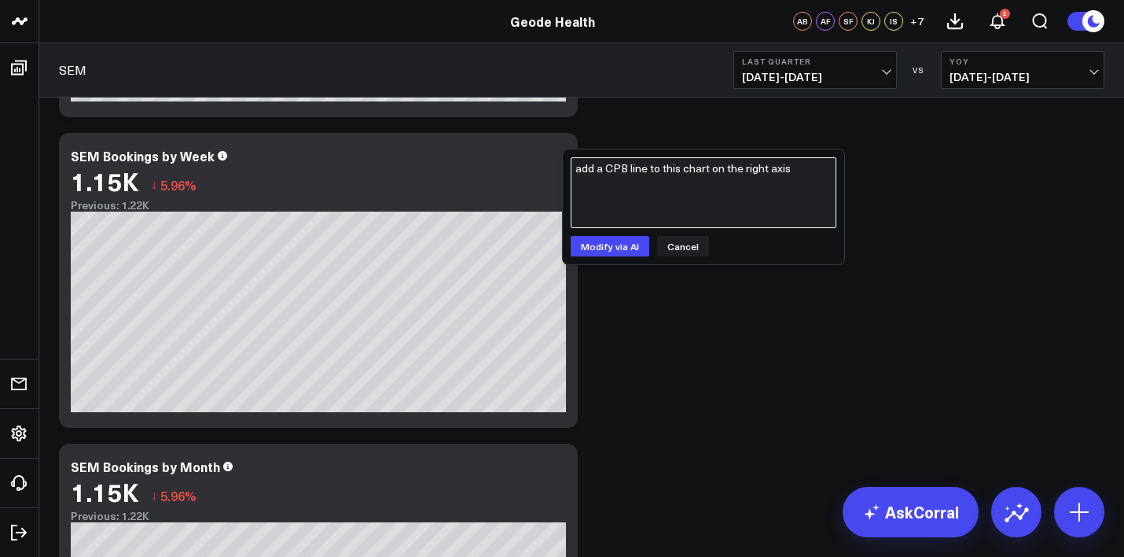
click at [698, 183] on textarea "add a CPB line to this chart on the right axis" at bounding box center [704, 192] width 266 height 71
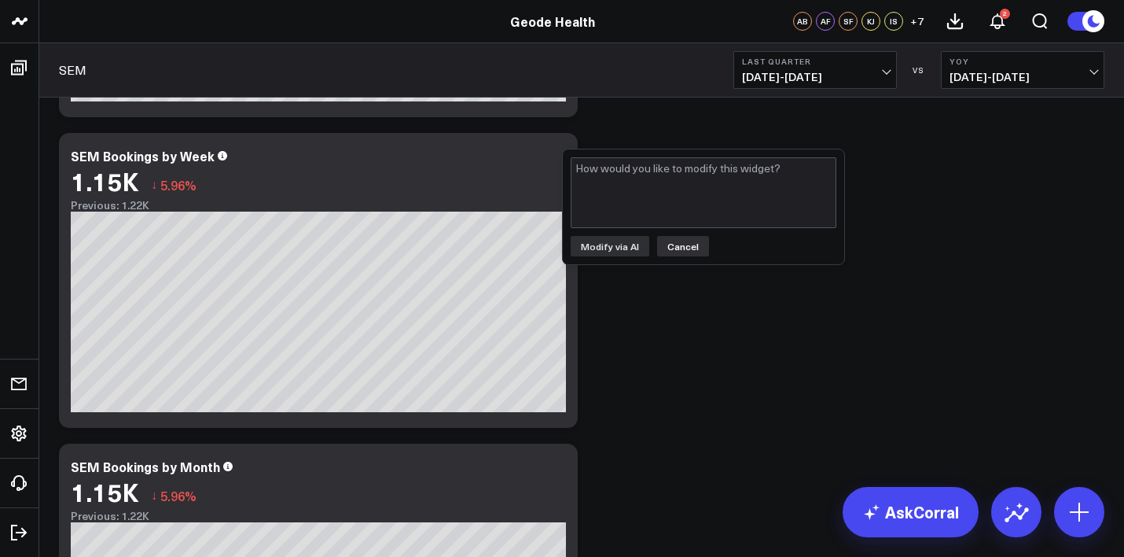
click at [688, 241] on button "Cancel" at bounding box center [683, 246] width 52 height 20
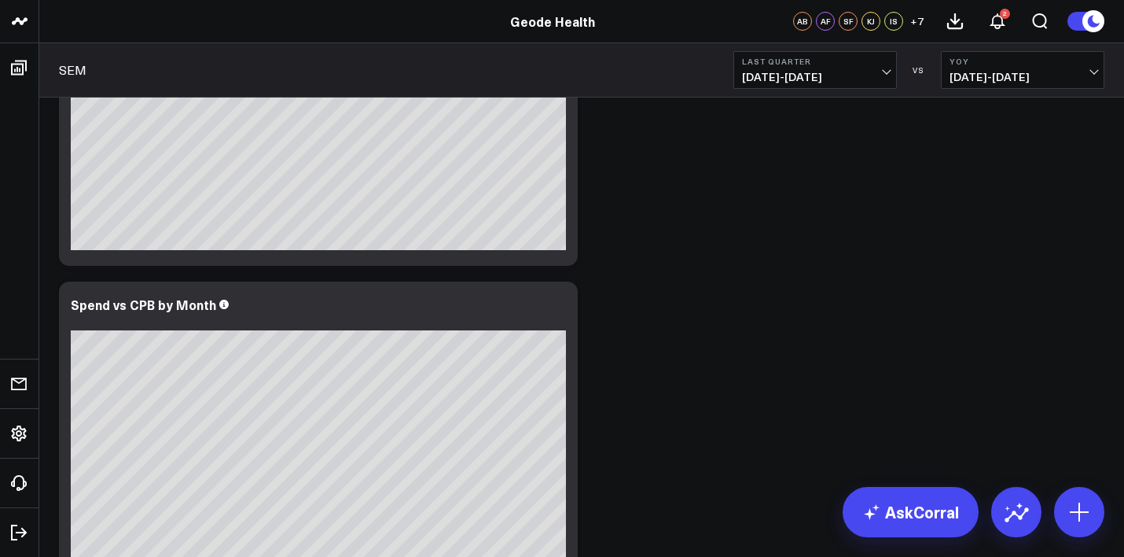
scroll to position [802, 0]
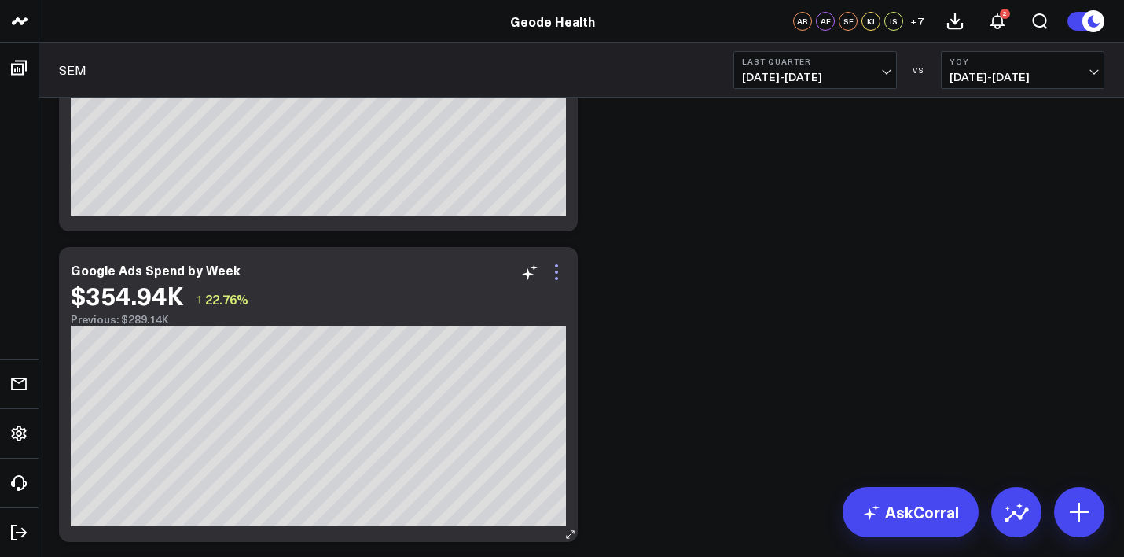
click at [562, 279] on icon at bounding box center [556, 272] width 19 height 19
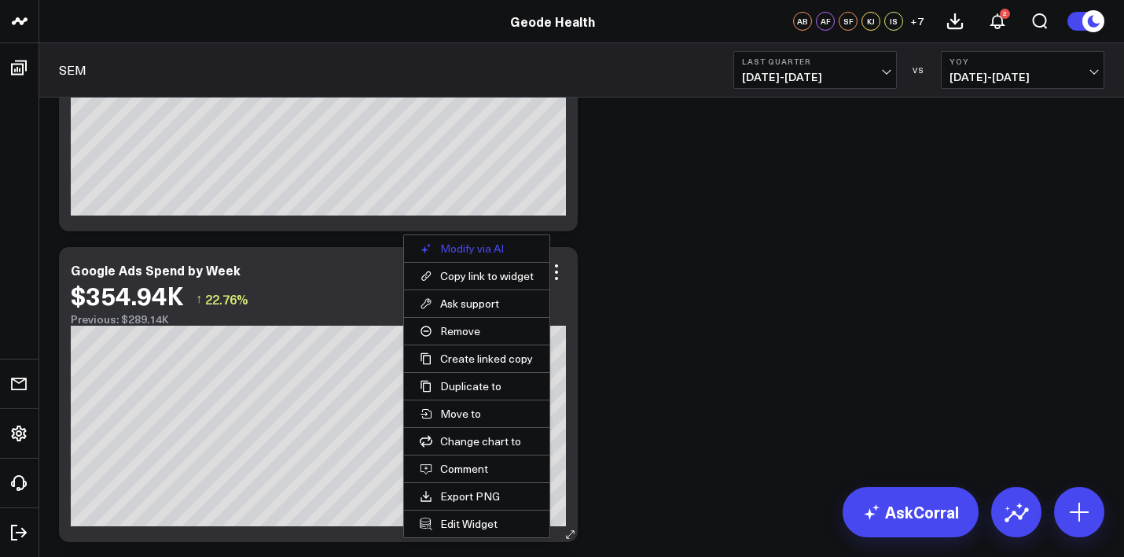
click at [493, 249] on button "Modify via AI" at bounding box center [476, 248] width 145 height 27
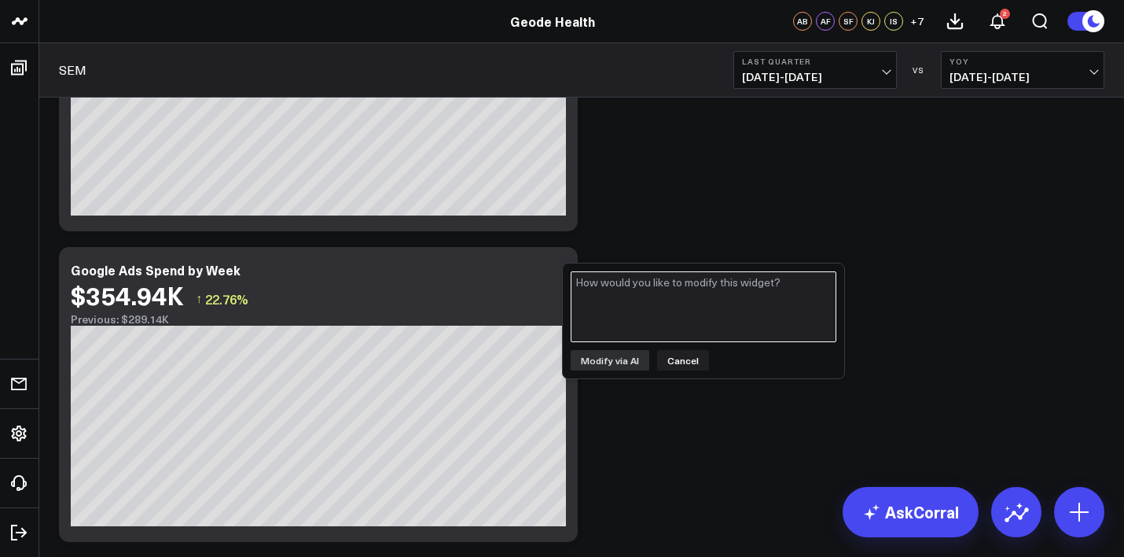
click at [615, 302] on textarea at bounding box center [704, 306] width 266 height 71
paste textarea "add a CPB line to this chart on the right axis"
type textarea "add a CPB line to this chart on the right axis"
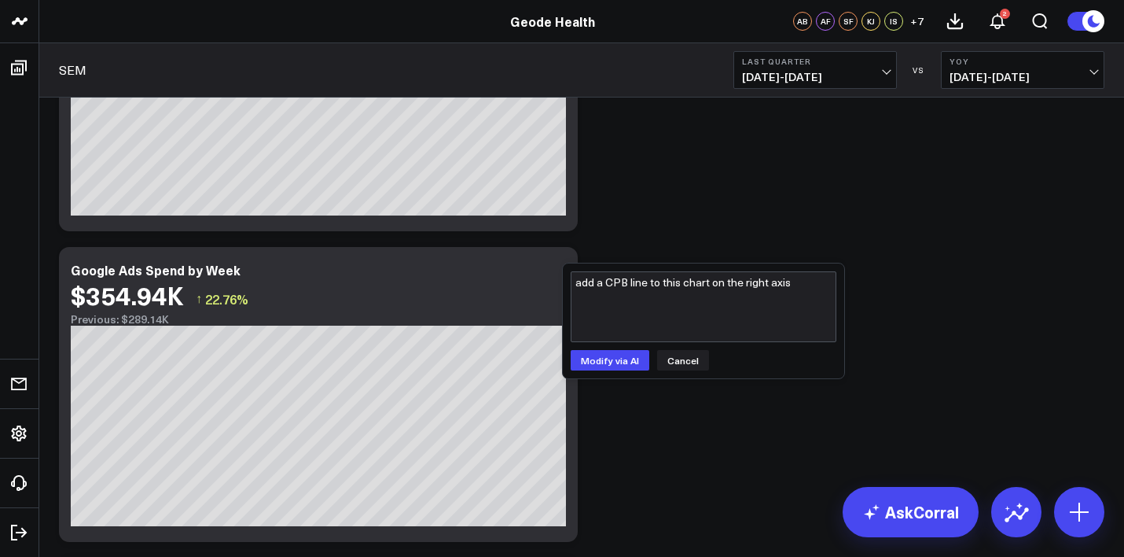
click at [599, 349] on div "add a CPB line to this chart on the right axis Modify via AI Cancel" at bounding box center [703, 320] width 281 height 115
click at [600, 357] on button "Modify via AI" at bounding box center [610, 360] width 79 height 20
